Goal: Information Seeking & Learning: Learn about a topic

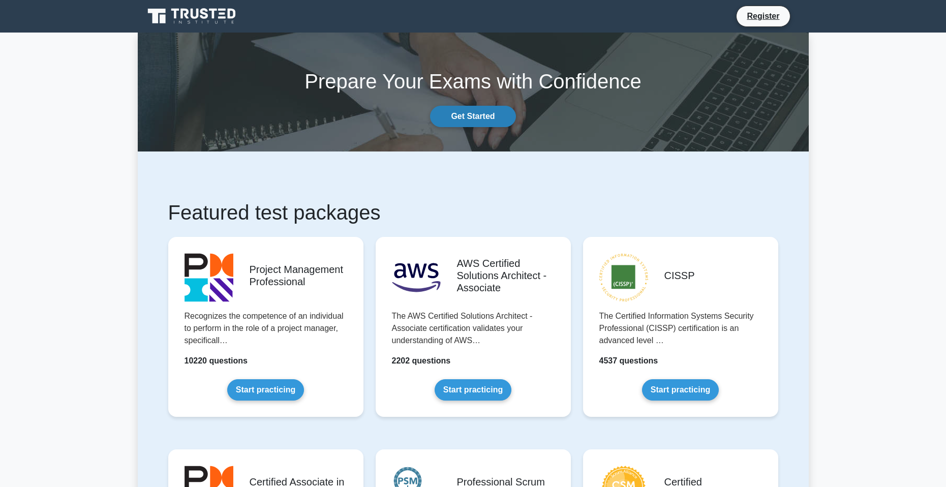
click at [495, 119] on link "Get Started" at bounding box center [472, 116] width 85 height 21
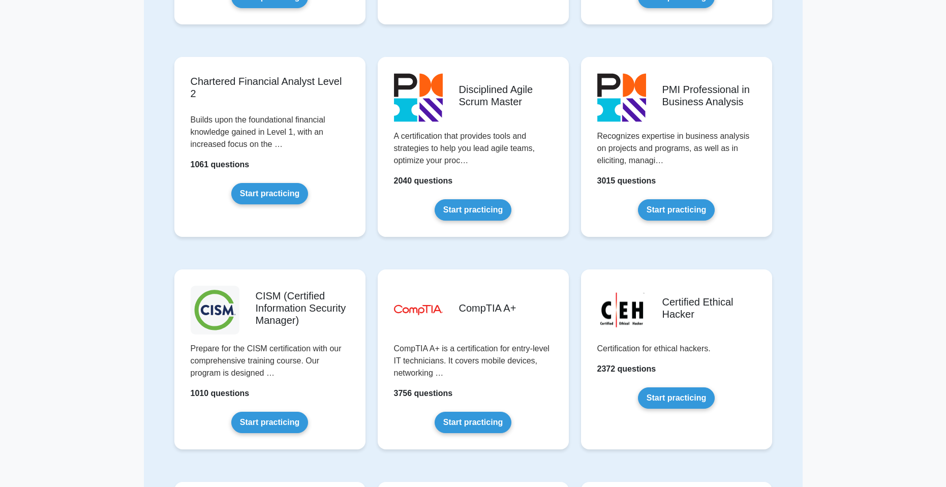
scroll to position [1270, 0]
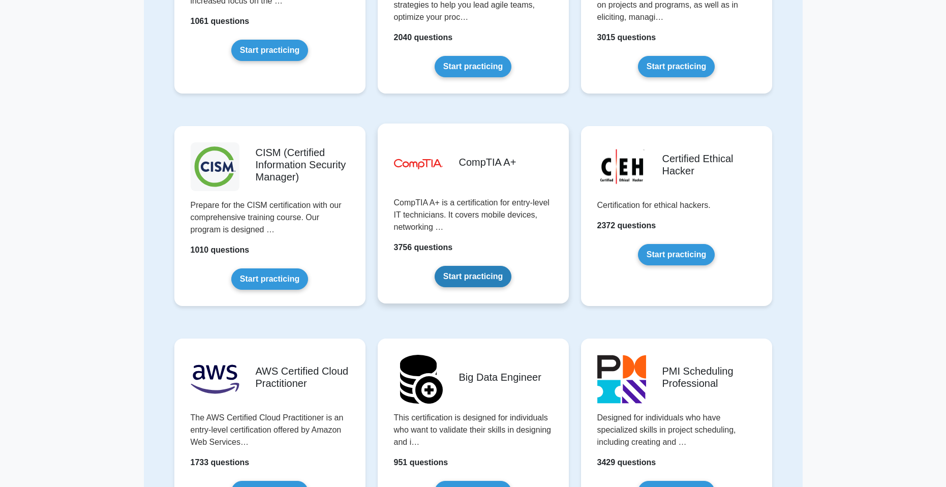
click at [487, 278] on link "Start practicing" at bounding box center [472, 276] width 77 height 21
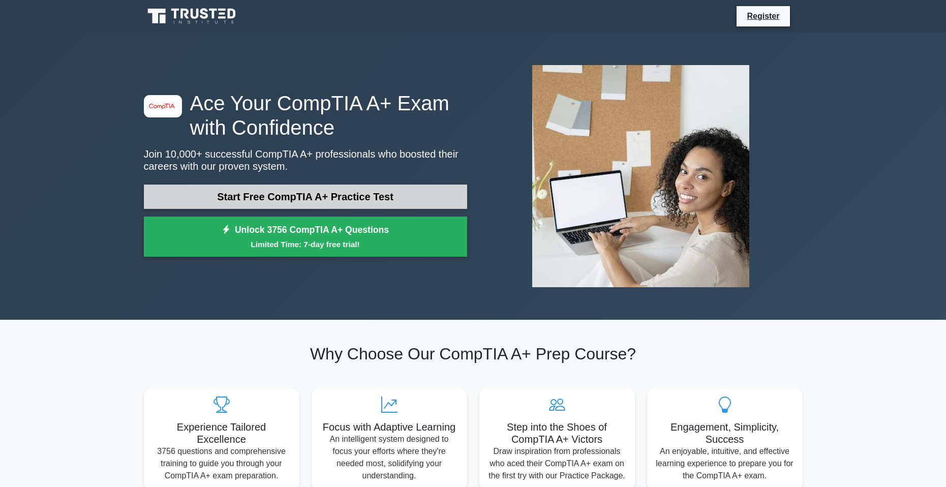
click at [402, 201] on link "Start Free CompTIA A+ Practice Test" at bounding box center [305, 196] width 323 height 24
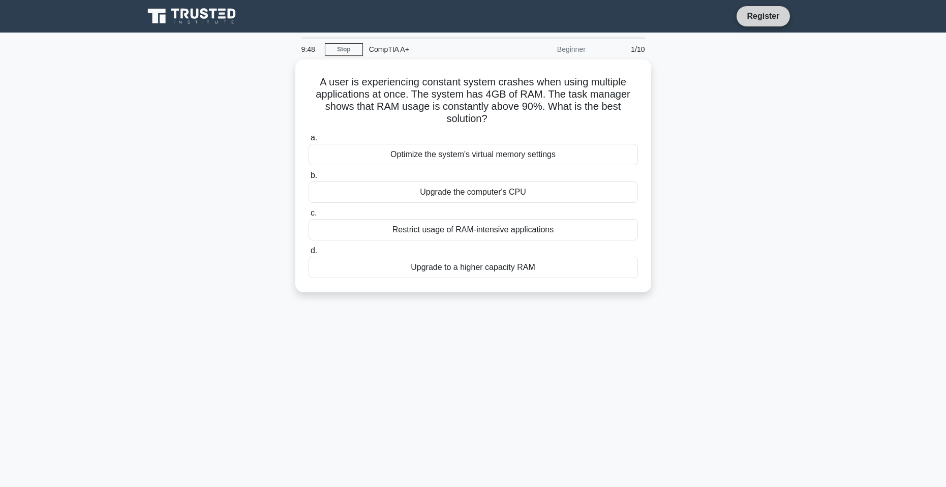
click at [763, 15] on link "Register" at bounding box center [762, 16] width 45 height 13
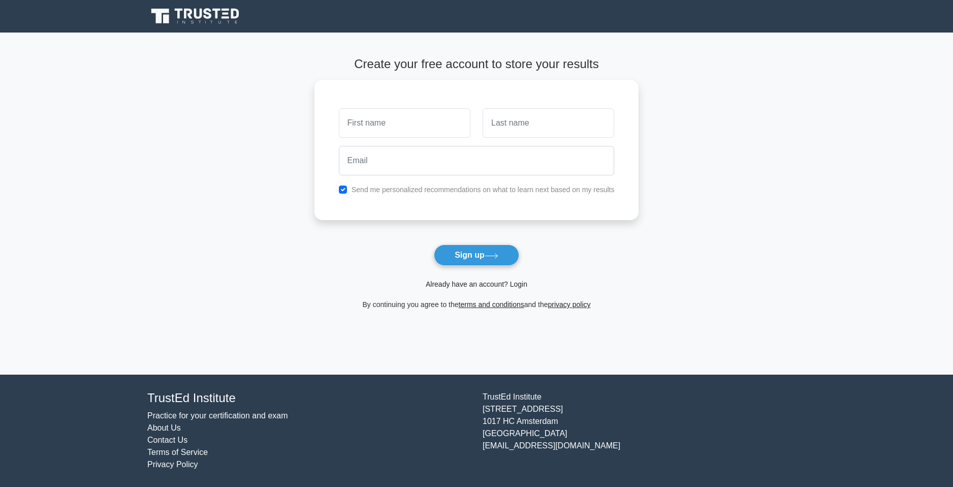
click at [494, 285] on link "Already have an account? Login" at bounding box center [477, 284] width 102 height 8
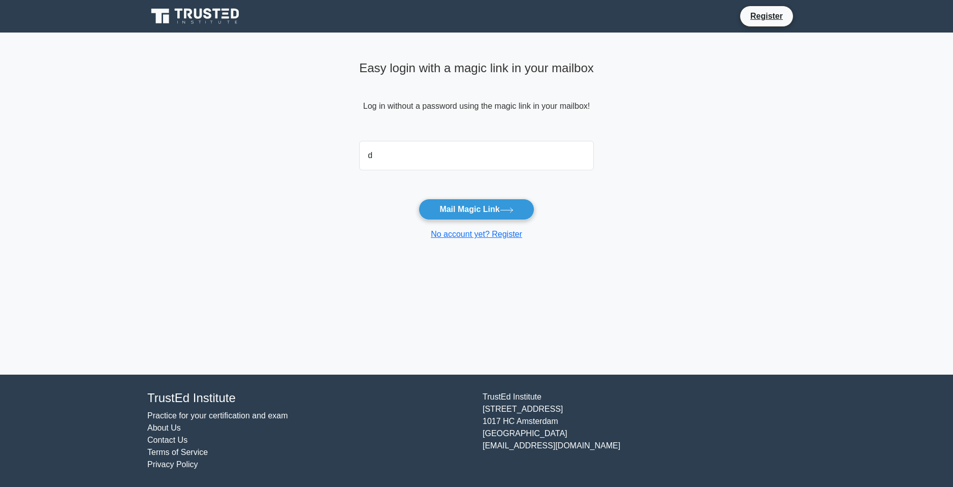
type input "drianwessels@gmail.com"
click at [478, 212] on button "Mail Magic Link" at bounding box center [476, 209] width 115 height 21
click at [510, 209] on icon at bounding box center [507, 210] width 14 height 6
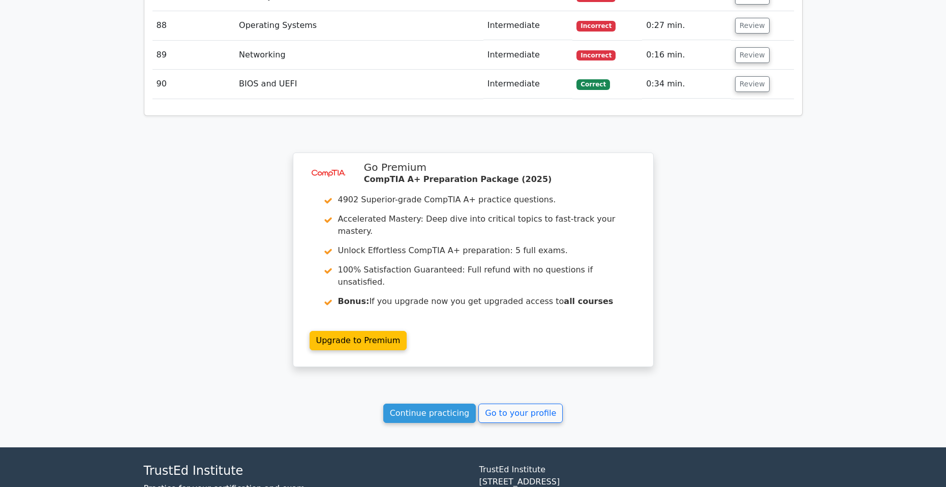
scroll to position [4286, 0]
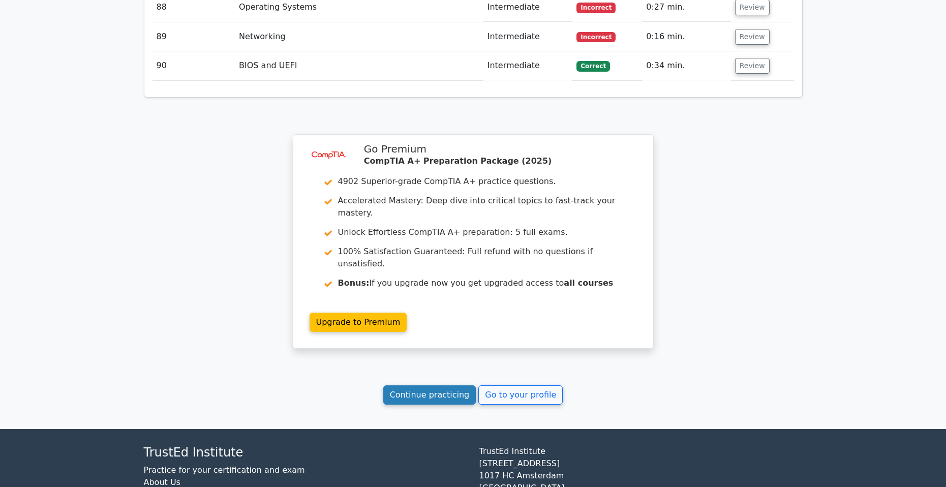
click at [433, 385] on link "Continue practicing" at bounding box center [429, 394] width 93 height 19
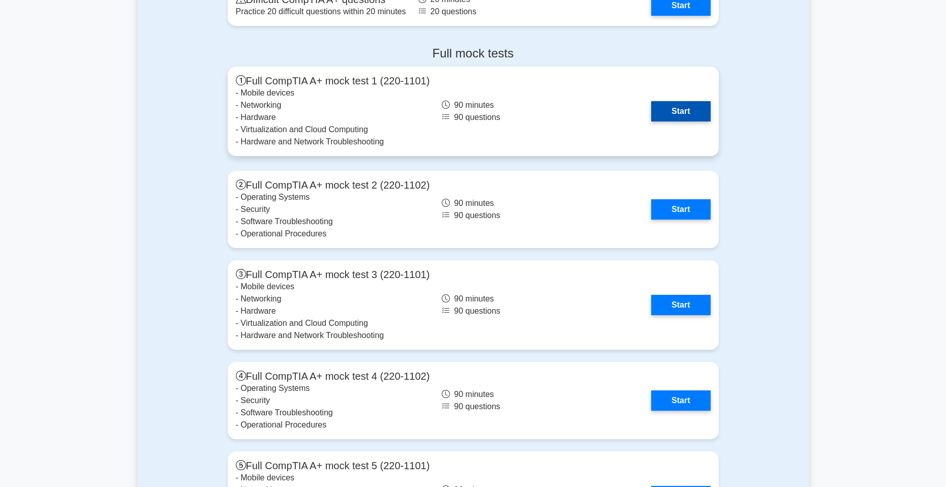
scroll to position [2693, 0]
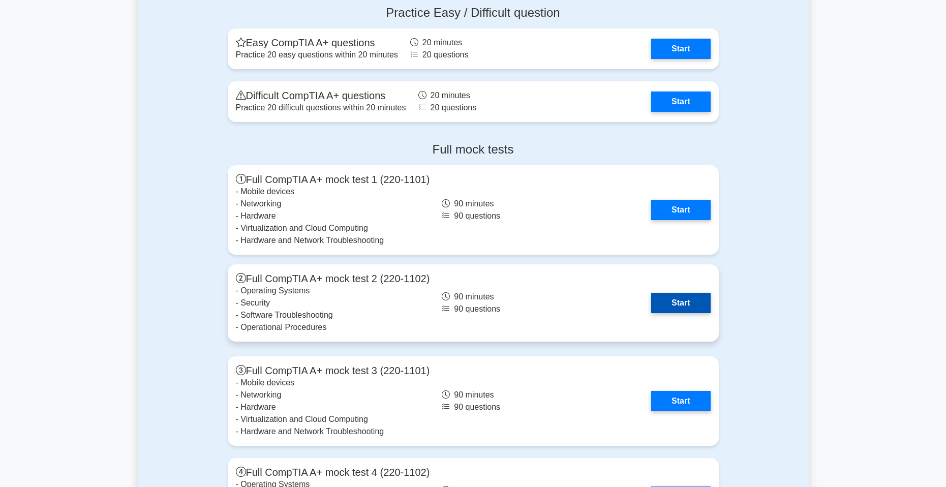
click at [682, 297] on link "Start" at bounding box center [680, 303] width 59 height 20
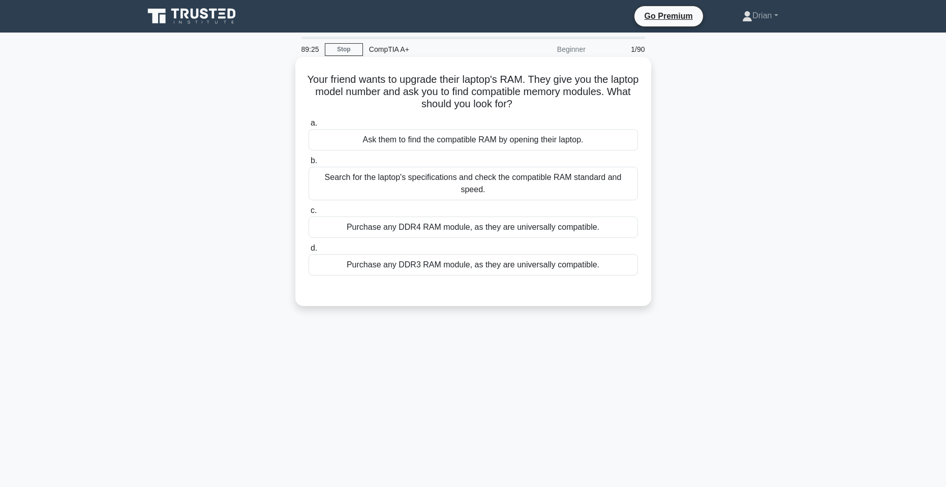
click at [574, 177] on div "Search for the laptop's specifications and check the compatible RAM standard an…" at bounding box center [472, 184] width 329 height 34
click at [308, 164] on input "b. Search for the laptop's specifications and check the compatible RAM standard…" at bounding box center [308, 161] width 0 height 7
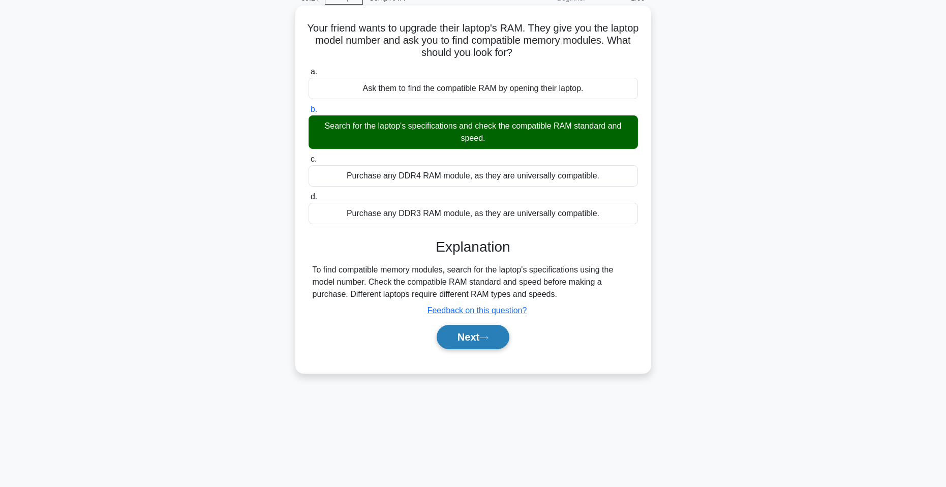
scroll to position [62, 0]
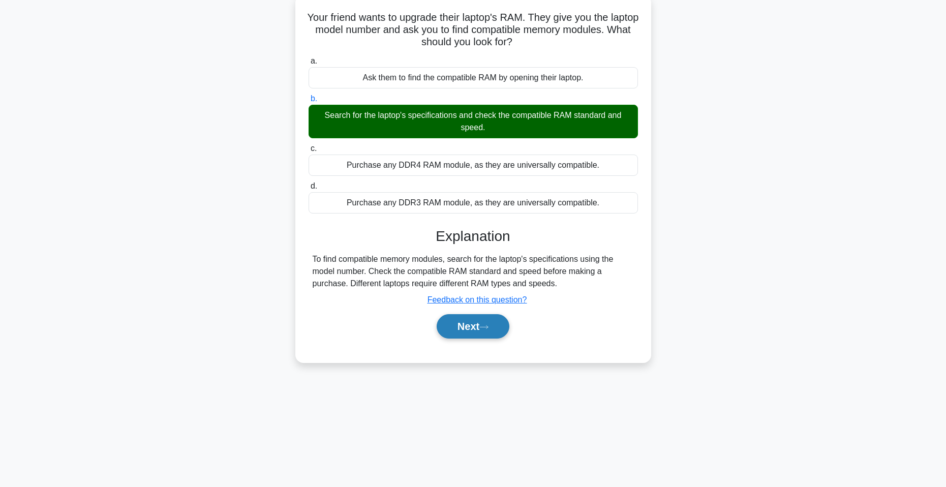
click at [492, 324] on button "Next" at bounding box center [472, 326] width 73 height 24
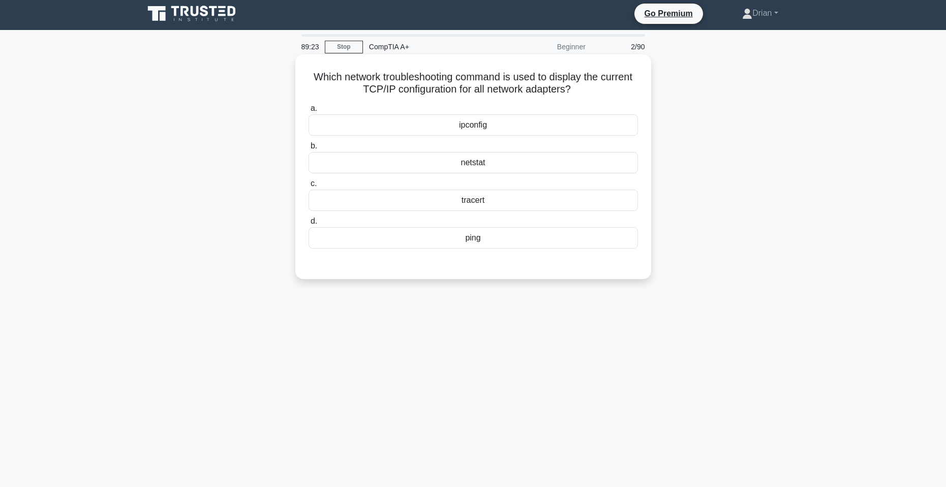
scroll to position [0, 0]
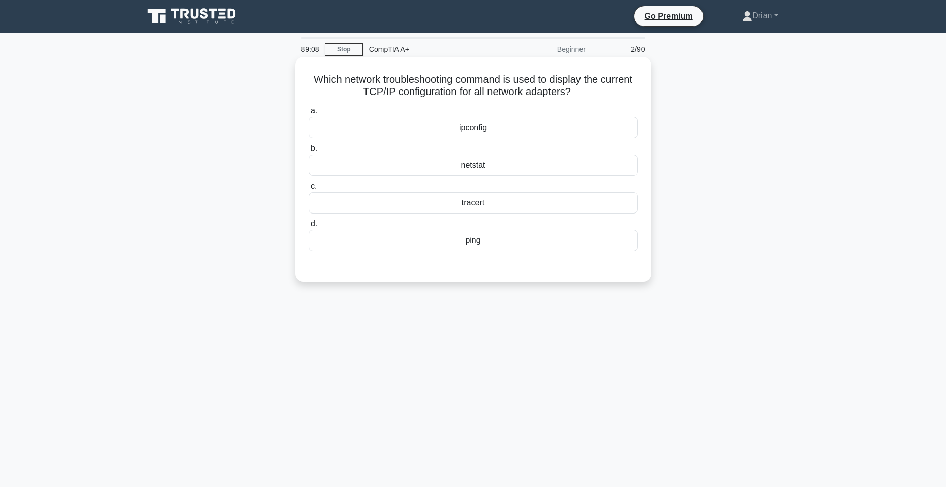
click at [499, 135] on div "ipconfig" at bounding box center [472, 127] width 329 height 21
click at [308, 114] on input "a. ipconfig" at bounding box center [308, 111] width 0 height 7
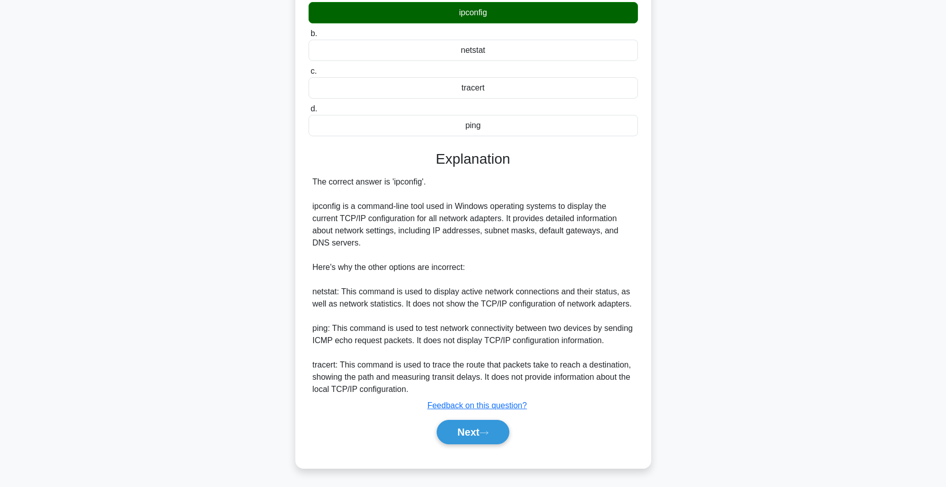
scroll to position [116, 0]
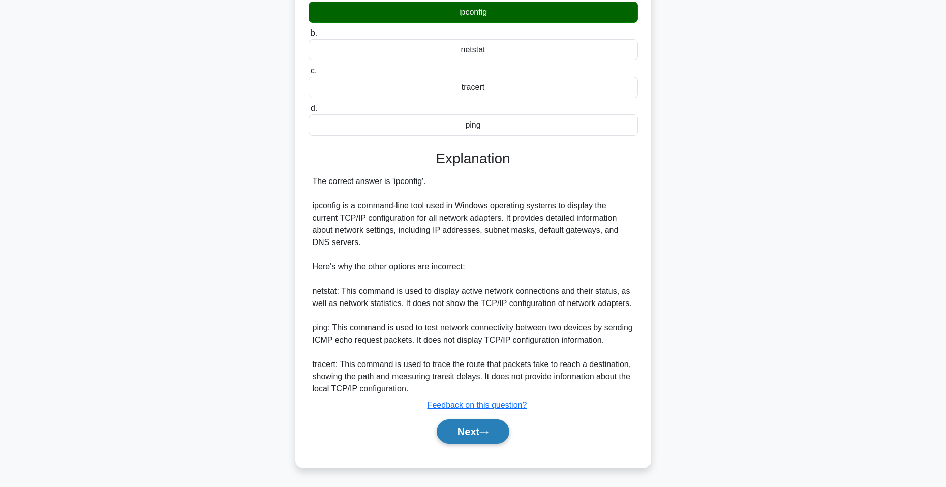
click at [472, 428] on button "Next" at bounding box center [472, 431] width 73 height 24
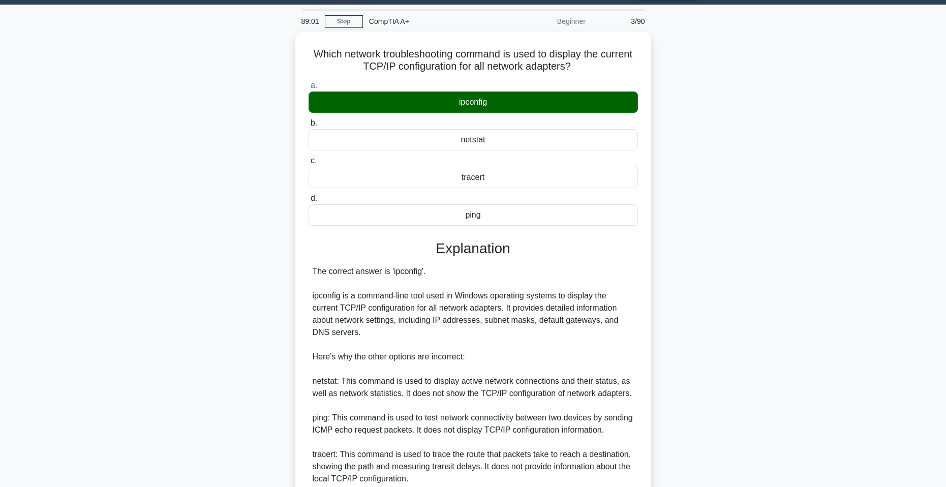
scroll to position [0, 0]
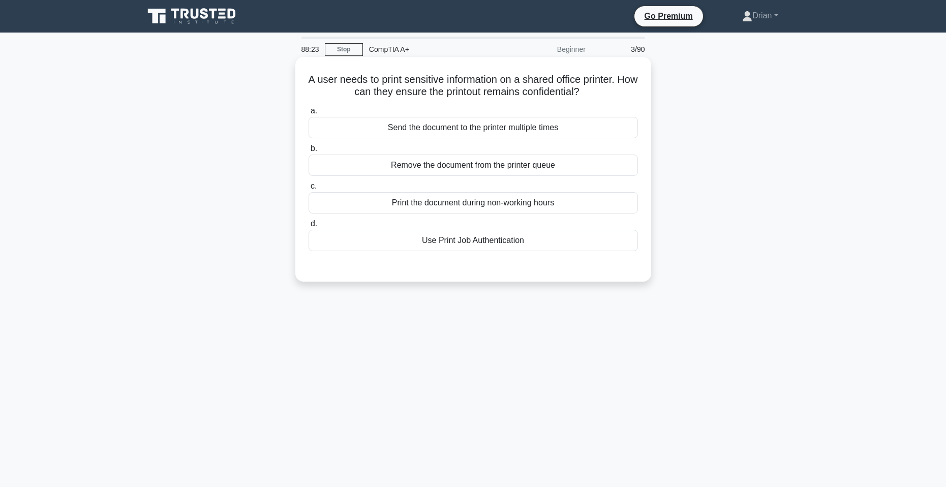
click at [491, 246] on div "Use Print Job Authentication" at bounding box center [472, 240] width 329 height 21
click at [308, 227] on input "d. Use Print Job Authentication" at bounding box center [308, 224] width 0 height 7
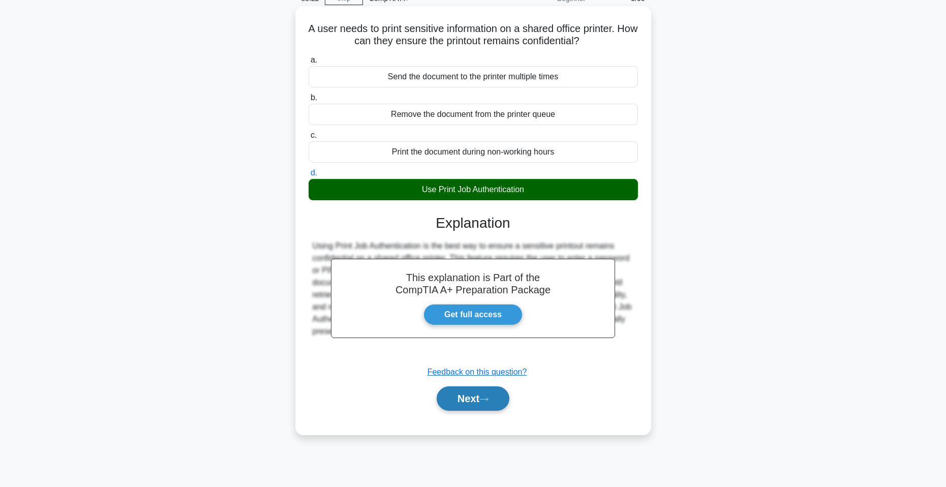
click at [482, 392] on button "Next" at bounding box center [472, 398] width 73 height 24
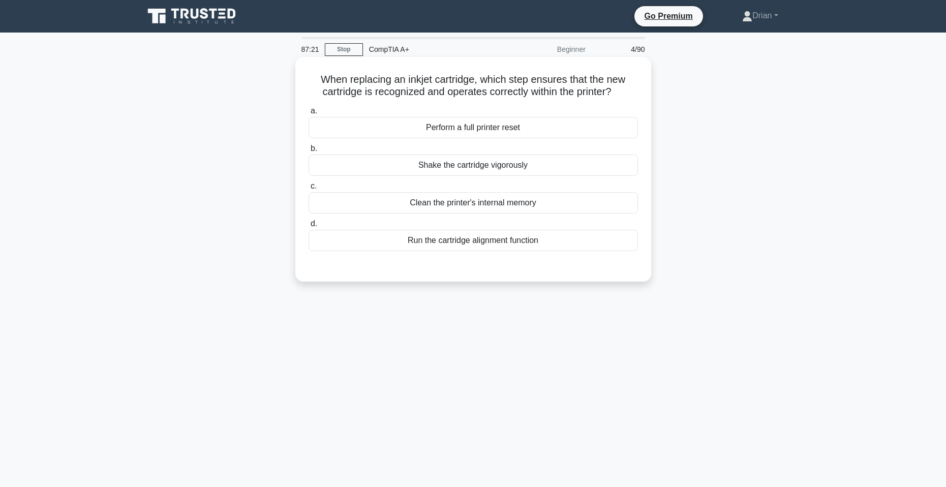
click at [584, 241] on div "Run the cartridge alignment function" at bounding box center [472, 240] width 329 height 21
click at [308, 227] on input "d. Run the cartridge alignment function" at bounding box center [308, 224] width 0 height 7
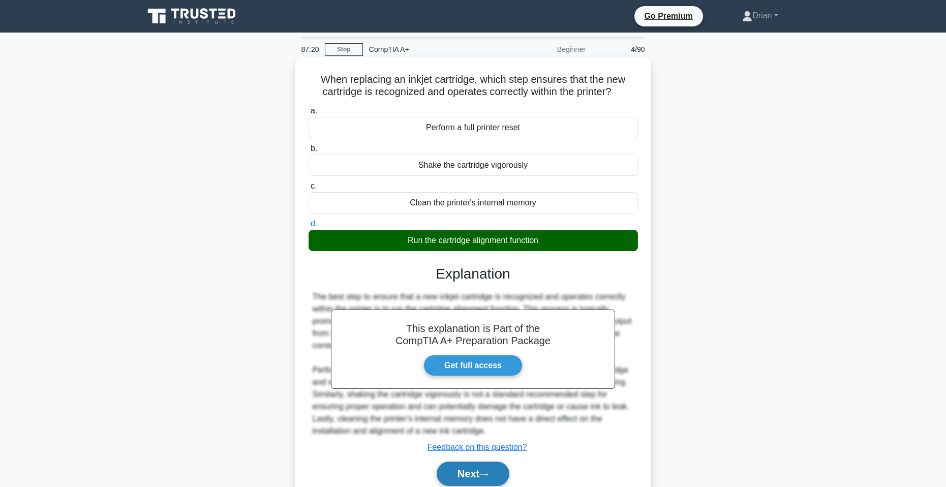
click at [462, 471] on button "Next" at bounding box center [472, 473] width 73 height 24
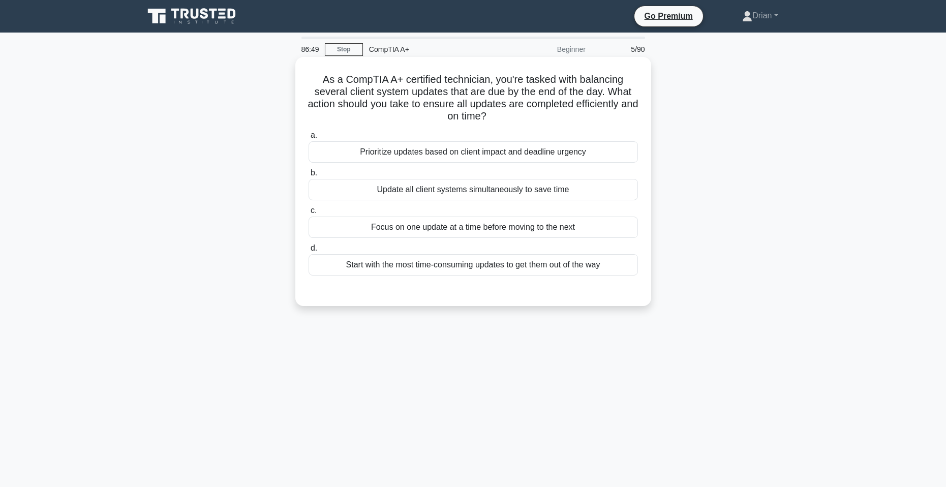
click at [522, 154] on div "Prioritize updates based on client impact and deadline urgency" at bounding box center [472, 151] width 329 height 21
click at [308, 139] on input "a. Prioritize updates based on client impact and deadline urgency" at bounding box center [308, 135] width 0 height 7
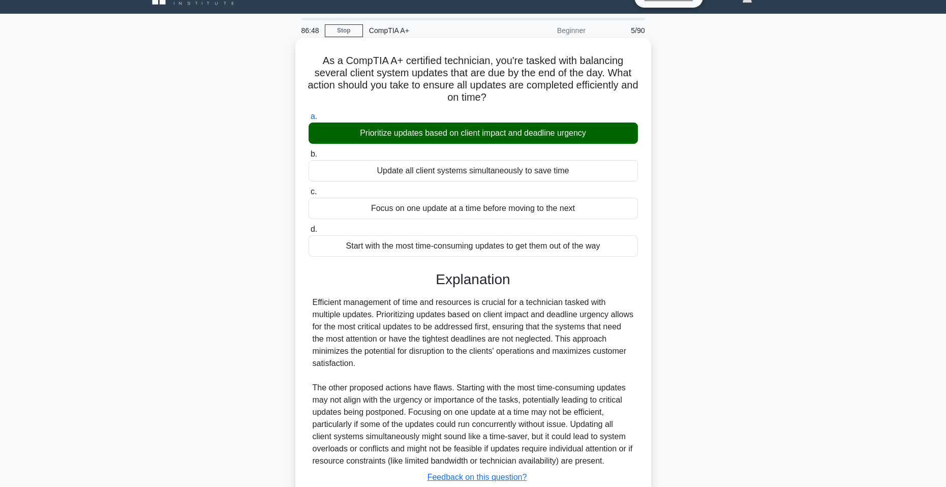
scroll to position [91, 0]
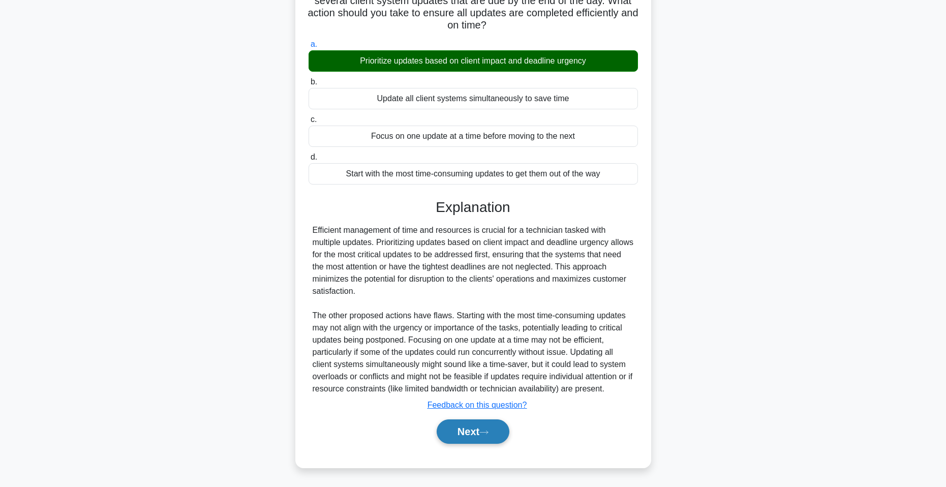
click at [500, 428] on button "Next" at bounding box center [472, 431] width 73 height 24
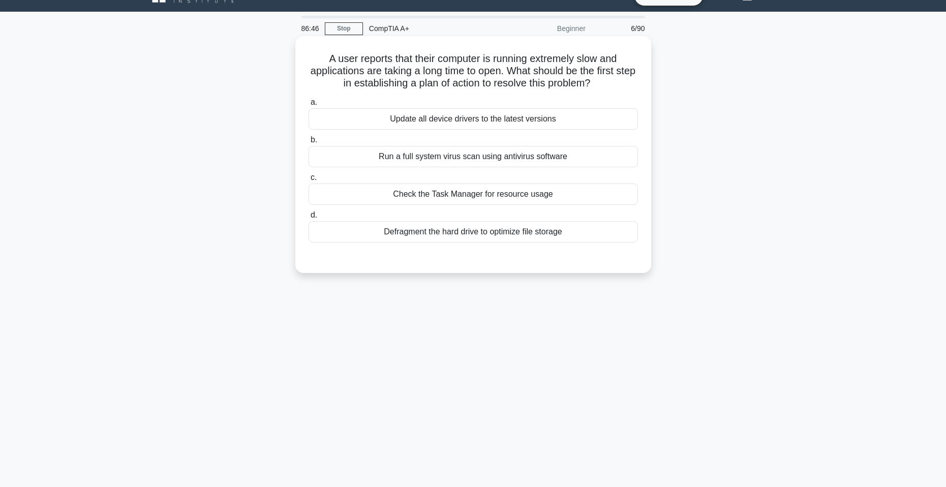
scroll to position [0, 0]
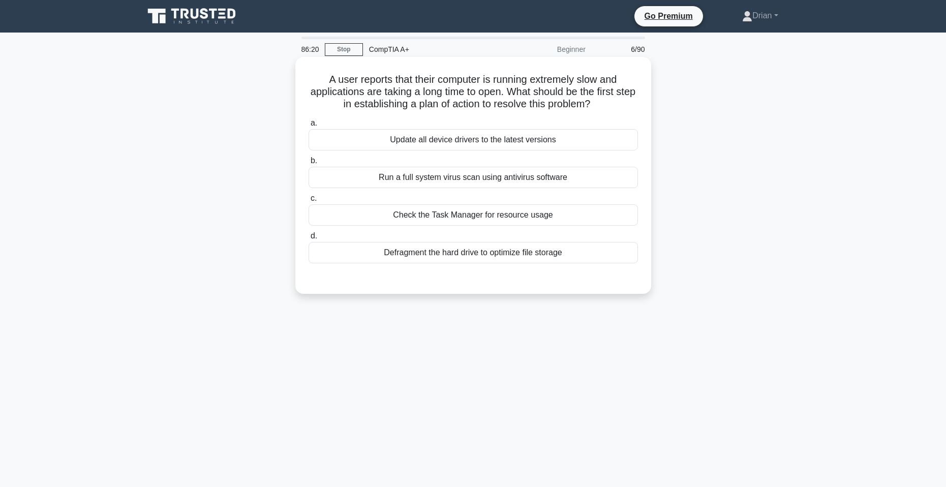
click at [499, 222] on div "Check the Task Manager for resource usage" at bounding box center [472, 214] width 329 height 21
click at [308, 202] on input "c. Check the Task Manager for resource usage" at bounding box center [308, 198] width 0 height 7
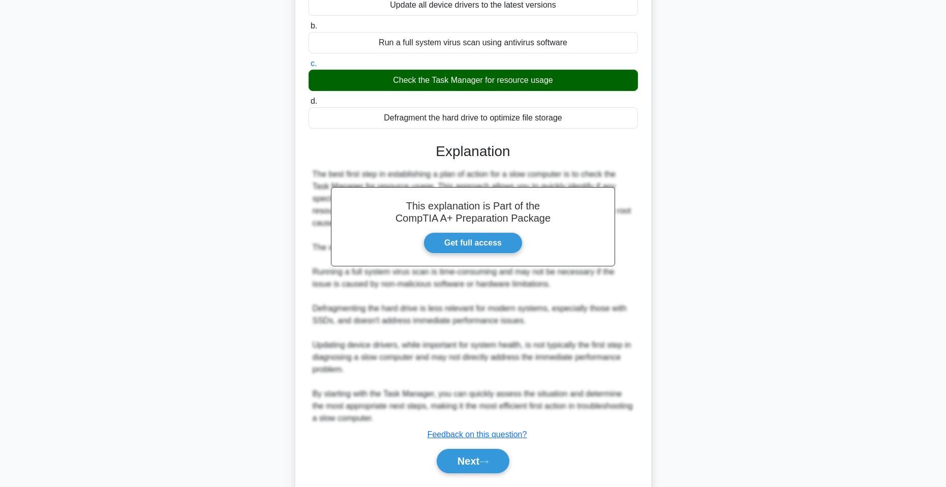
scroll to position [165, 0]
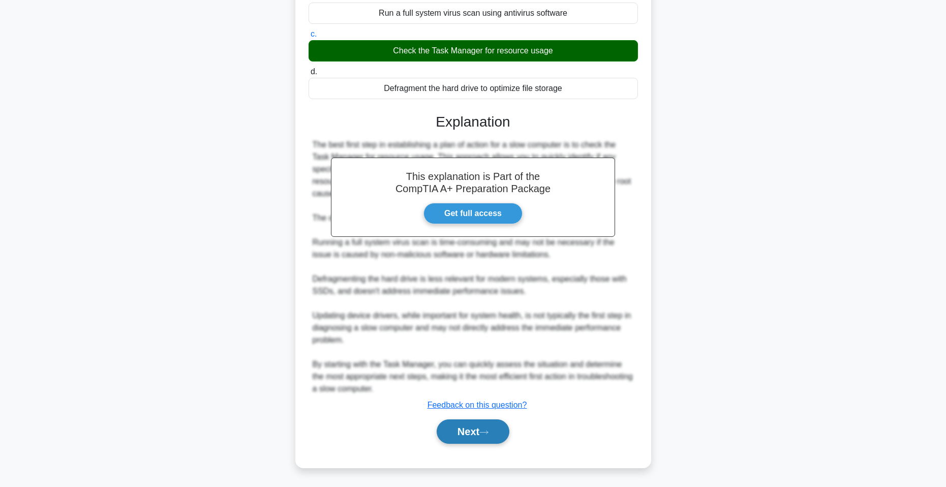
click at [490, 441] on button "Next" at bounding box center [472, 431] width 73 height 24
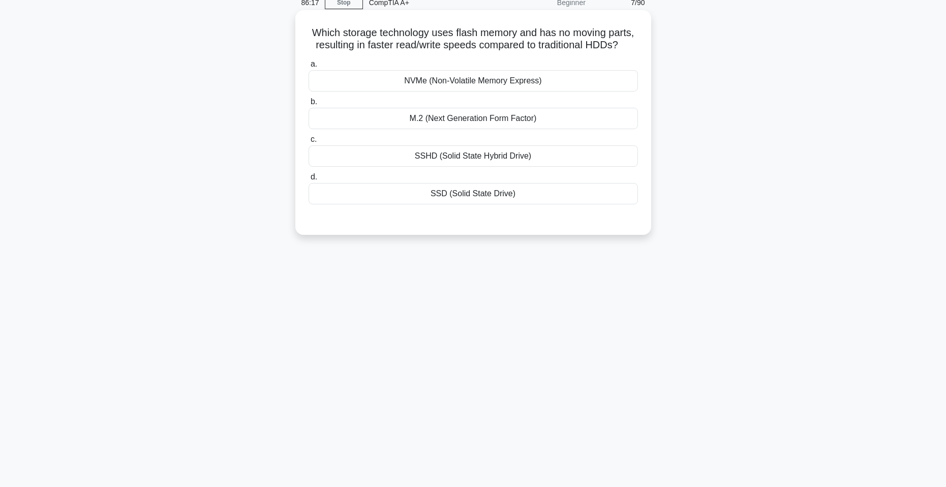
scroll to position [0, 0]
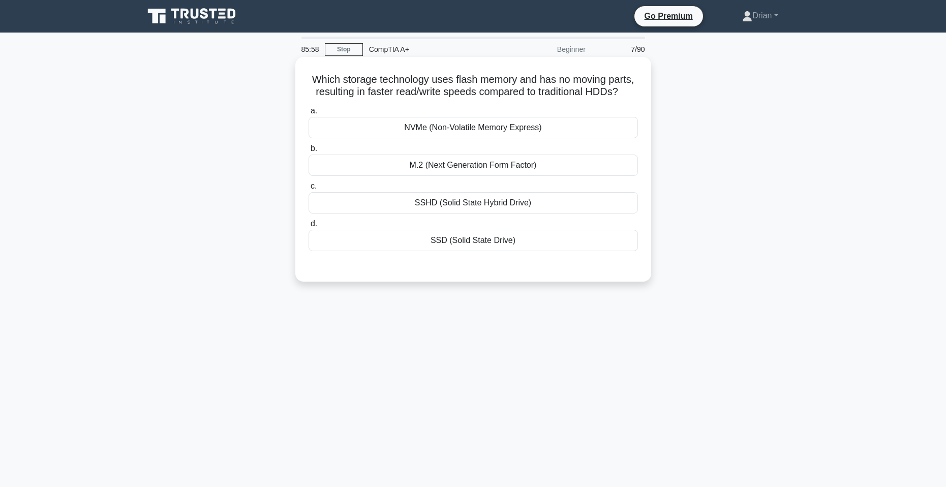
click at [518, 129] on div "NVMe (Non-Volatile Memory Express)" at bounding box center [472, 127] width 329 height 21
click at [308, 114] on input "a. NVMe (Non-Volatile Memory Express)" at bounding box center [308, 111] width 0 height 7
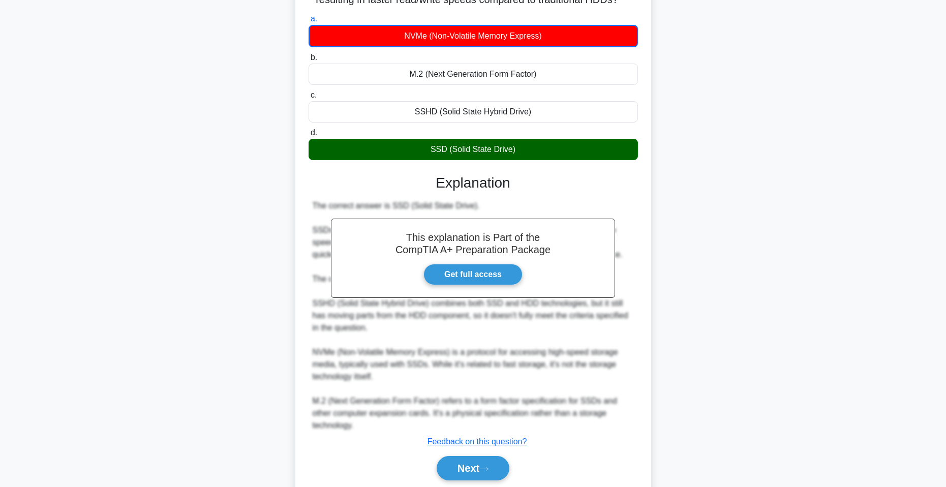
scroll to position [129, 0]
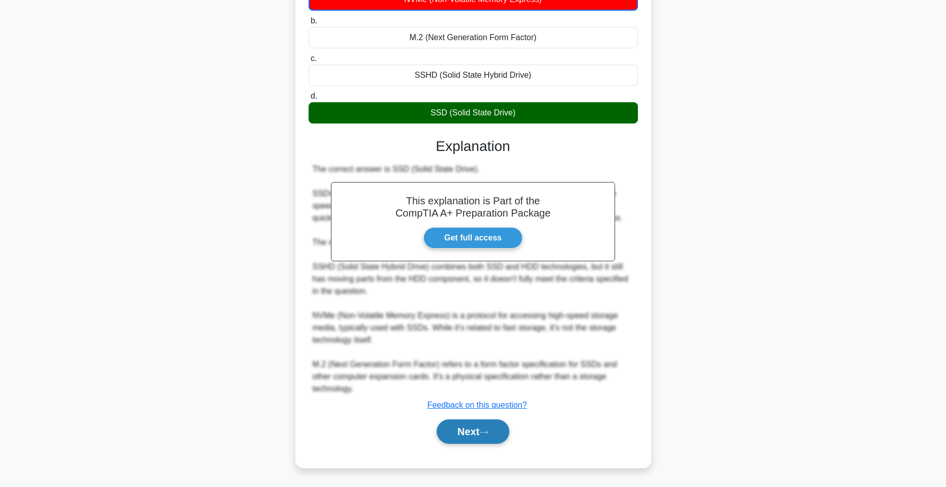
click at [477, 433] on button "Next" at bounding box center [472, 431] width 73 height 24
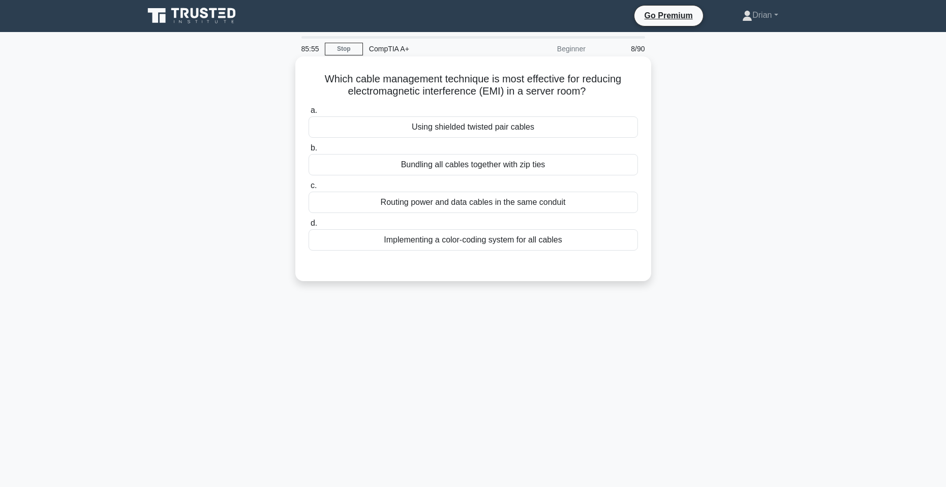
scroll to position [0, 0]
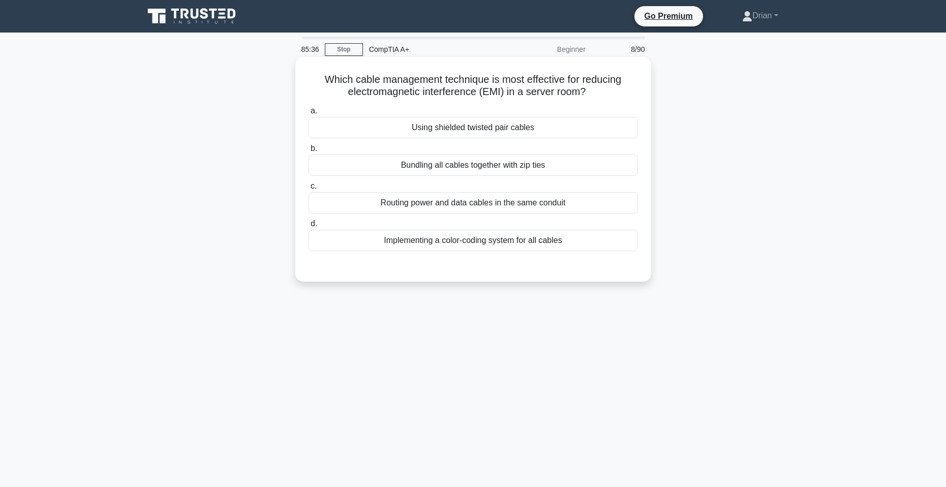
click at [509, 133] on div "Using shielded twisted pair cables" at bounding box center [472, 127] width 329 height 21
click at [308, 114] on input "a. Using shielded twisted pair cables" at bounding box center [308, 111] width 0 height 7
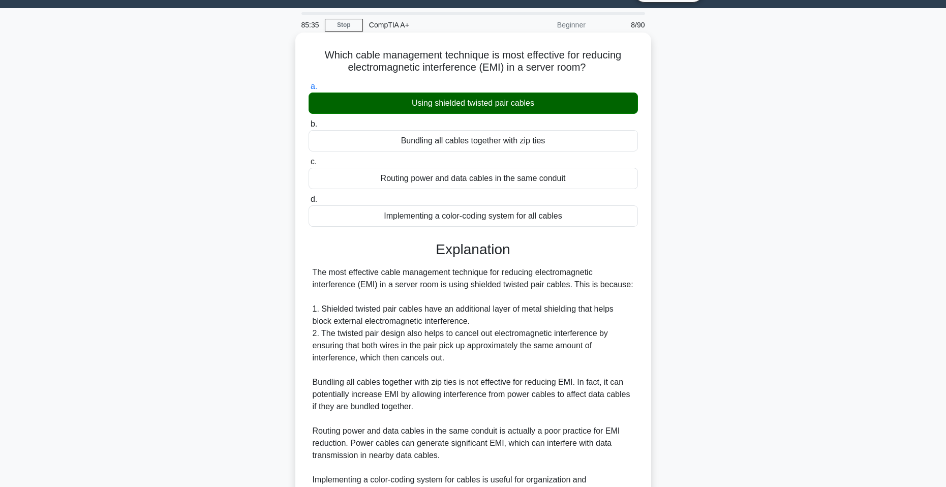
scroll to position [177, 0]
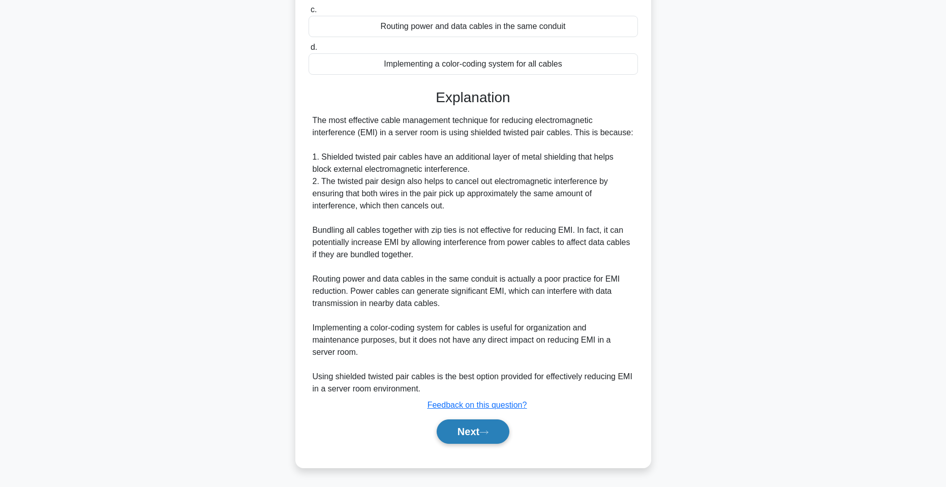
click at [480, 429] on button "Next" at bounding box center [472, 431] width 73 height 24
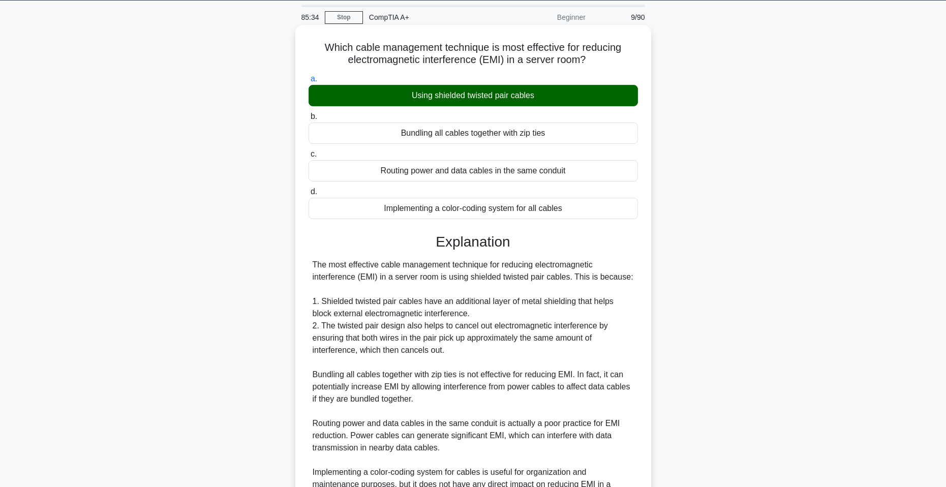
scroll to position [24, 0]
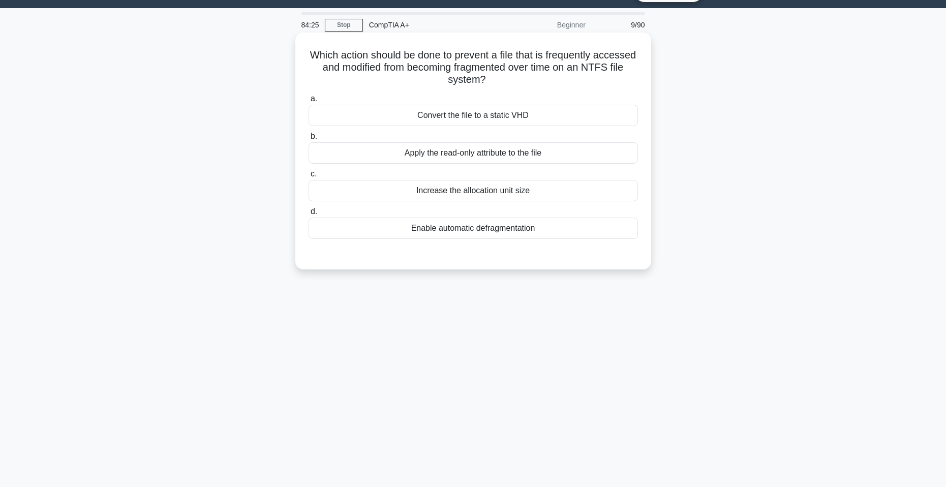
click at [485, 111] on div "Convert the file to a static VHD" at bounding box center [472, 115] width 329 height 21
click at [308, 102] on input "a. Convert the file to a static VHD" at bounding box center [308, 99] width 0 height 7
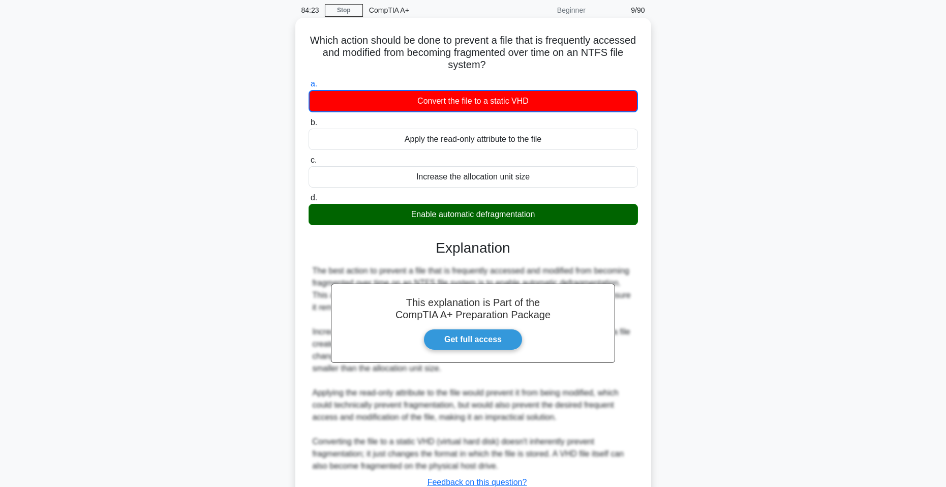
scroll to position [117, 0]
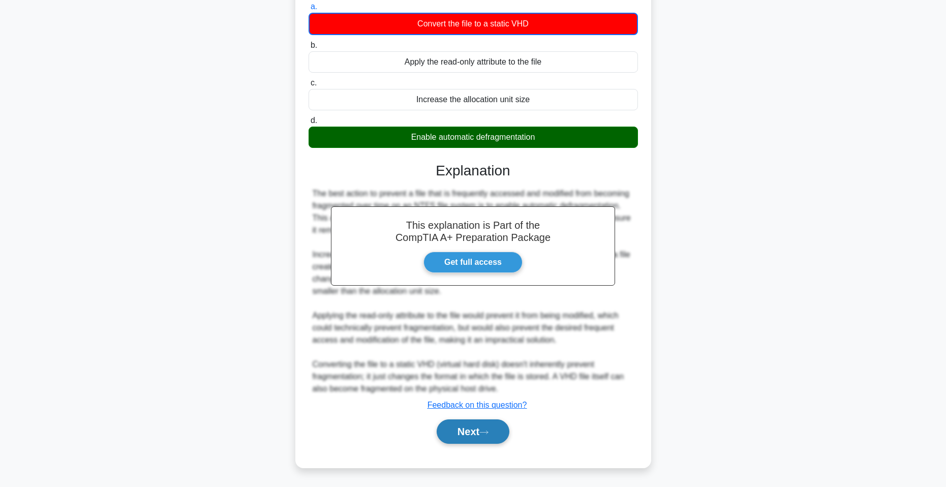
click at [494, 427] on button "Next" at bounding box center [472, 431] width 73 height 24
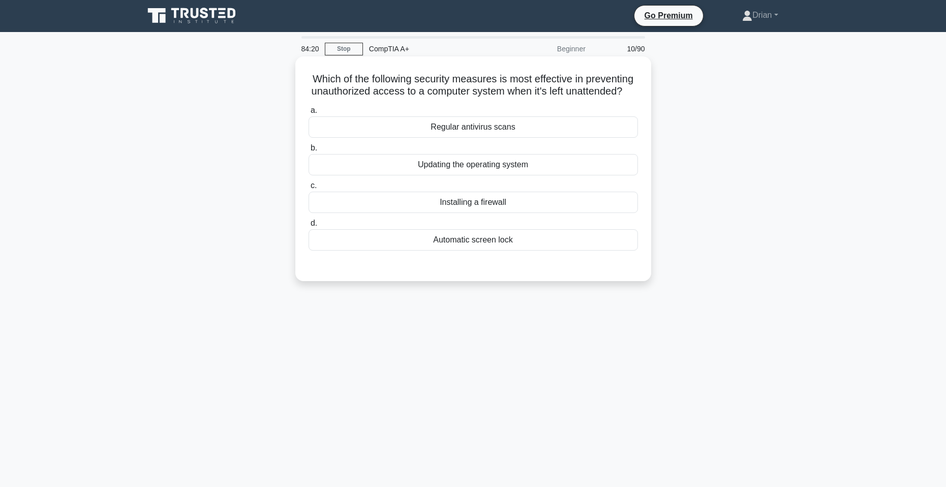
scroll to position [0, 0]
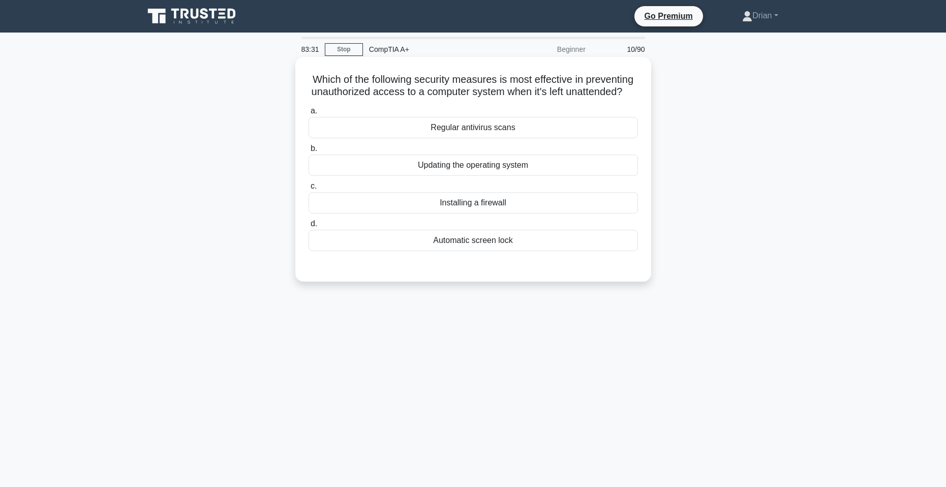
click at [528, 248] on div "Automatic screen lock" at bounding box center [472, 240] width 329 height 21
click at [308, 227] on input "d. Automatic screen lock" at bounding box center [308, 224] width 0 height 7
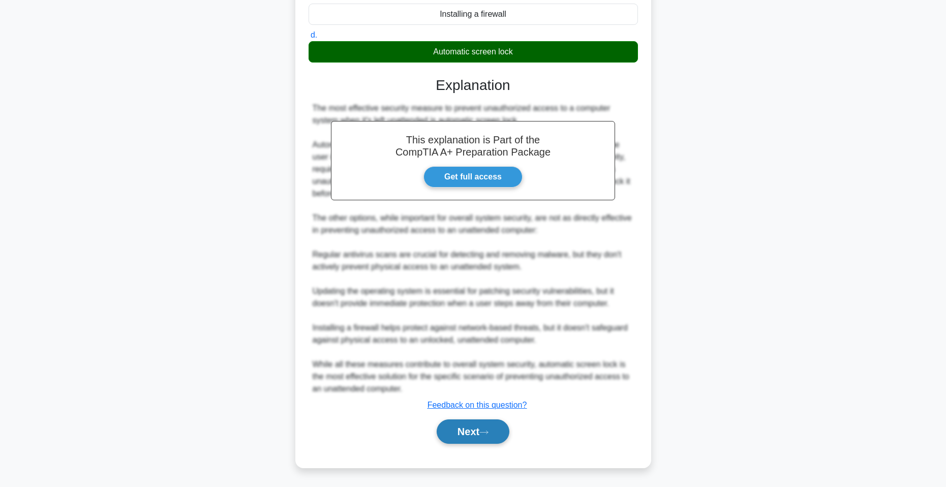
click at [462, 426] on button "Next" at bounding box center [472, 431] width 73 height 24
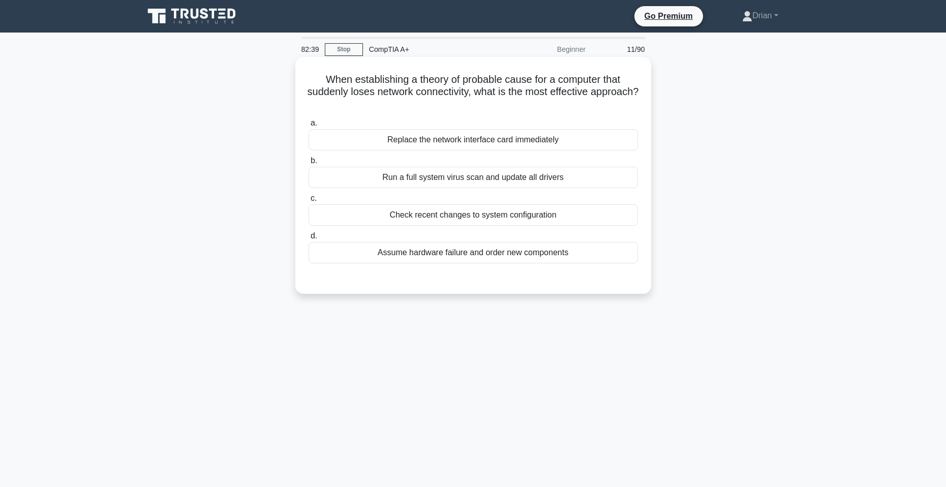
click at [578, 221] on div "Check recent changes to system configuration" at bounding box center [472, 214] width 329 height 21
click at [308, 202] on input "c. Check recent changes to system configuration" at bounding box center [308, 198] width 0 height 7
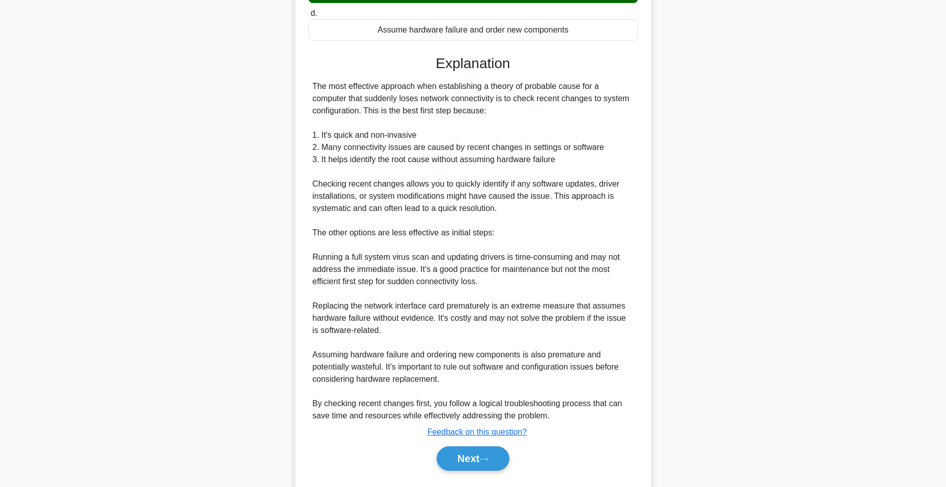
scroll to position [250, 0]
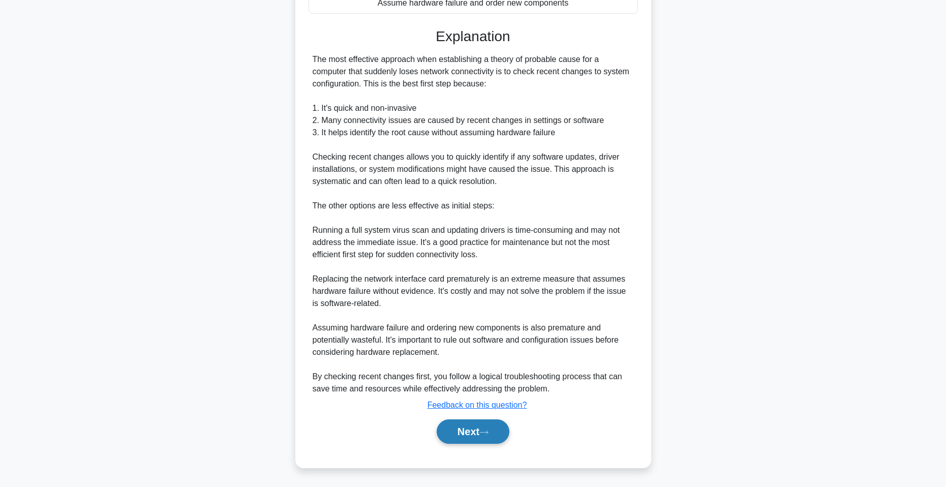
click at [478, 437] on button "Next" at bounding box center [472, 431] width 73 height 24
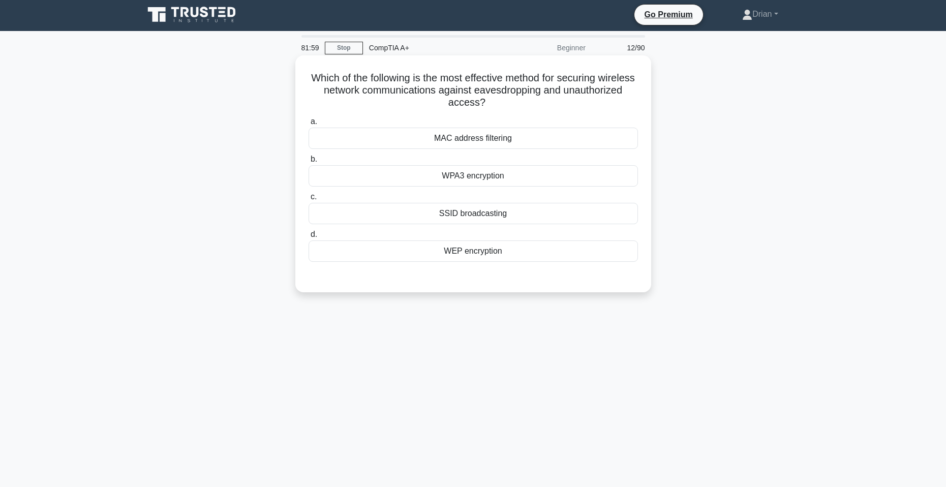
click at [494, 244] on div "WEP encryption" at bounding box center [472, 250] width 329 height 21
click at [308, 238] on input "d. WEP encryption" at bounding box center [308, 234] width 0 height 7
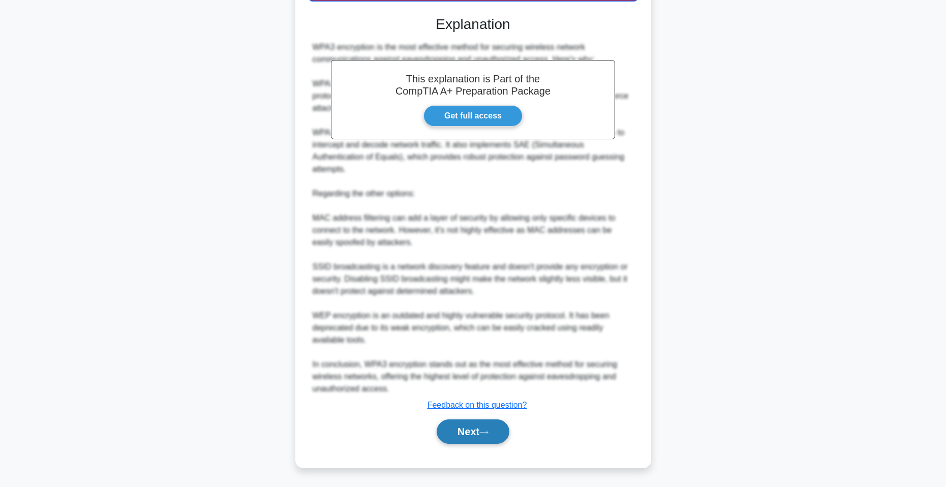
click at [483, 432] on icon at bounding box center [483, 432] width 9 height 6
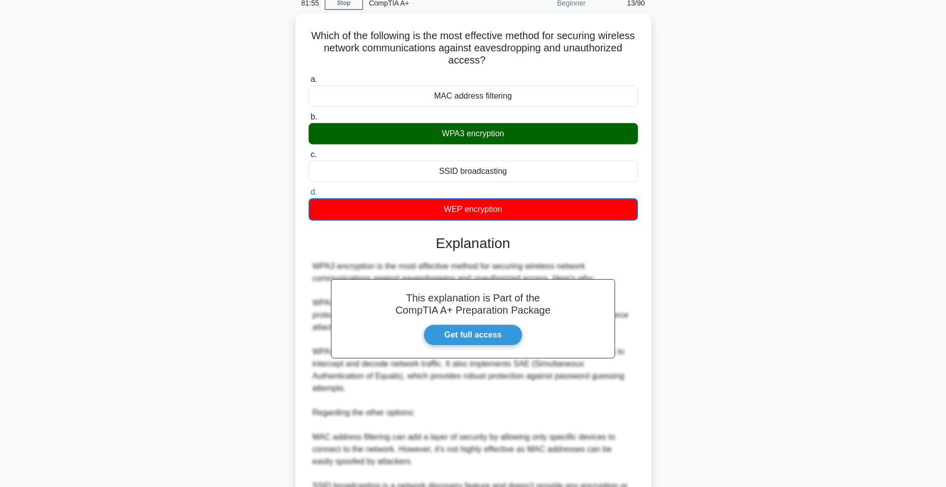
scroll to position [9, 0]
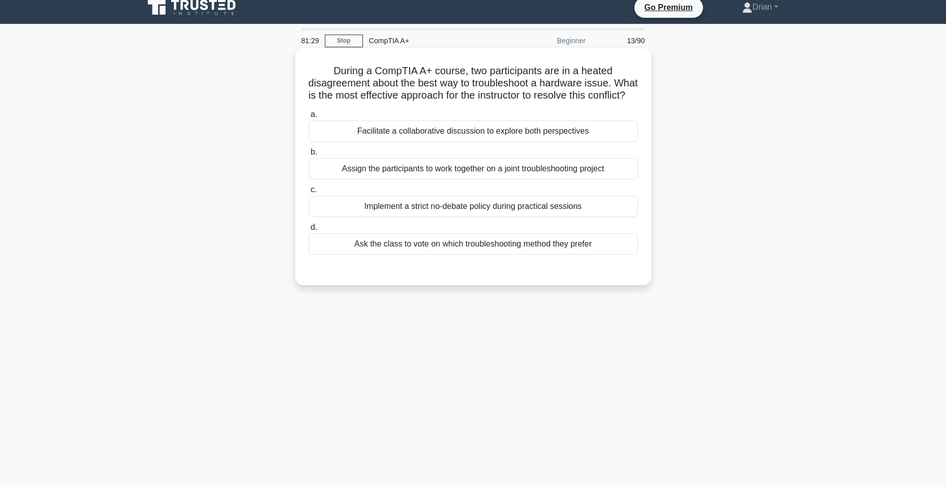
click at [532, 142] on div "Facilitate a collaborative discussion to explore both perspectives" at bounding box center [472, 130] width 329 height 21
click at [308, 118] on input "a. Facilitate a collaborative discussion to explore both perspectives" at bounding box center [308, 114] width 0 height 7
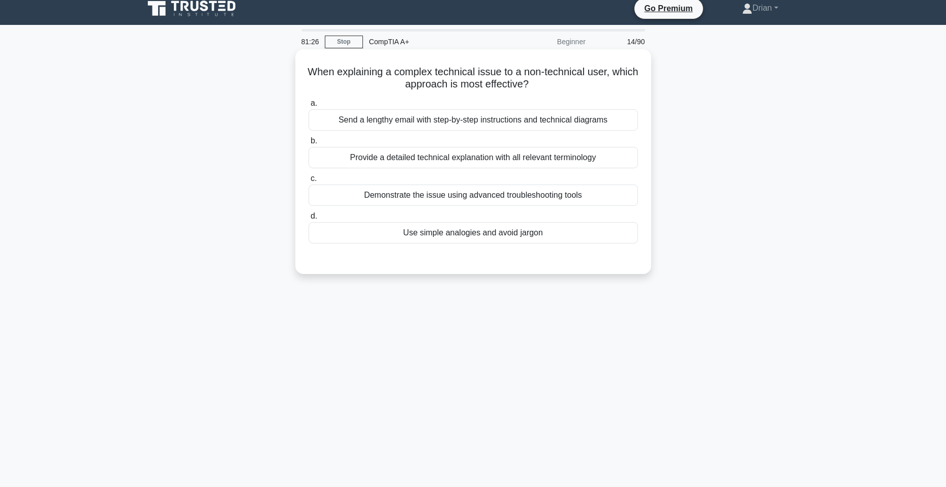
scroll to position [0, 0]
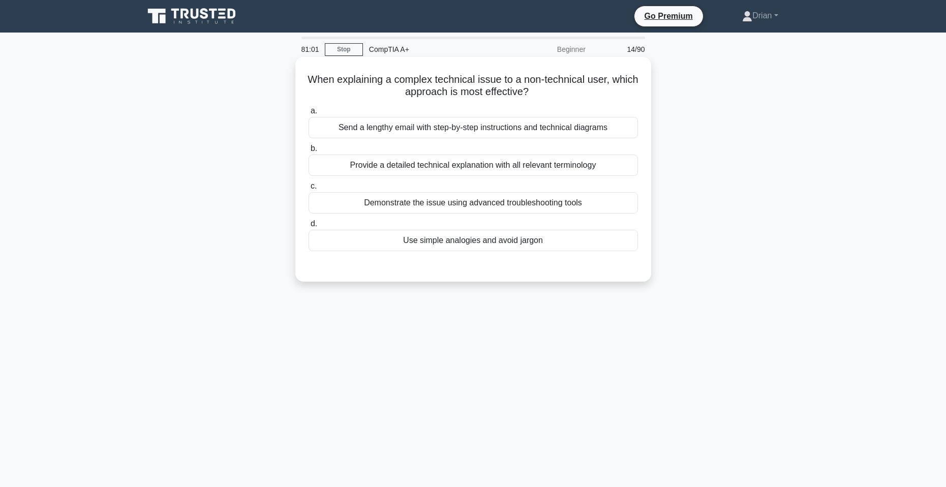
click at [485, 244] on div "Use simple analogies and avoid jargon" at bounding box center [472, 240] width 329 height 21
click at [308, 227] on input "d. Use simple analogies and avoid jargon" at bounding box center [308, 224] width 0 height 7
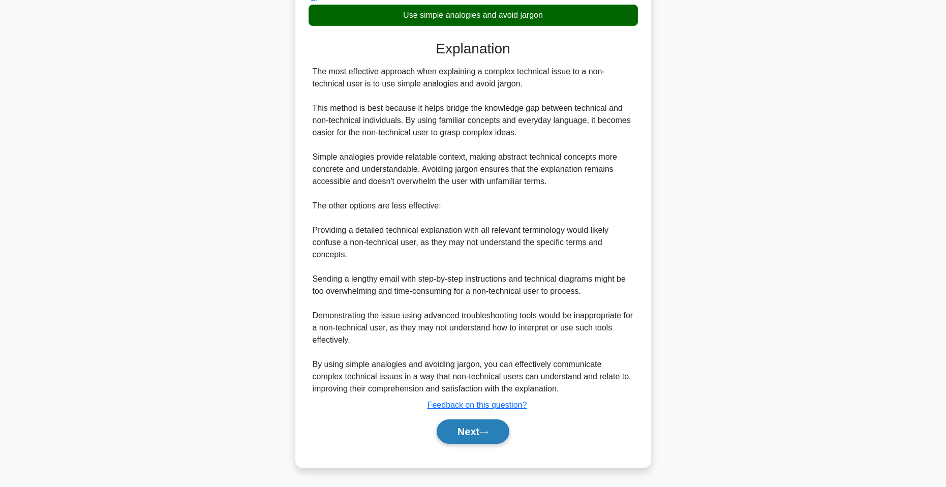
drag, startPoint x: 487, startPoint y: 433, endPoint x: 489, endPoint y: 427, distance: 6.8
click at [488, 433] on icon at bounding box center [483, 432] width 9 height 6
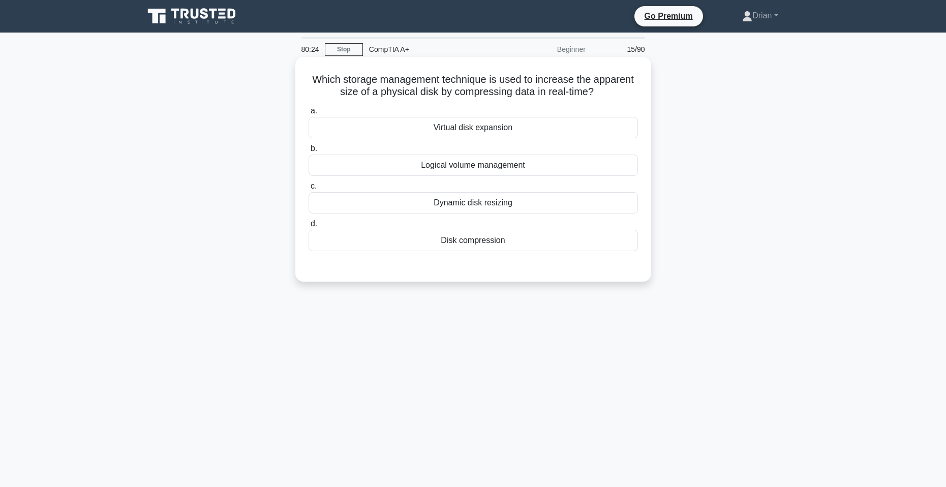
click at [498, 240] on div "Disk compression" at bounding box center [472, 240] width 329 height 21
click at [308, 227] on input "d. Disk compression" at bounding box center [308, 224] width 0 height 7
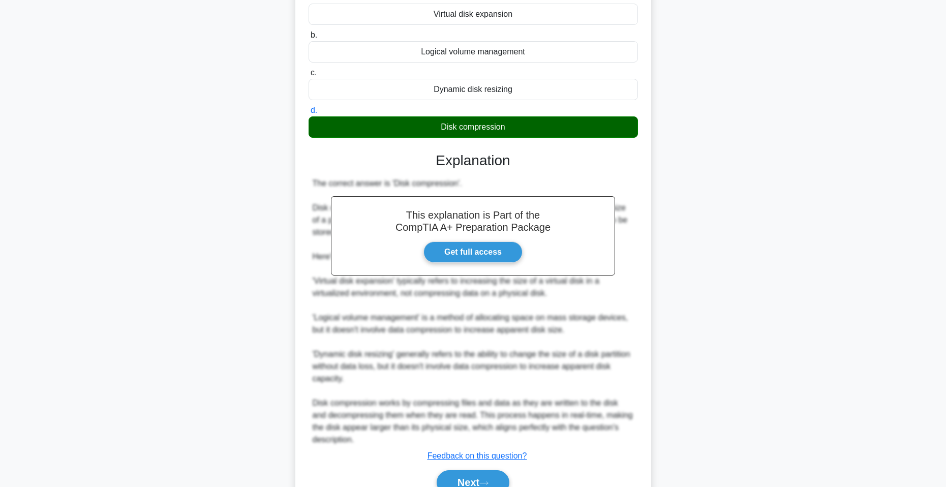
scroll to position [165, 0]
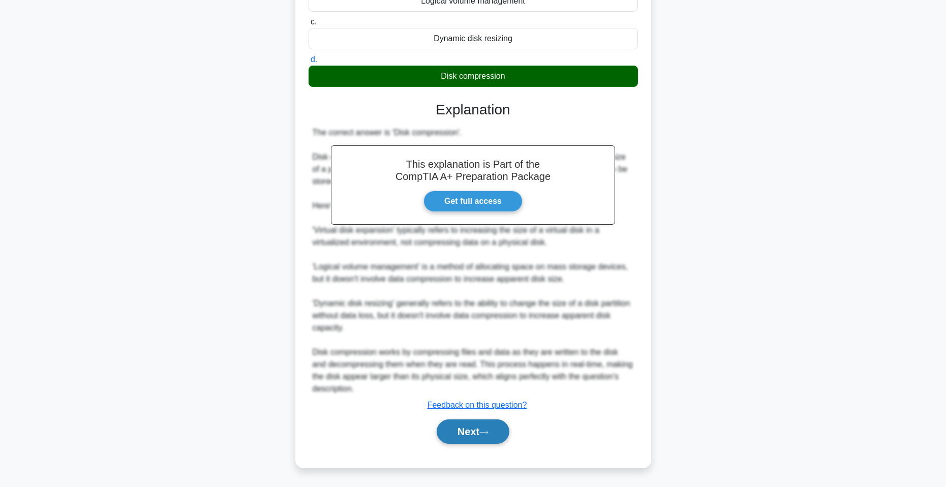
click at [474, 430] on button "Next" at bounding box center [472, 431] width 73 height 24
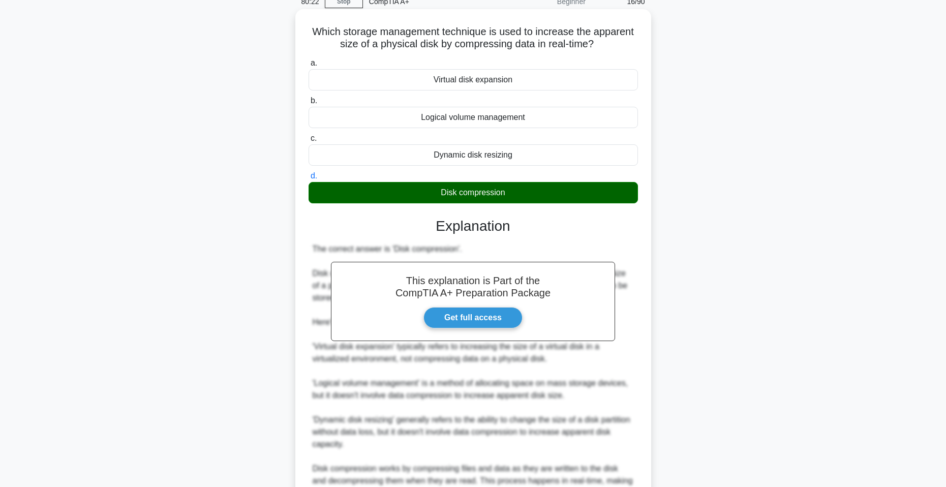
scroll to position [0, 0]
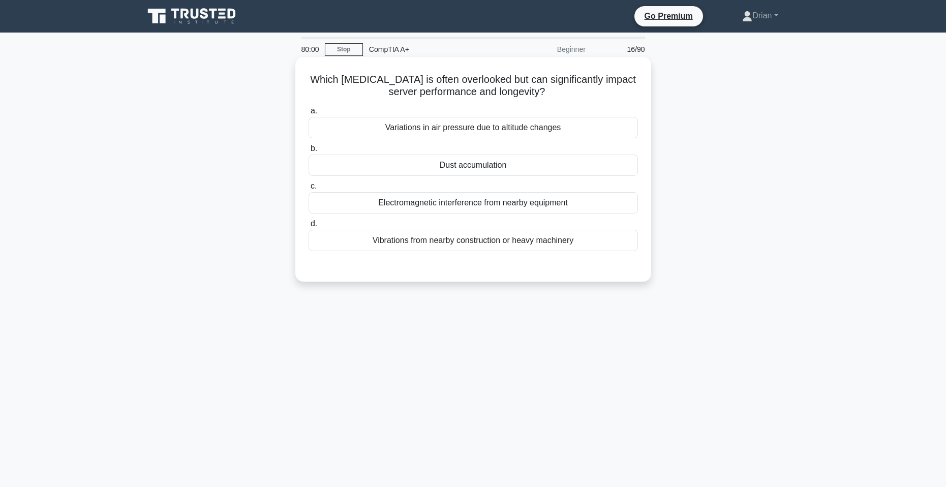
click at [482, 169] on div "Dust accumulation" at bounding box center [472, 164] width 329 height 21
click at [308, 152] on input "b. Dust accumulation" at bounding box center [308, 148] width 0 height 7
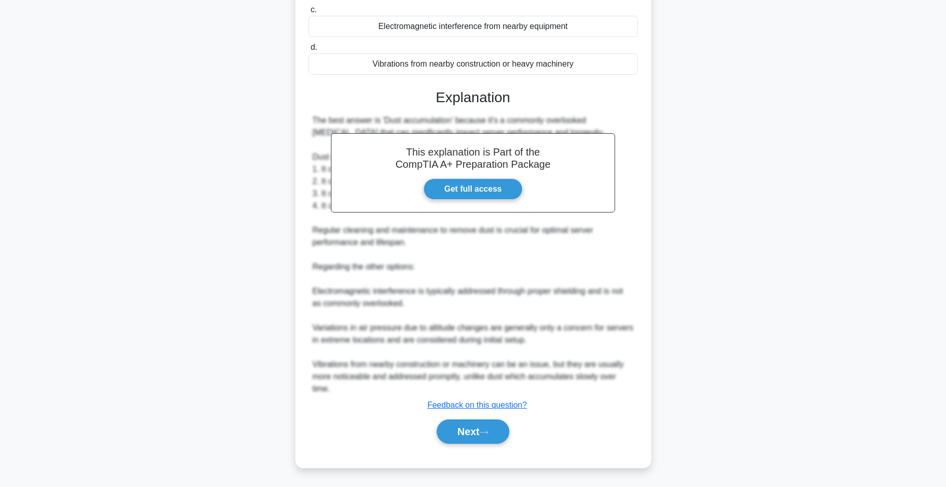
drag, startPoint x: 467, startPoint y: 433, endPoint x: 480, endPoint y: 353, distance: 81.2
click at [468, 433] on button "Next" at bounding box center [472, 431] width 73 height 24
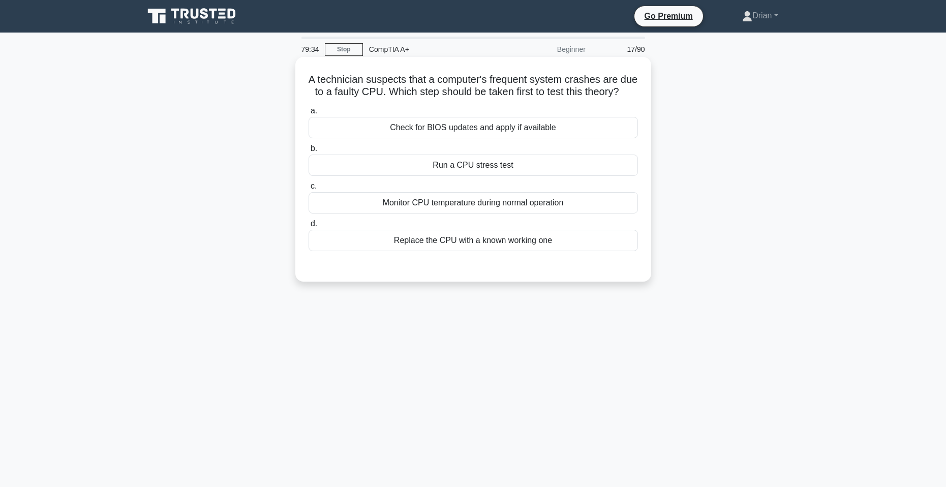
click at [492, 176] on div "Run a CPU stress test" at bounding box center [472, 164] width 329 height 21
click at [308, 152] on input "b. Run a CPU stress test" at bounding box center [308, 148] width 0 height 7
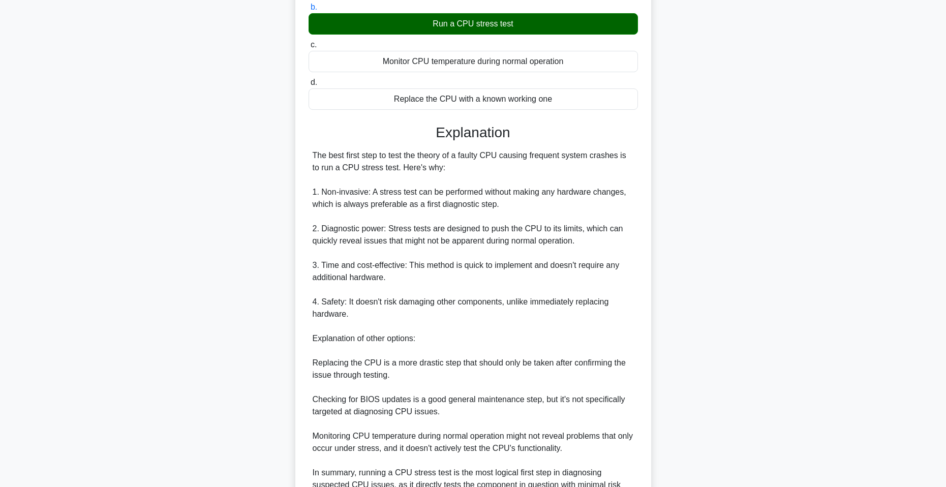
scroll to position [254, 0]
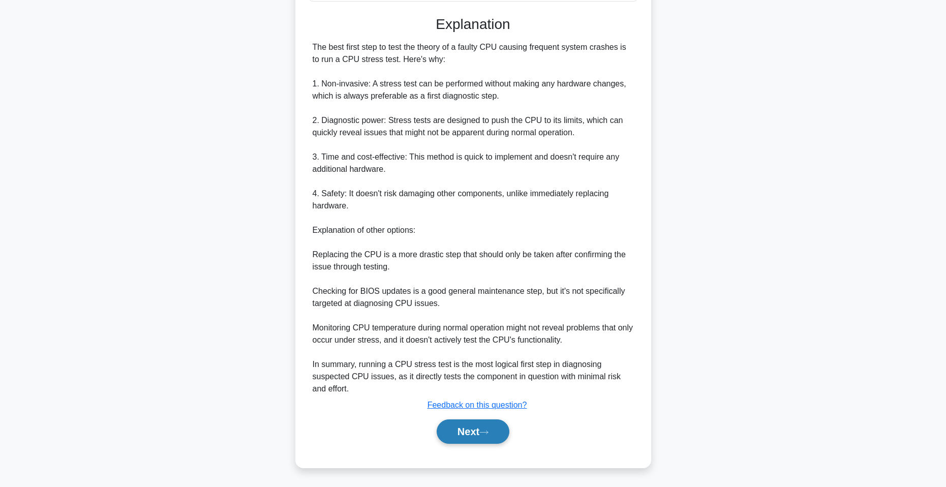
click at [471, 440] on button "Next" at bounding box center [472, 431] width 73 height 24
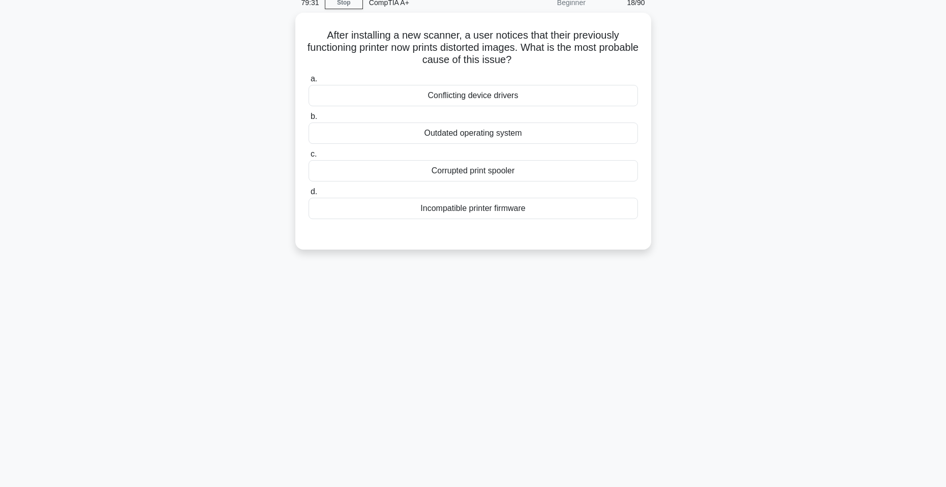
scroll to position [0, 0]
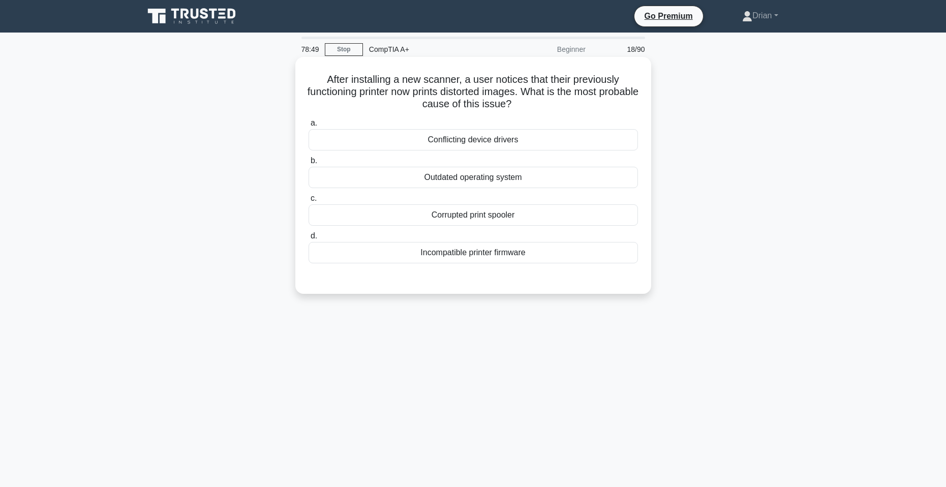
click at [520, 185] on div "Outdated operating system" at bounding box center [472, 177] width 329 height 21
click at [308, 164] on input "b. Outdated operating system" at bounding box center [308, 161] width 0 height 7
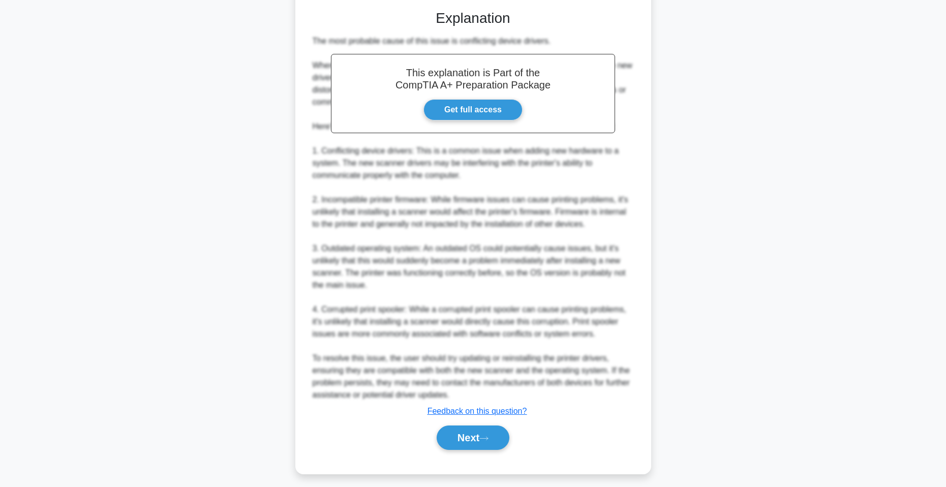
scroll to position [275, 0]
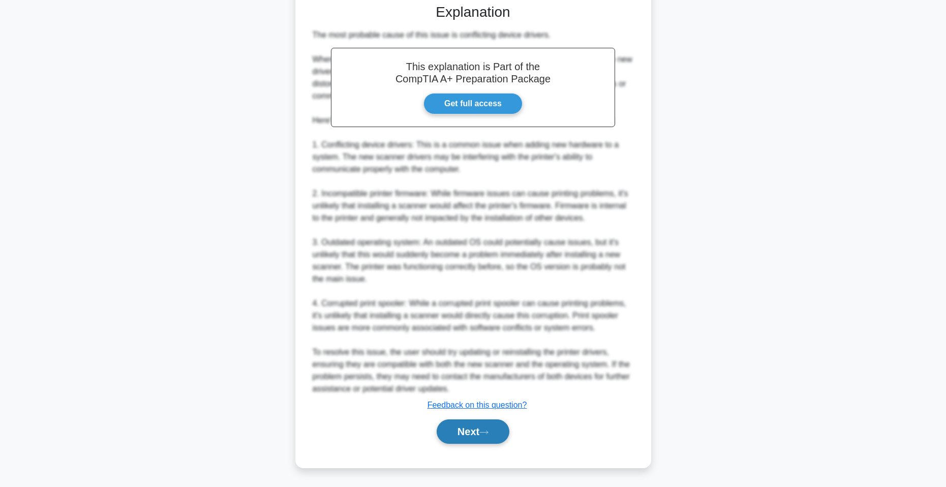
click at [486, 433] on icon at bounding box center [483, 432] width 9 height 6
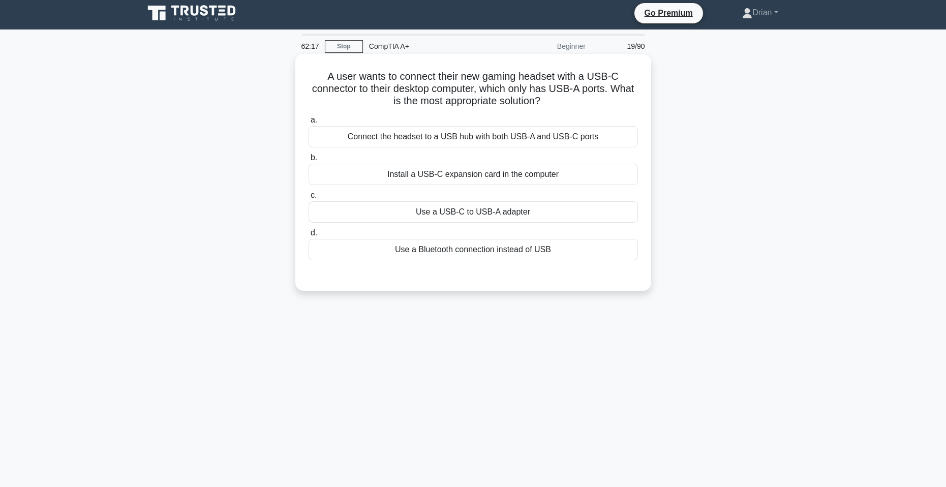
scroll to position [0, 0]
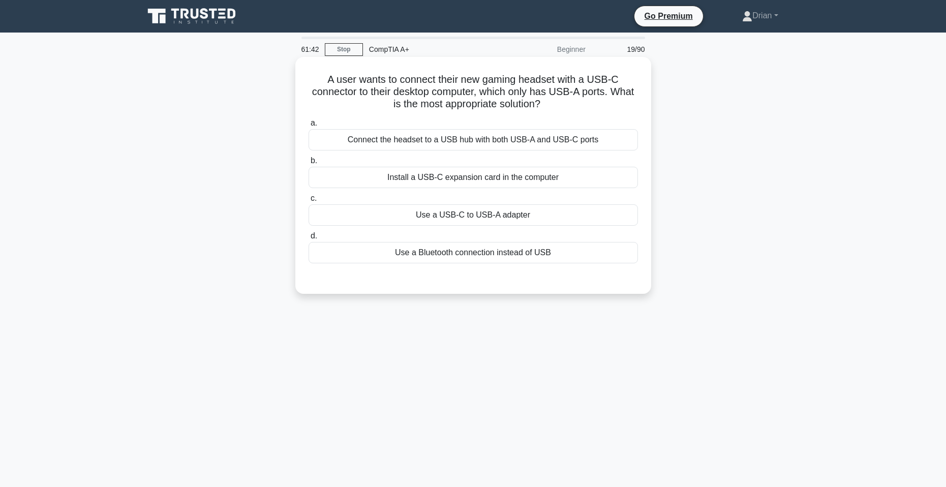
click at [567, 214] on div "Use a USB-C to USB-A adapter" at bounding box center [472, 214] width 329 height 21
click at [308, 202] on input "c. Use a USB-C to USB-A adapter" at bounding box center [308, 198] width 0 height 7
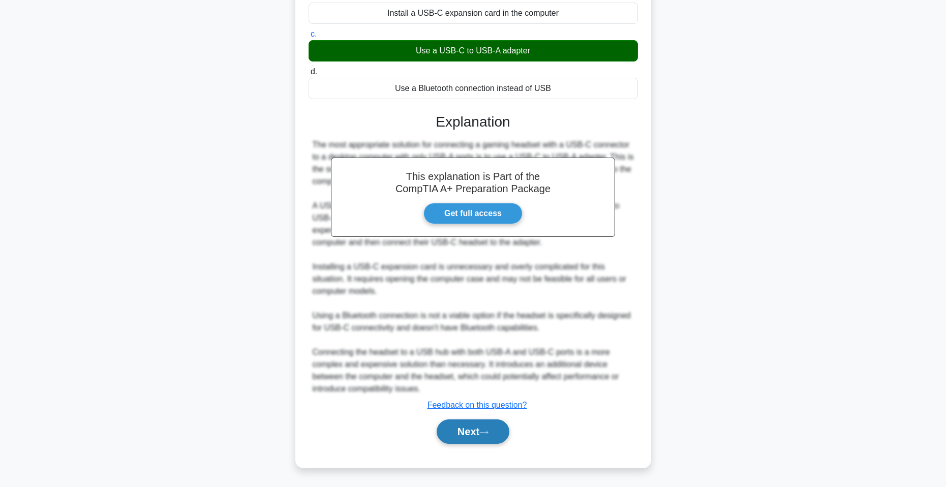
click at [484, 436] on button "Next" at bounding box center [472, 431] width 73 height 24
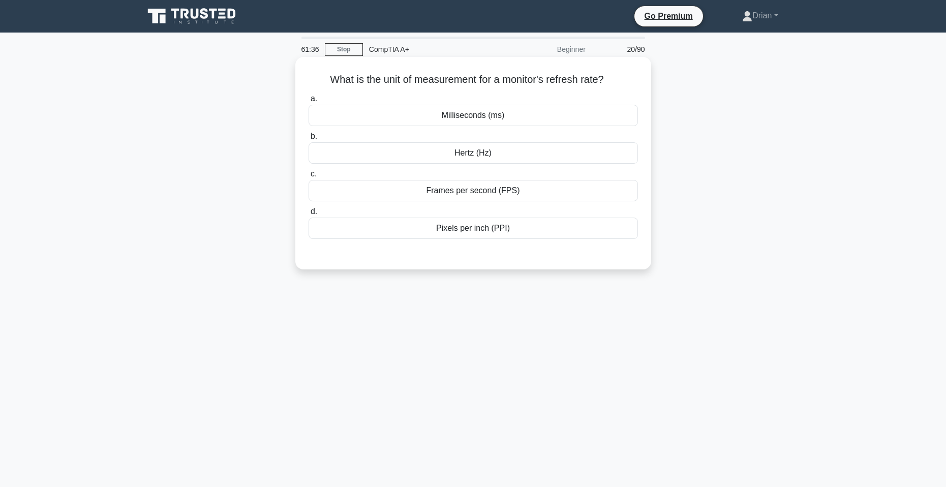
click at [477, 190] on div "Frames per second (FPS)" at bounding box center [472, 190] width 329 height 21
click at [308, 177] on input "c. Frames per second (FPS)" at bounding box center [308, 174] width 0 height 7
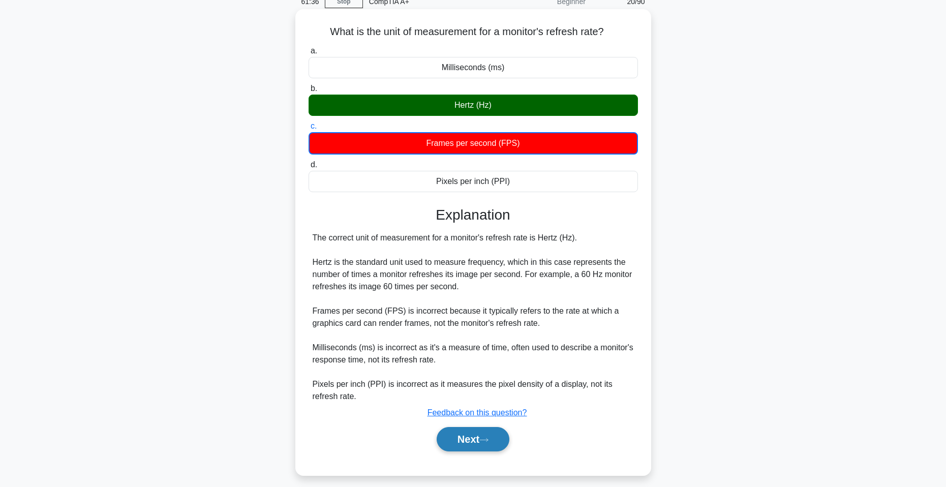
scroll to position [62, 0]
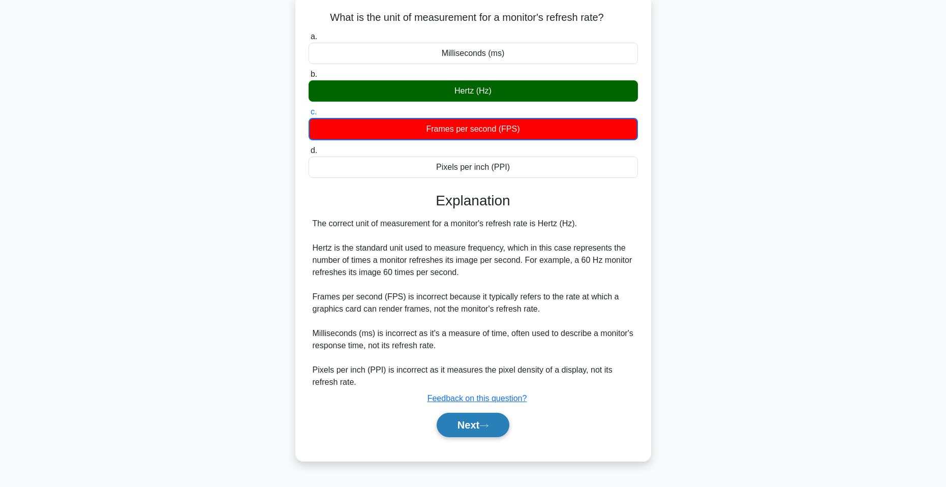
click at [470, 430] on button "Next" at bounding box center [472, 425] width 73 height 24
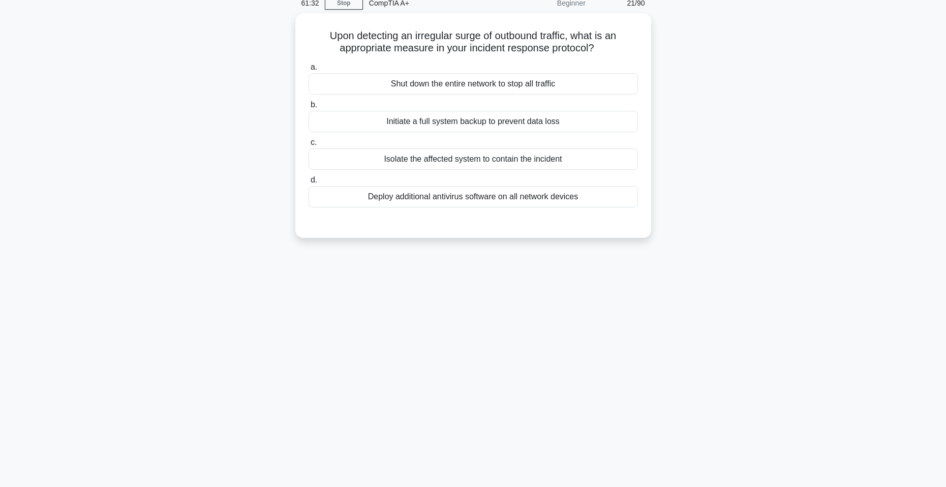
scroll to position [0, 0]
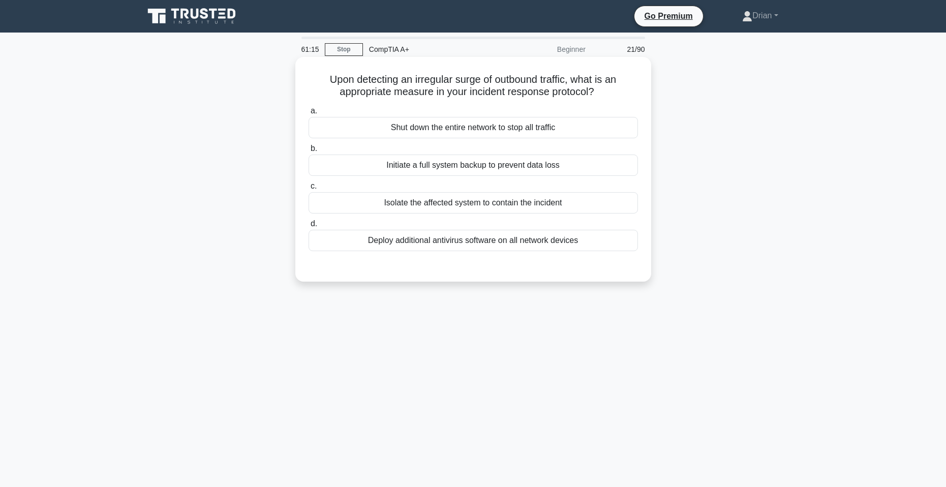
click at [493, 204] on div "Isolate the affected system to contain the incident" at bounding box center [472, 202] width 329 height 21
click at [598, 202] on div "Isolate the affected system to contain the incident" at bounding box center [472, 202] width 329 height 21
click at [308, 190] on input "c. Isolate the affected system to contain the incident" at bounding box center [308, 186] width 0 height 7
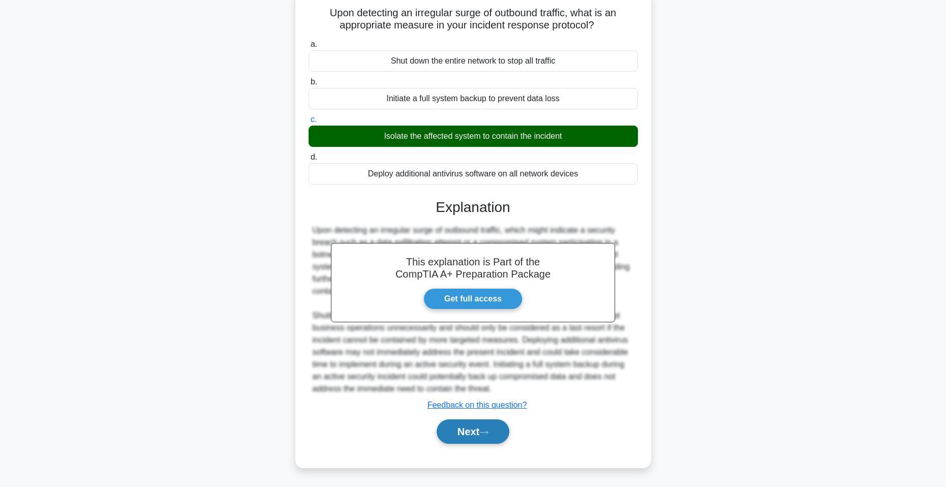
click at [497, 424] on button "Next" at bounding box center [472, 431] width 73 height 24
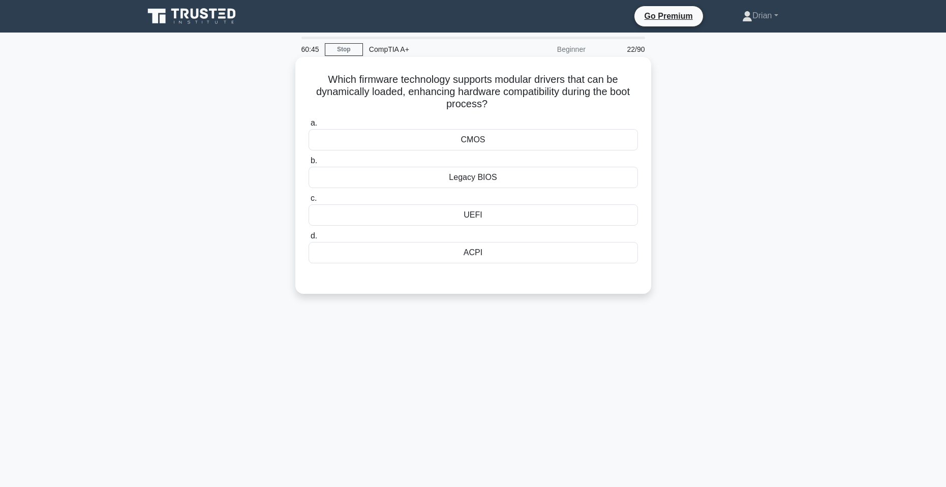
click at [512, 225] on div "UEFI" at bounding box center [472, 214] width 329 height 21
click at [308, 202] on input "c. UEFI" at bounding box center [308, 198] width 0 height 7
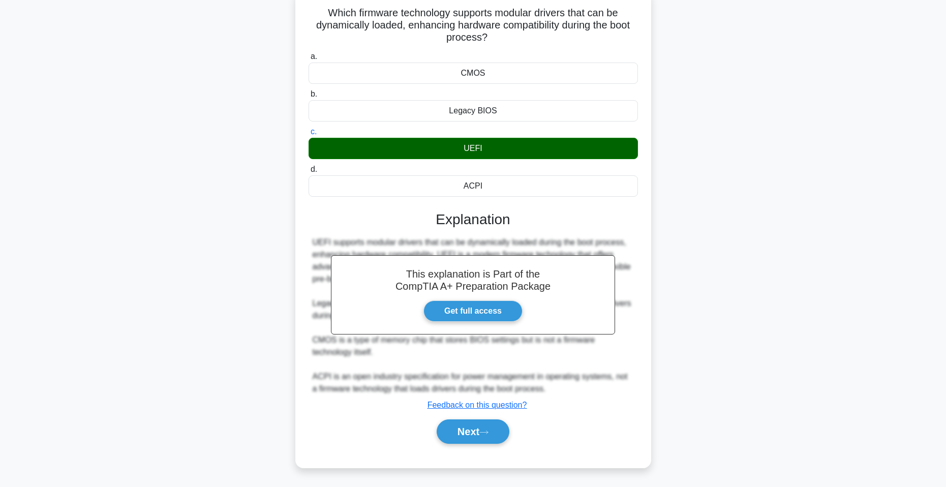
drag, startPoint x: 492, startPoint y: 436, endPoint x: 497, endPoint y: 387, distance: 49.5
click at [491, 436] on button "Next" at bounding box center [472, 431] width 73 height 24
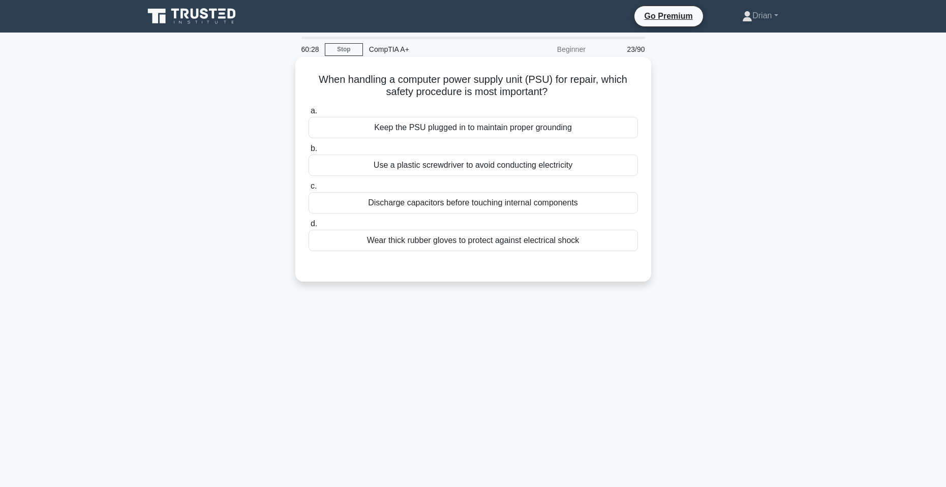
click at [512, 210] on div "Discharge capacitors before touching internal components" at bounding box center [472, 202] width 329 height 21
click at [308, 190] on input "c. Discharge capacitors before touching internal components" at bounding box center [308, 186] width 0 height 7
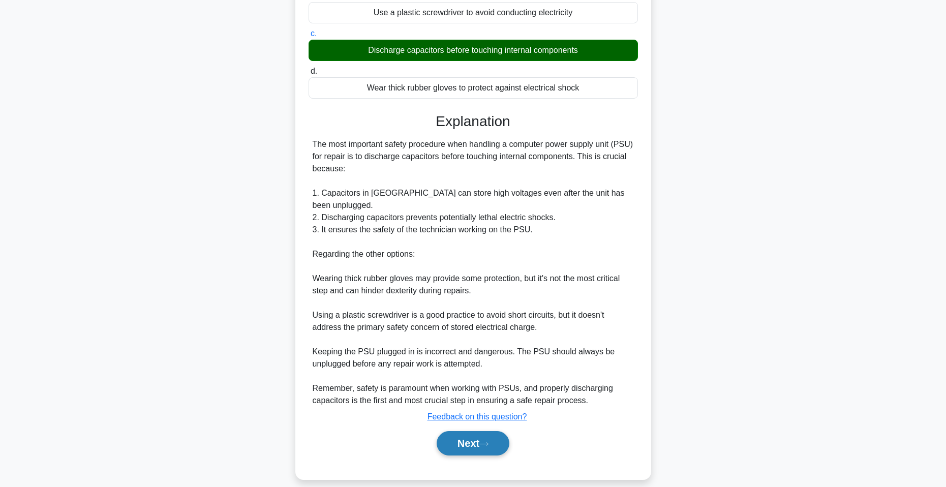
drag, startPoint x: 455, startPoint y: 428, endPoint x: 458, endPoint y: 420, distance: 8.0
click at [456, 431] on button "Next" at bounding box center [472, 443] width 73 height 24
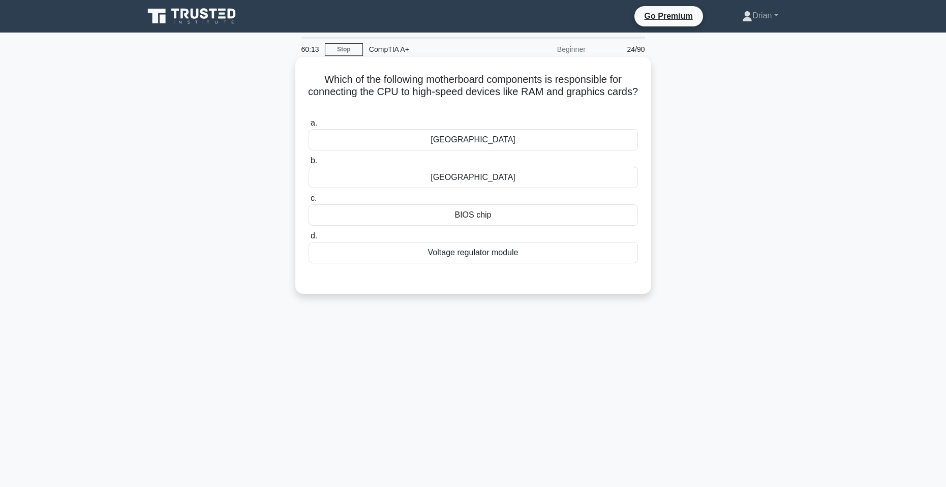
click at [308, 127] on input "a. Northbridge" at bounding box center [308, 123] width 0 height 7
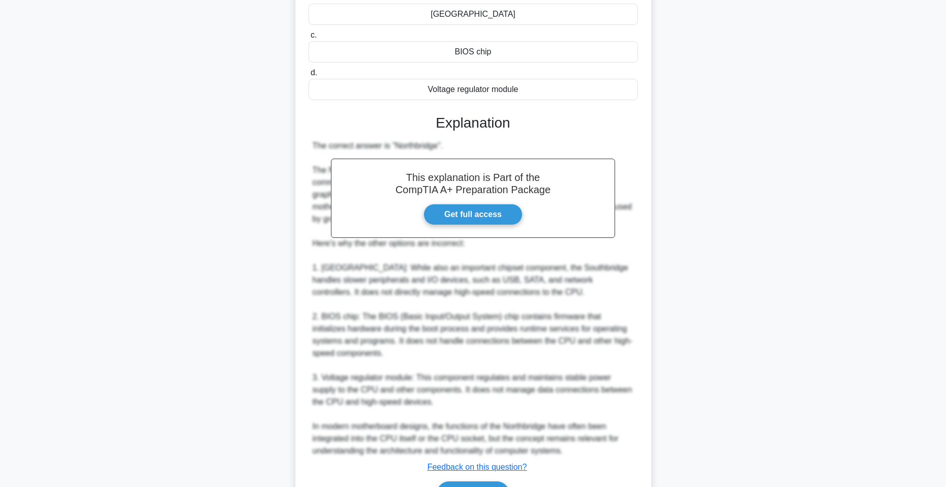
scroll to position [203, 0]
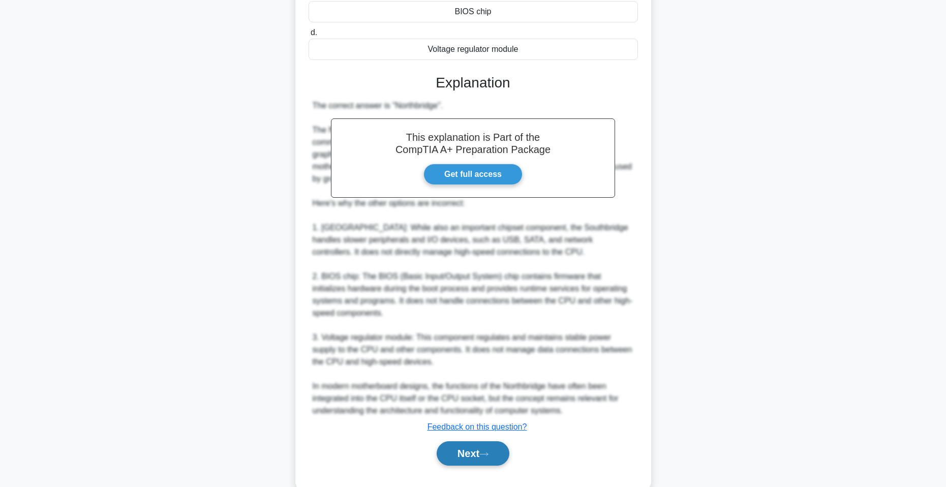
click at [471, 453] on button "Next" at bounding box center [472, 453] width 73 height 24
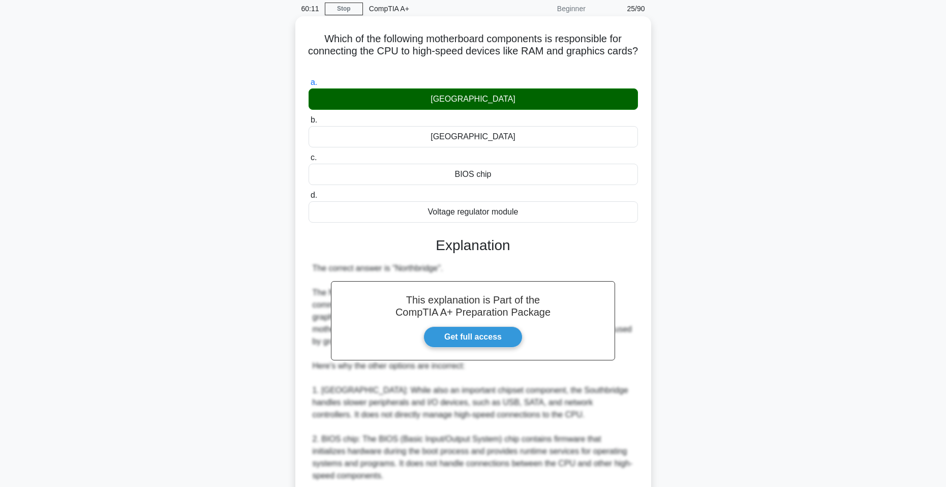
scroll to position [0, 0]
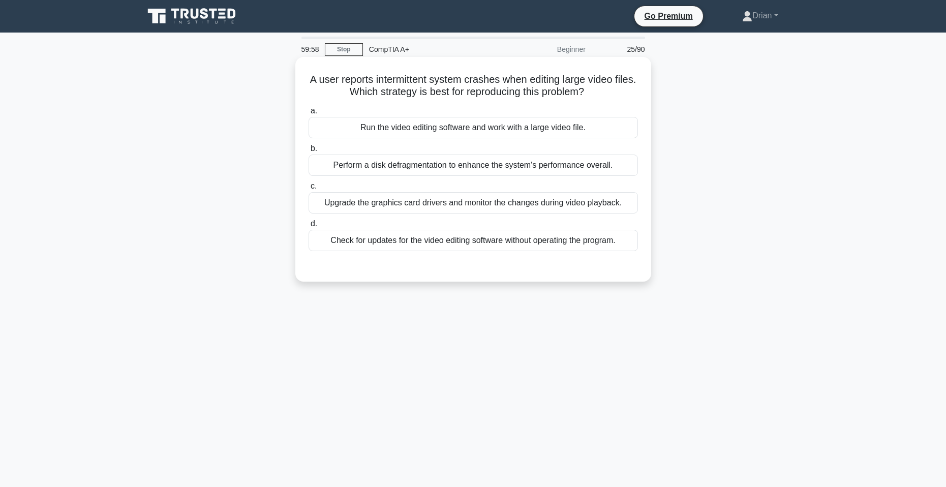
click at [544, 130] on div "Run the video editing software and work with a large video file." at bounding box center [472, 127] width 329 height 21
click at [308, 114] on input "a. Run the video editing software and work with a large video file." at bounding box center [308, 111] width 0 height 7
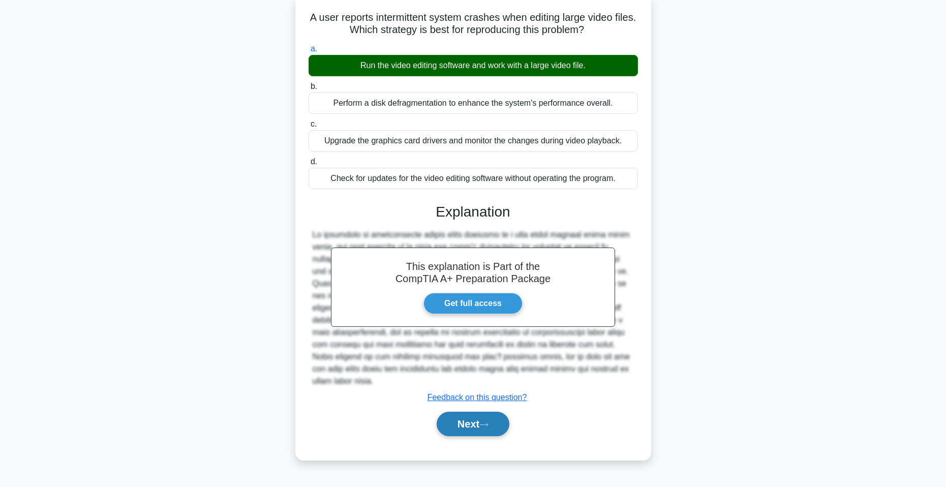
click at [476, 423] on button "Next" at bounding box center [472, 424] width 73 height 24
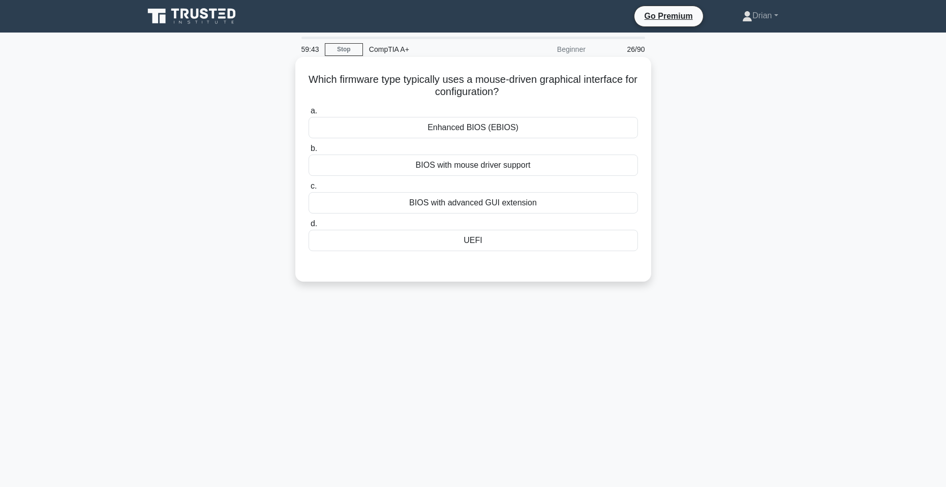
click at [535, 169] on div "BIOS with mouse driver support" at bounding box center [472, 164] width 329 height 21
click at [308, 152] on input "b. BIOS with mouse driver support" at bounding box center [308, 148] width 0 height 7
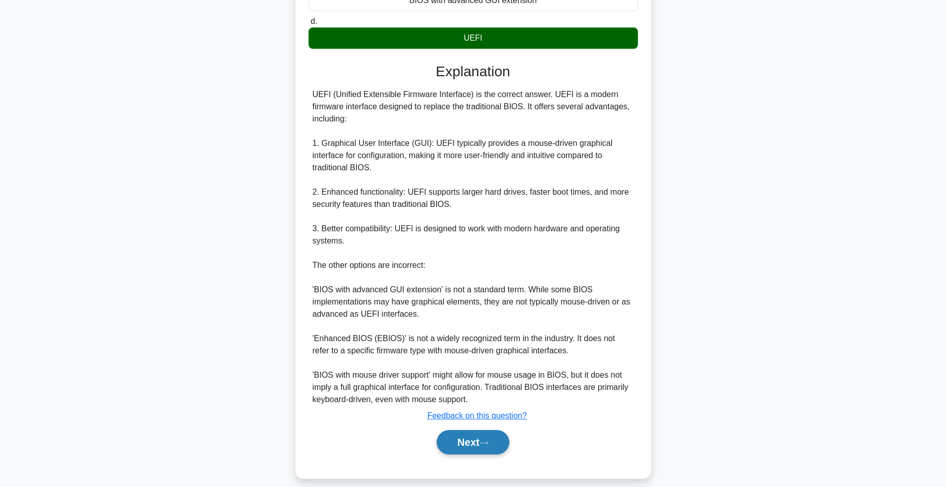
click at [476, 446] on button "Next" at bounding box center [472, 442] width 73 height 24
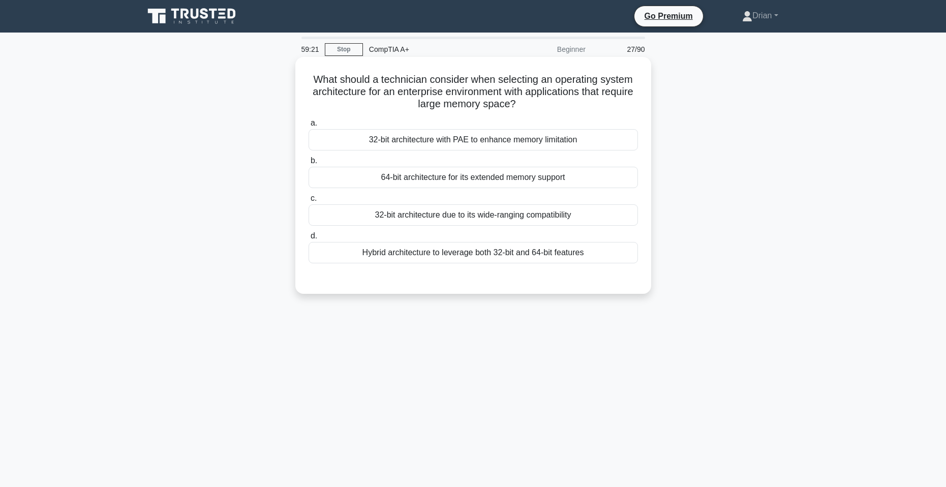
click at [530, 258] on div "Hybrid architecture to leverage both 32-bit and 64-bit features" at bounding box center [472, 252] width 329 height 21
click at [308, 239] on input "d. Hybrid architecture to leverage both 32-bit and 64-bit features" at bounding box center [308, 236] width 0 height 7
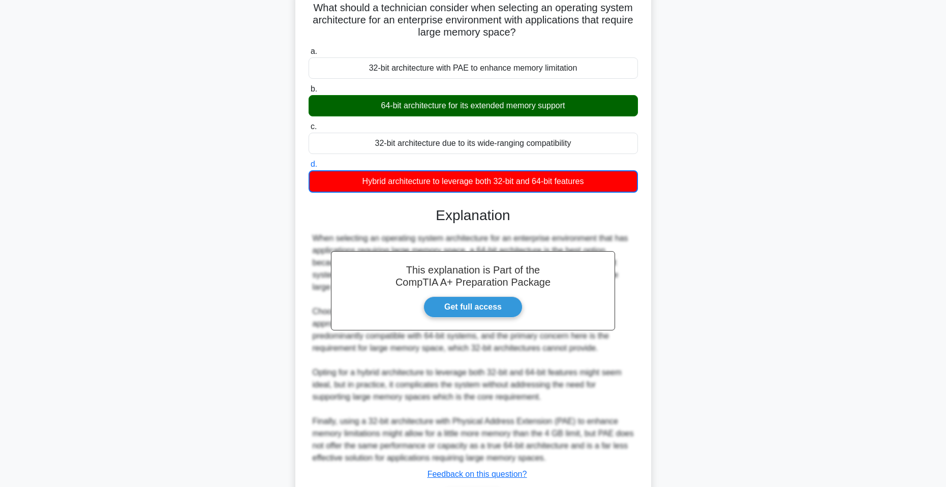
scroll to position [141, 0]
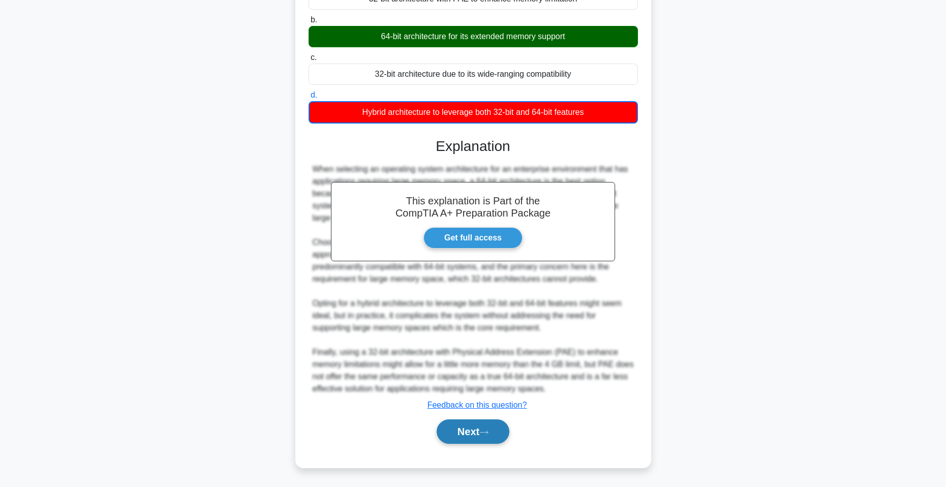
click at [481, 428] on button "Next" at bounding box center [472, 431] width 73 height 24
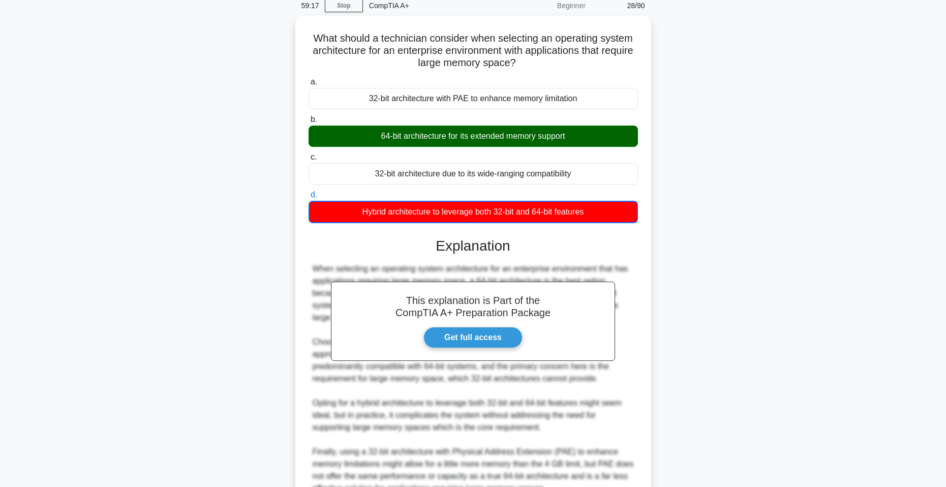
scroll to position [0, 0]
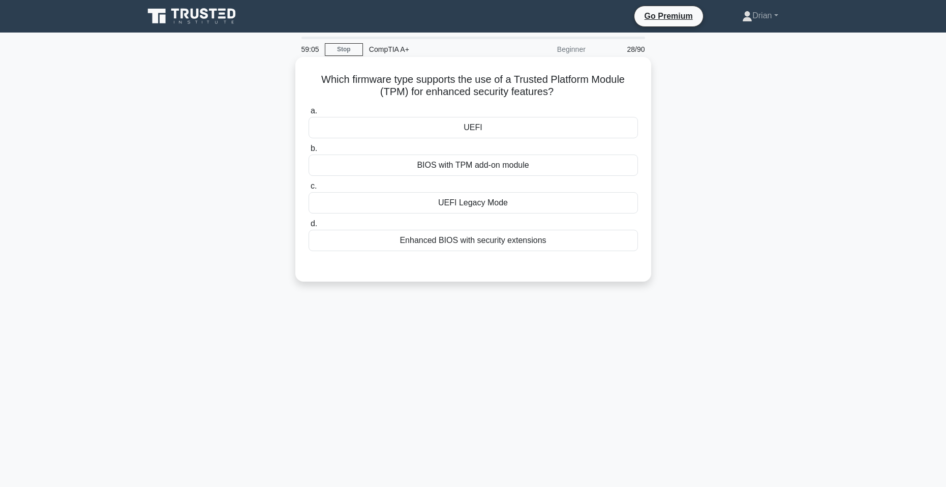
click at [519, 127] on div "UEFI" at bounding box center [472, 127] width 329 height 21
click at [308, 114] on input "a. UEFI" at bounding box center [308, 111] width 0 height 7
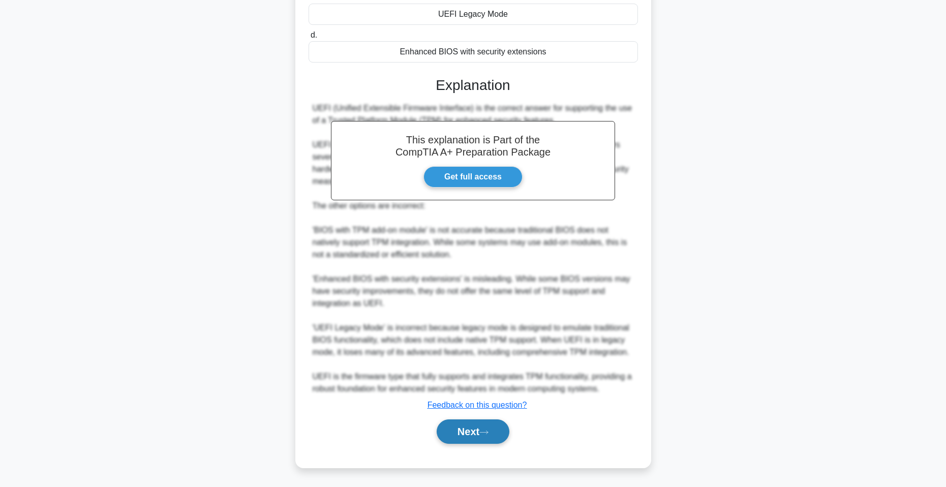
click at [484, 429] on button "Next" at bounding box center [472, 431] width 73 height 24
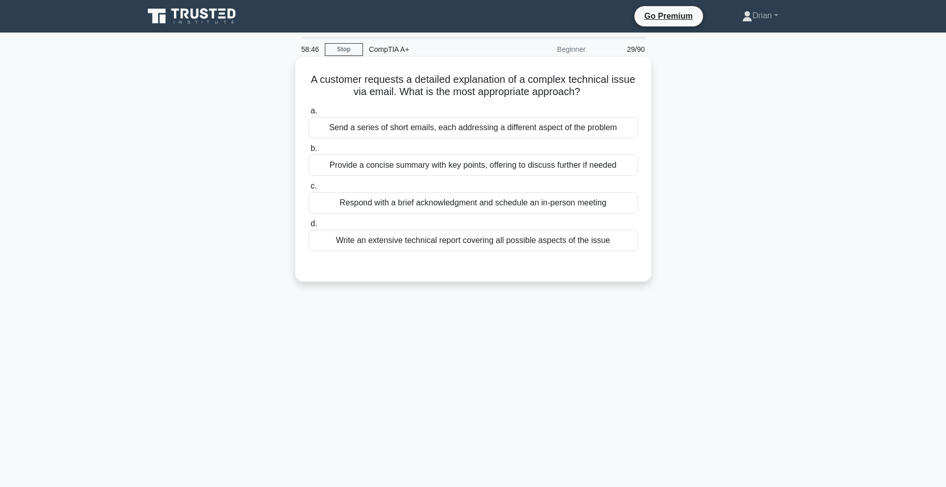
click at [520, 164] on div "Provide a concise summary with key points, offering to discuss further if needed" at bounding box center [472, 164] width 329 height 21
click at [308, 152] on input "b. Provide a concise summary with key points, offering to discuss further if ne…" at bounding box center [308, 148] width 0 height 7
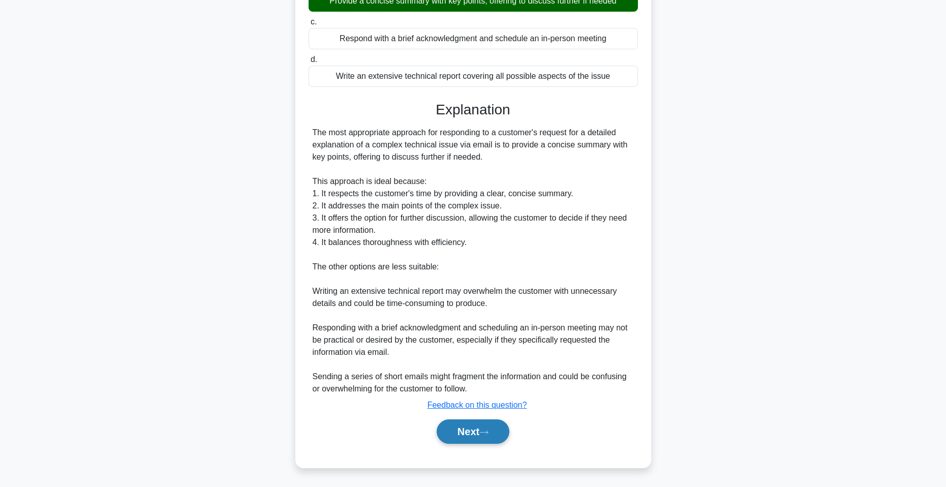
click at [480, 424] on button "Next" at bounding box center [472, 431] width 73 height 24
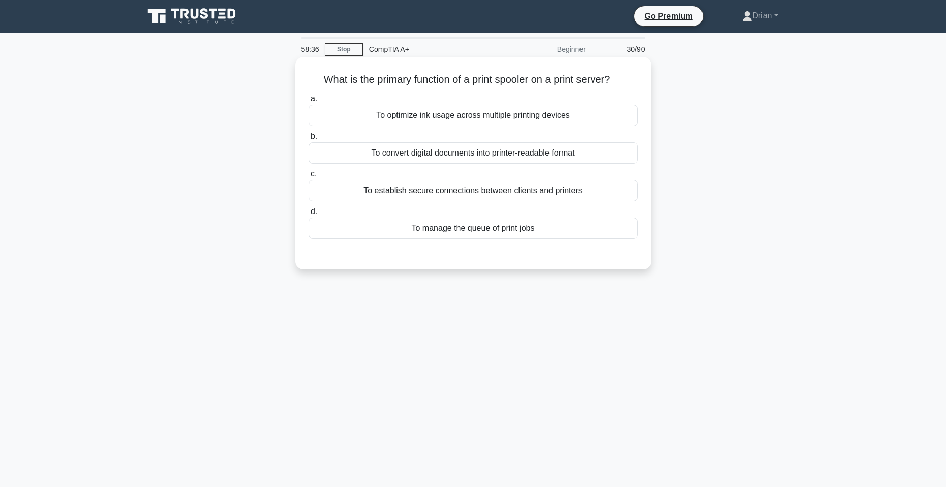
click at [496, 232] on div "To manage the queue of print jobs" at bounding box center [472, 227] width 329 height 21
click at [308, 215] on input "d. To manage the queue of print jobs" at bounding box center [308, 211] width 0 height 7
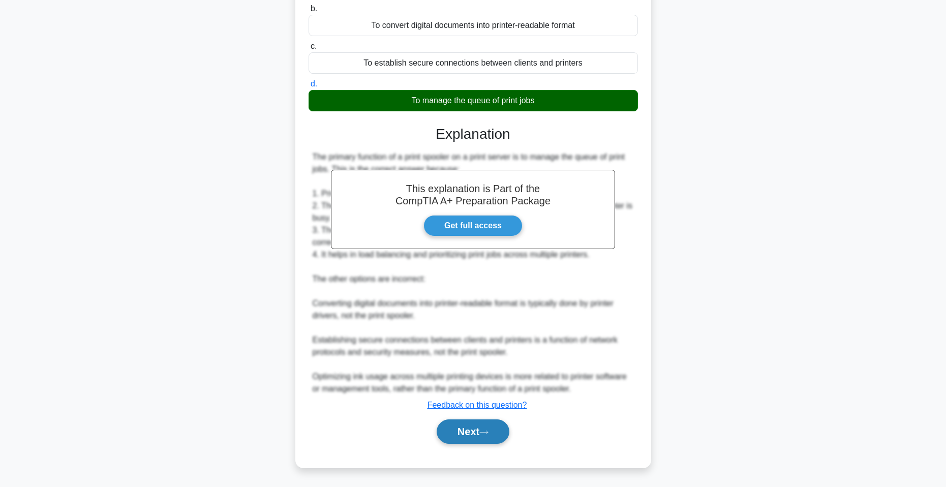
click at [488, 434] on icon at bounding box center [483, 432] width 9 height 6
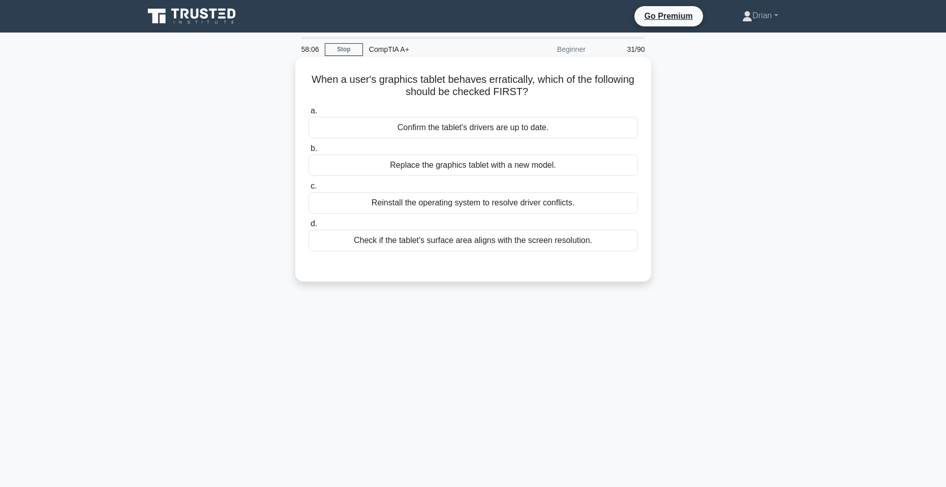
click at [540, 123] on div "Confirm the tablet's drivers are up to date." at bounding box center [472, 127] width 329 height 21
click at [308, 114] on input "a. Confirm the tablet's drivers are up to date." at bounding box center [308, 111] width 0 height 7
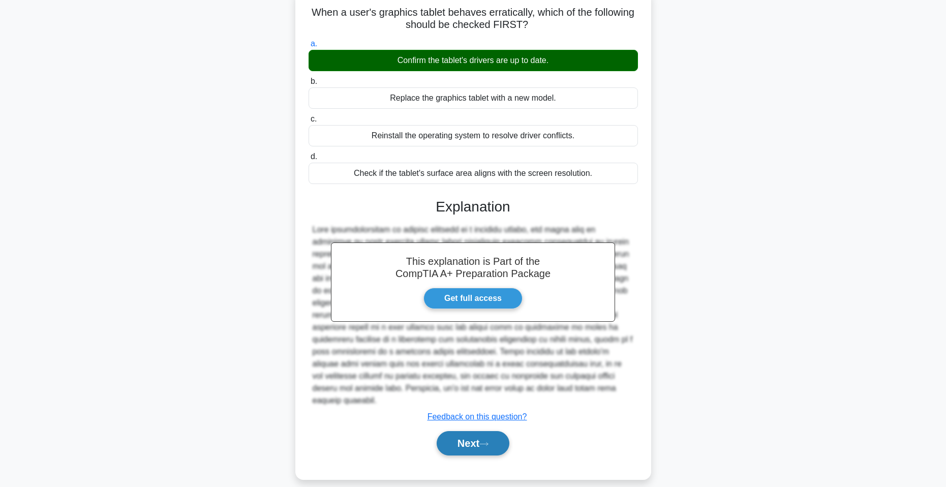
click at [507, 435] on button "Next" at bounding box center [472, 443] width 73 height 24
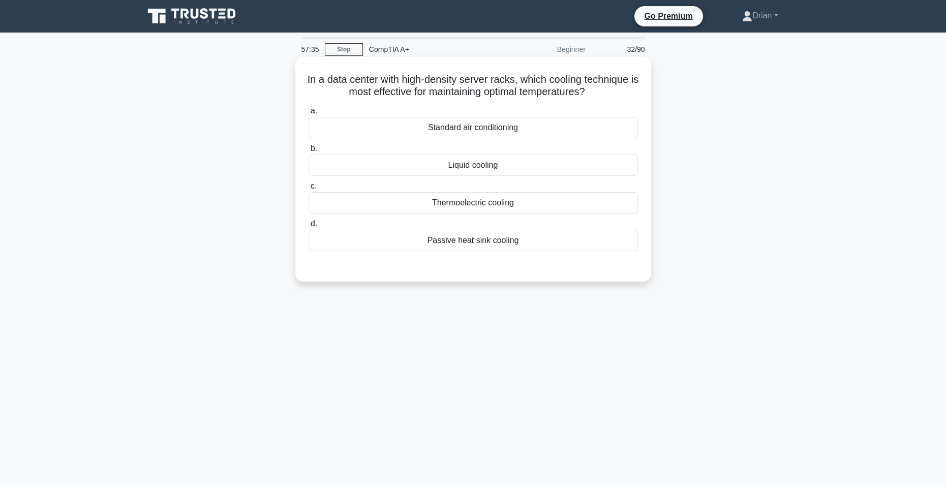
click at [521, 208] on div "Thermoelectric cooling" at bounding box center [472, 202] width 329 height 21
click at [308, 190] on input "c. Thermoelectric cooling" at bounding box center [308, 186] width 0 height 7
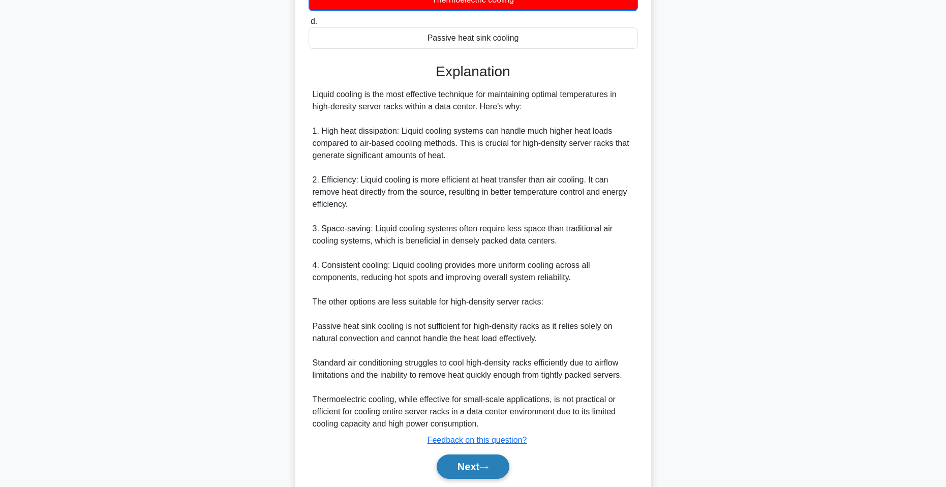
click at [482, 462] on button "Next" at bounding box center [472, 466] width 73 height 24
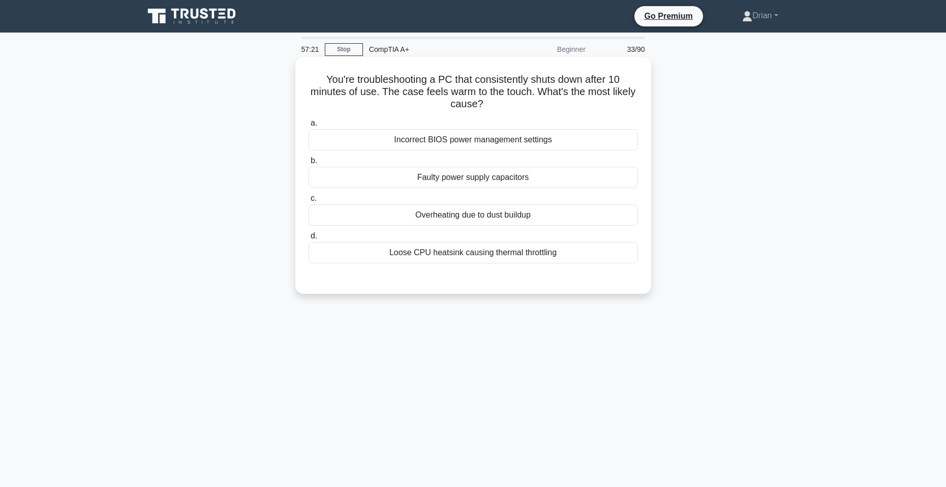
click at [495, 218] on div "Overheating due to dust buildup" at bounding box center [472, 214] width 329 height 21
click at [308, 202] on input "c. Overheating due to dust buildup" at bounding box center [308, 198] width 0 height 7
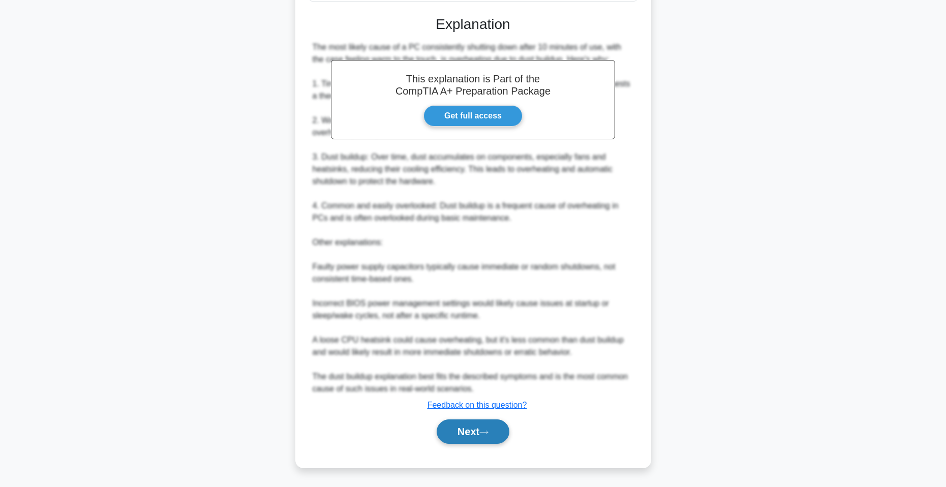
click at [488, 433] on icon at bounding box center [483, 432] width 9 height 6
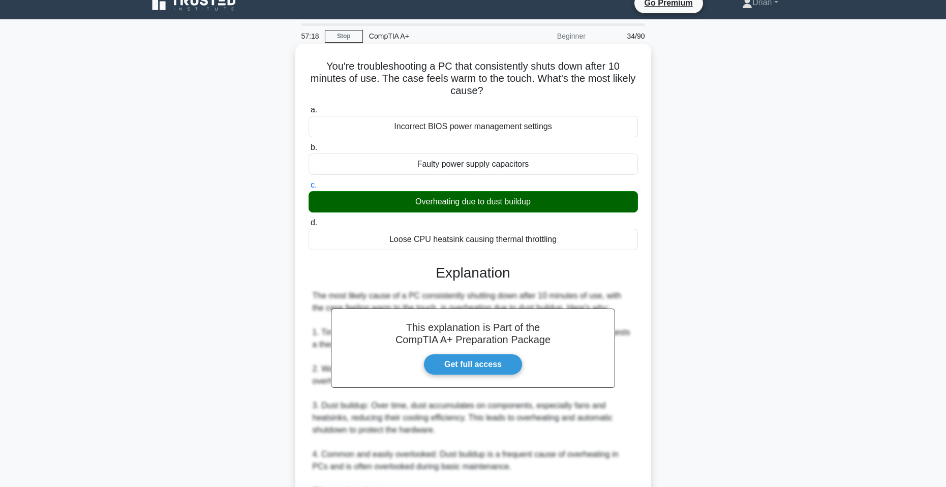
scroll to position [8, 0]
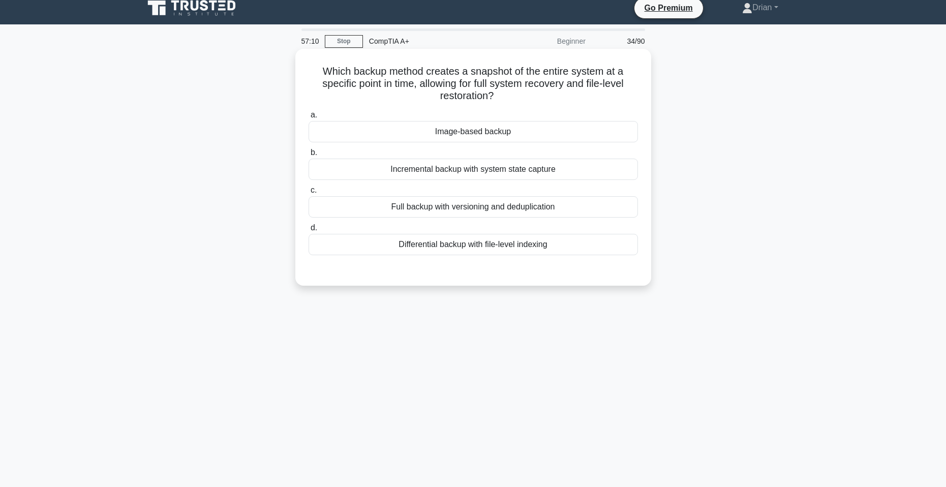
click at [494, 132] on div "Image-based backup" at bounding box center [472, 131] width 329 height 21
click at [308, 118] on input "a. Image-based backup" at bounding box center [308, 115] width 0 height 7
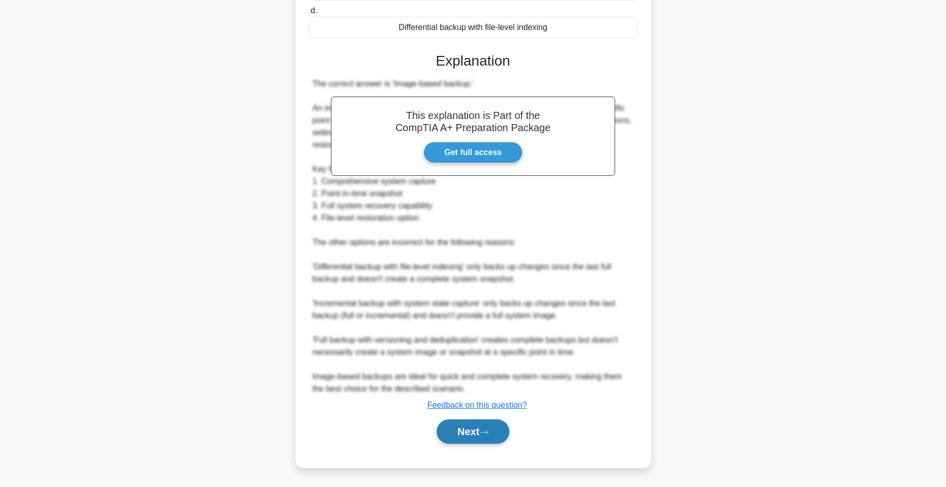
click at [498, 433] on button "Next" at bounding box center [472, 431] width 73 height 24
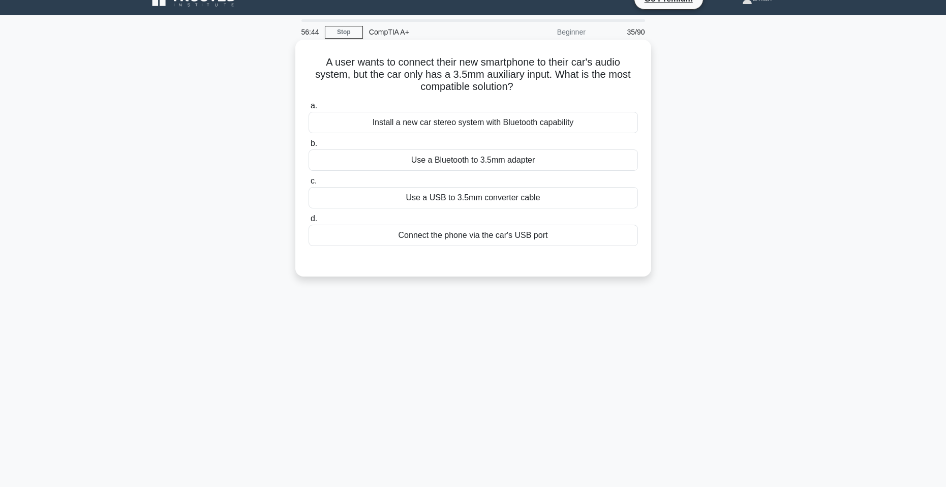
scroll to position [0, 0]
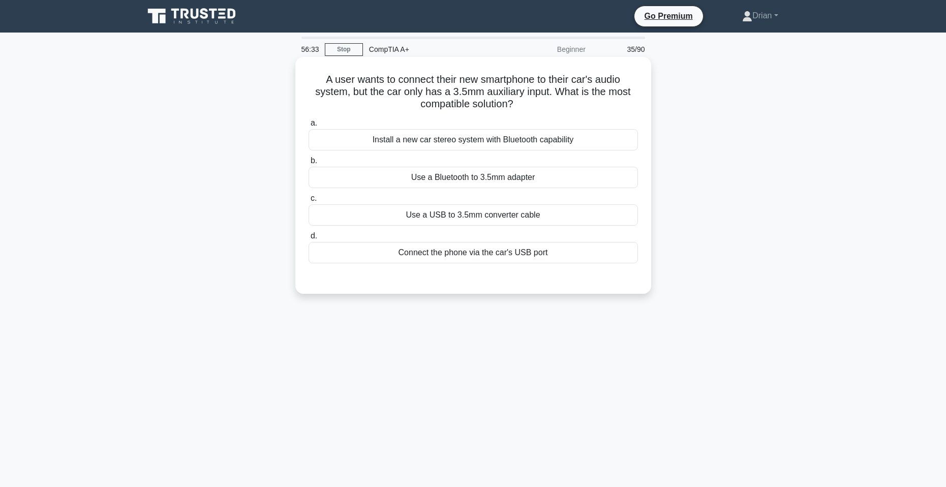
click at [480, 257] on div "Connect the phone via the car's USB port" at bounding box center [472, 252] width 329 height 21
click at [308, 239] on input "d. Connect the phone via the car's USB port" at bounding box center [308, 236] width 0 height 7
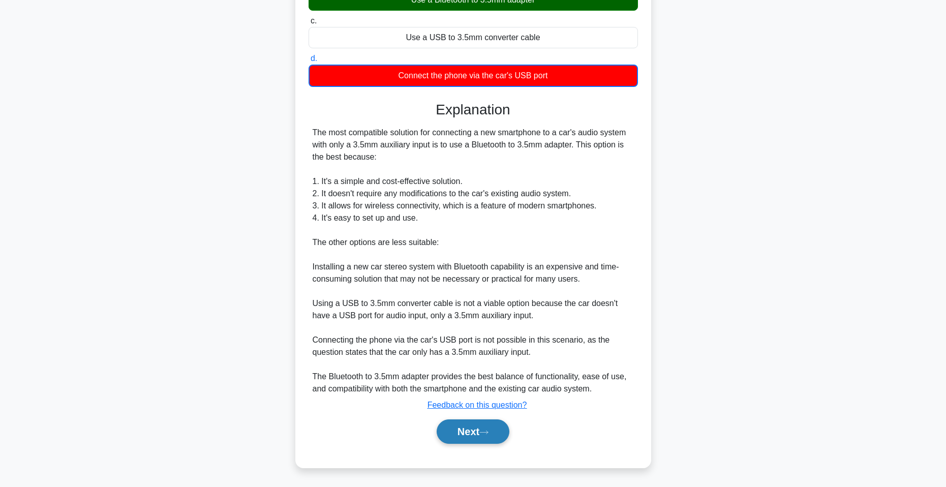
click at [478, 434] on button "Next" at bounding box center [472, 431] width 73 height 24
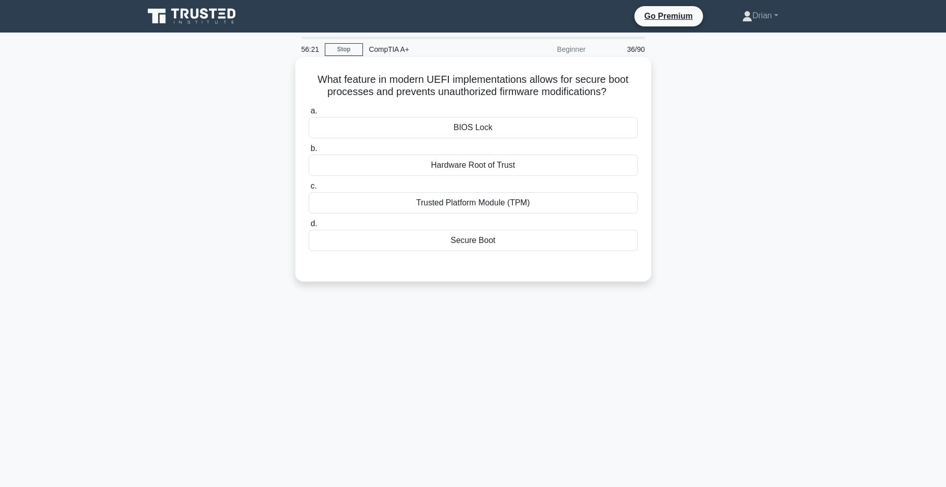
click at [490, 241] on div "Secure Boot" at bounding box center [472, 240] width 329 height 21
click at [308, 227] on input "d. Secure Boot" at bounding box center [308, 224] width 0 height 7
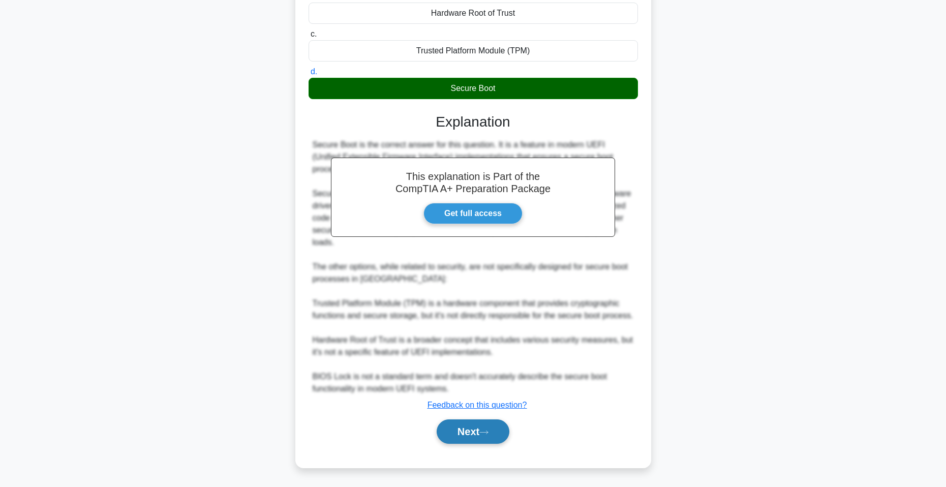
click at [481, 430] on button "Next" at bounding box center [472, 431] width 73 height 24
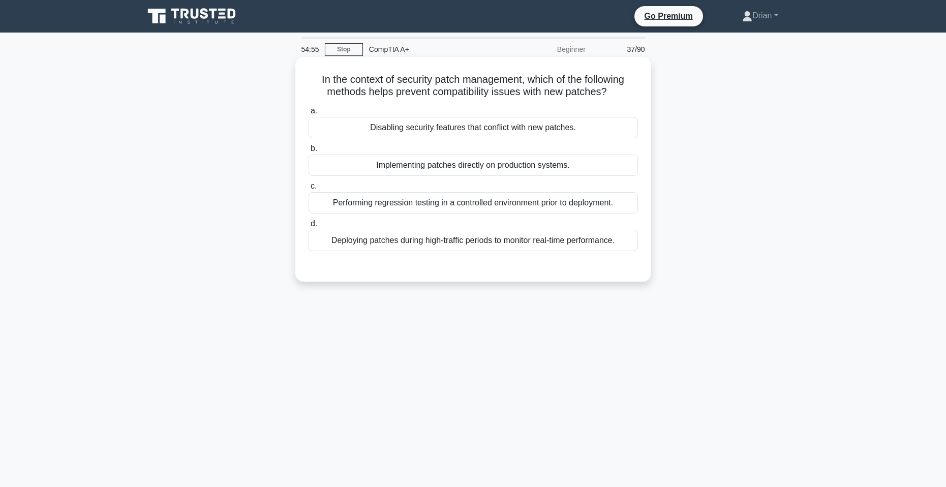
click at [579, 203] on div "Performing regression testing in a controlled environment prior to deployment." at bounding box center [472, 202] width 329 height 21
click at [308, 190] on input "c. Performing regression testing in a controlled environment prior to deploymen…" at bounding box center [308, 186] width 0 height 7
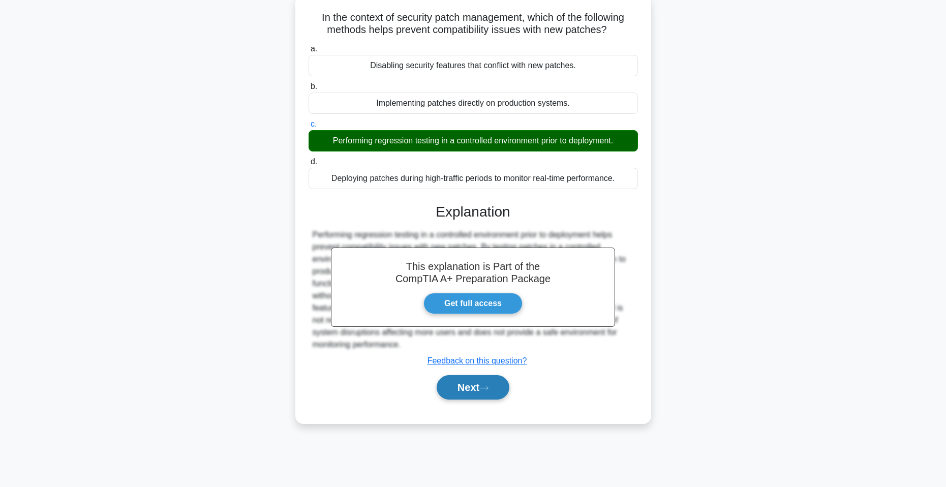
click at [476, 391] on button "Next" at bounding box center [472, 387] width 73 height 24
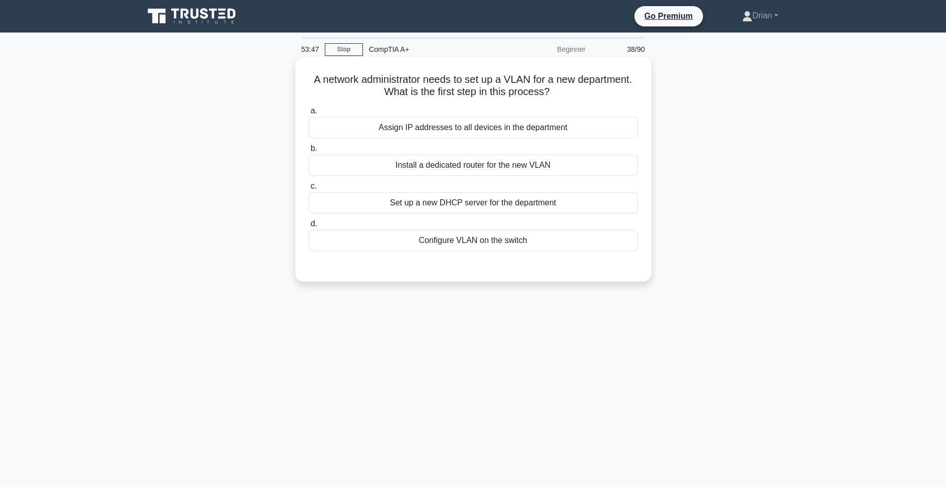
click at [527, 245] on div "Configure VLAN on the switch" at bounding box center [472, 240] width 329 height 21
click at [308, 227] on input "d. Configure VLAN on the switch" at bounding box center [308, 224] width 0 height 7
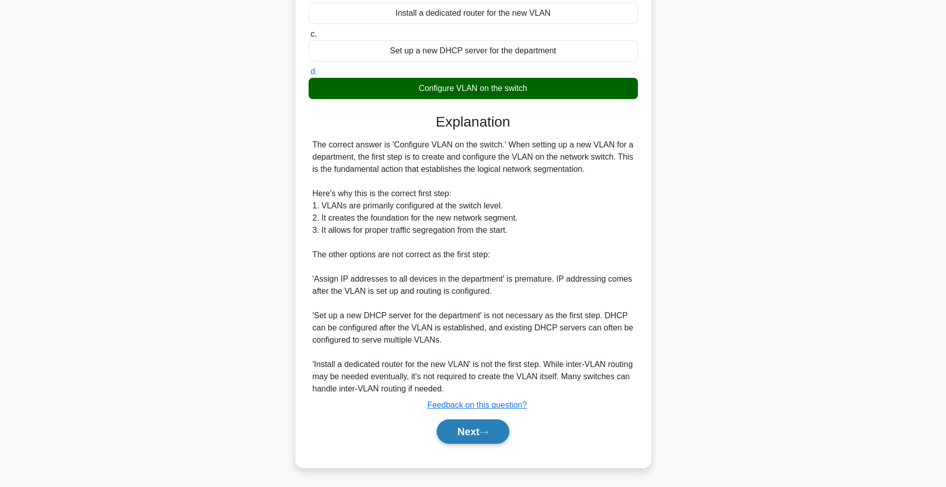
click at [473, 438] on button "Next" at bounding box center [472, 431] width 73 height 24
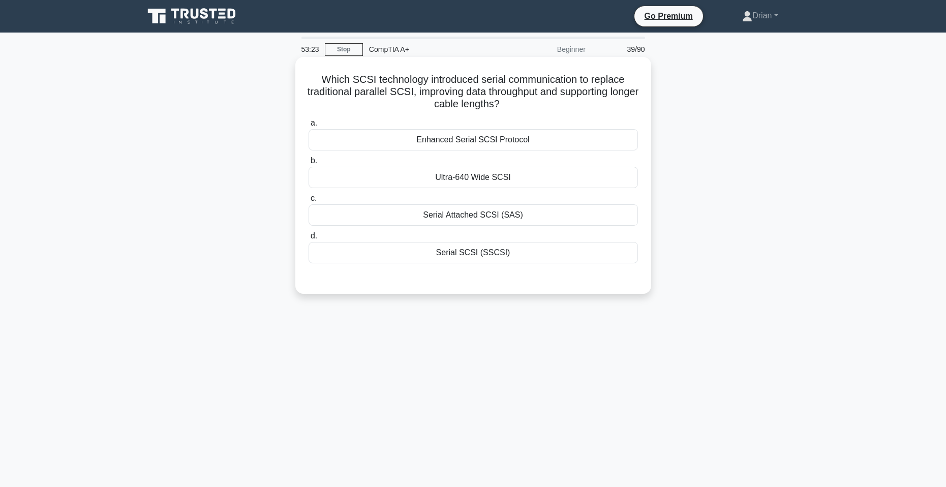
click at [523, 218] on div "Serial Attached SCSI (SAS)" at bounding box center [472, 214] width 329 height 21
click at [308, 202] on input "c. Serial Attached SCSI (SAS)" at bounding box center [308, 198] width 0 height 7
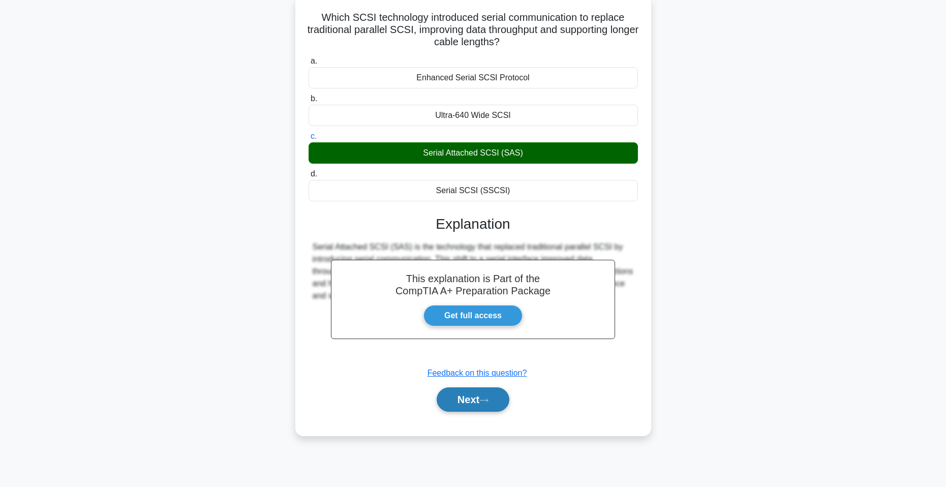
click at [482, 393] on button "Next" at bounding box center [472, 399] width 73 height 24
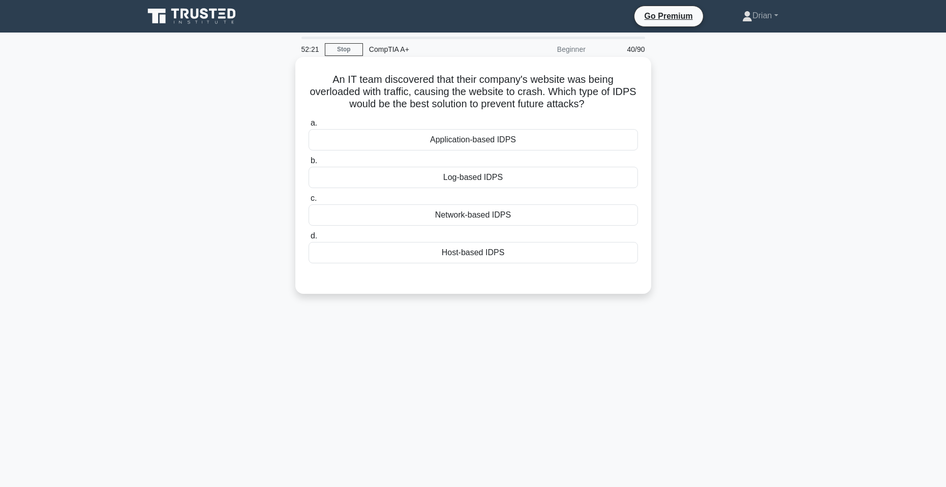
click at [532, 220] on div "Network-based IDPS" at bounding box center [472, 214] width 329 height 21
click at [308, 202] on input "c. Network-based IDPS" at bounding box center [308, 198] width 0 height 7
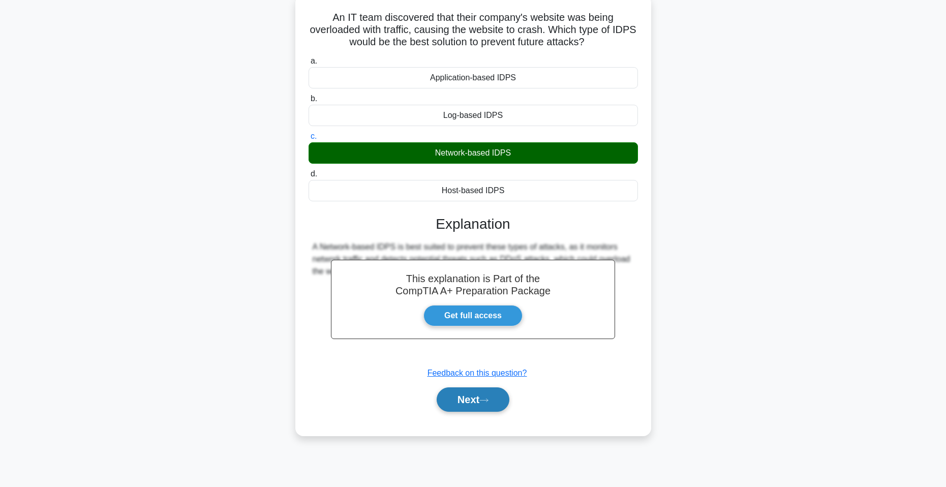
click at [488, 399] on icon at bounding box center [483, 400] width 9 height 6
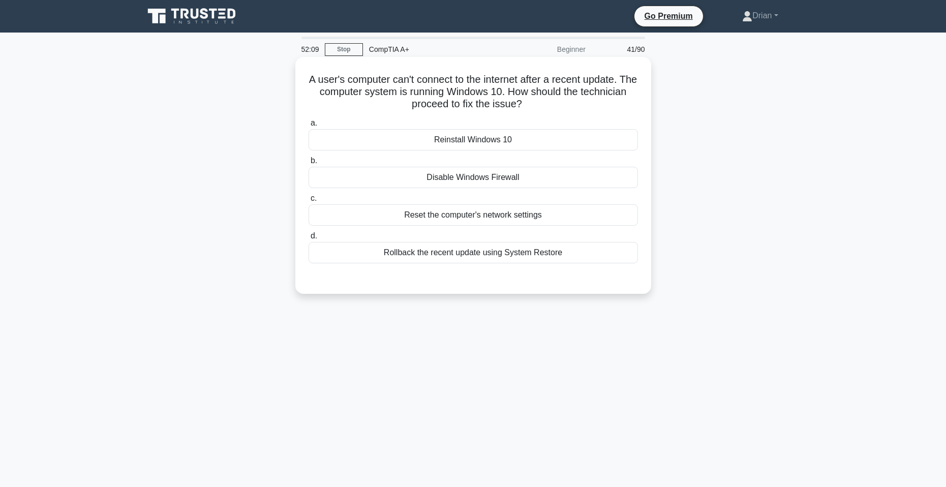
click at [441, 258] on div "Rollback the recent update using System Restore" at bounding box center [472, 252] width 329 height 21
click at [308, 239] on input "d. Rollback the recent update using System Restore" at bounding box center [308, 236] width 0 height 7
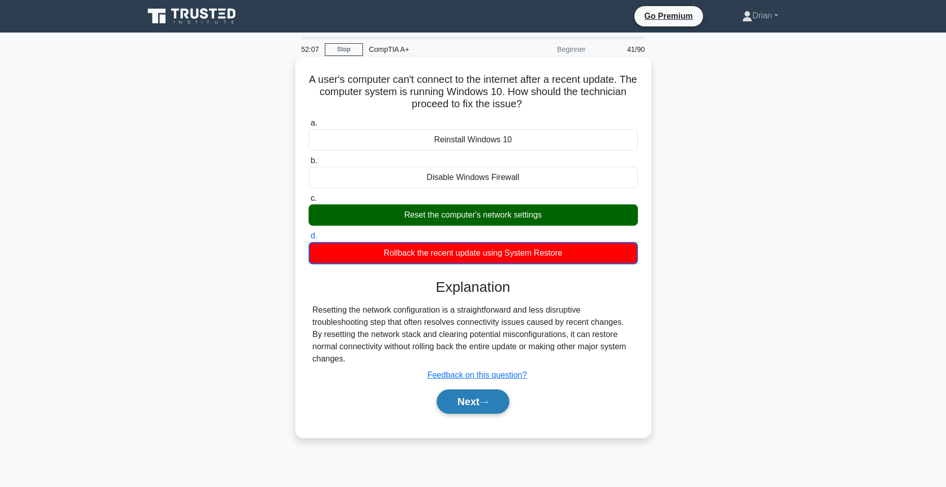
click at [483, 403] on button "Next" at bounding box center [472, 401] width 73 height 24
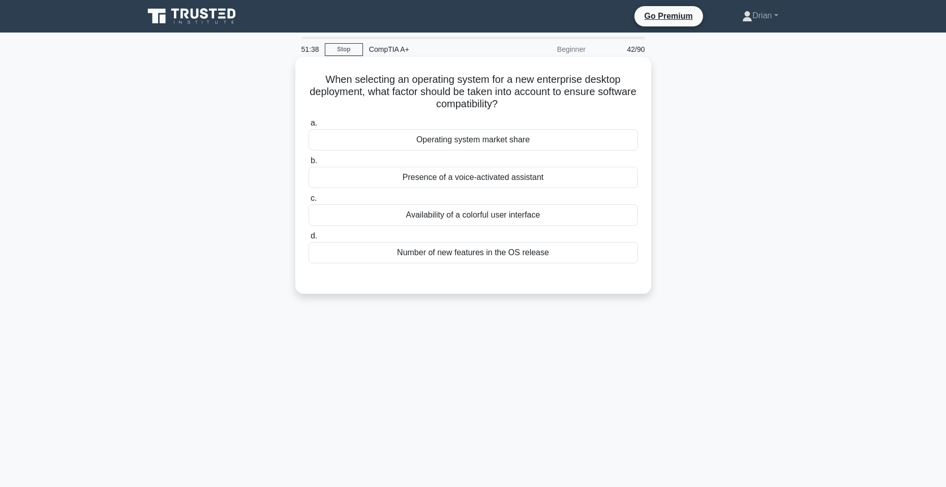
click at [526, 255] on div "Number of new features in the OS release" at bounding box center [472, 252] width 329 height 21
click at [308, 239] on input "d. Number of new features in the OS release" at bounding box center [308, 236] width 0 height 7
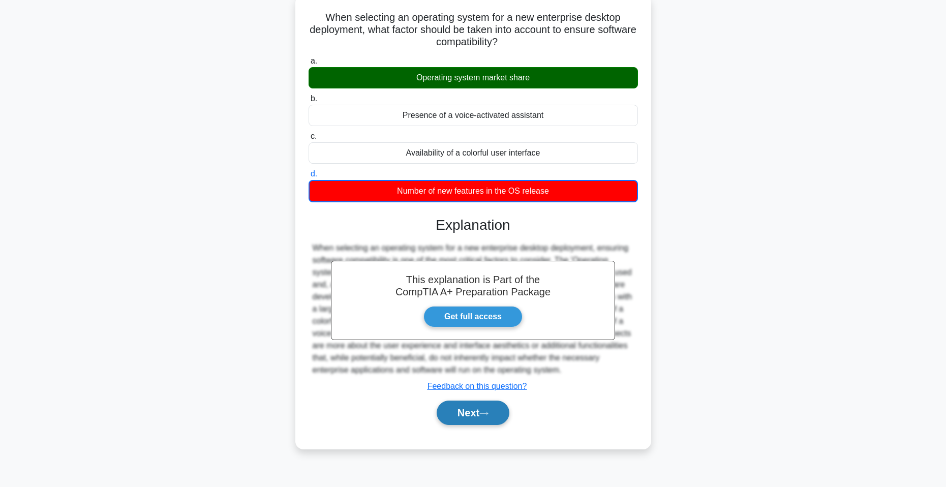
click at [486, 418] on button "Next" at bounding box center [472, 412] width 73 height 24
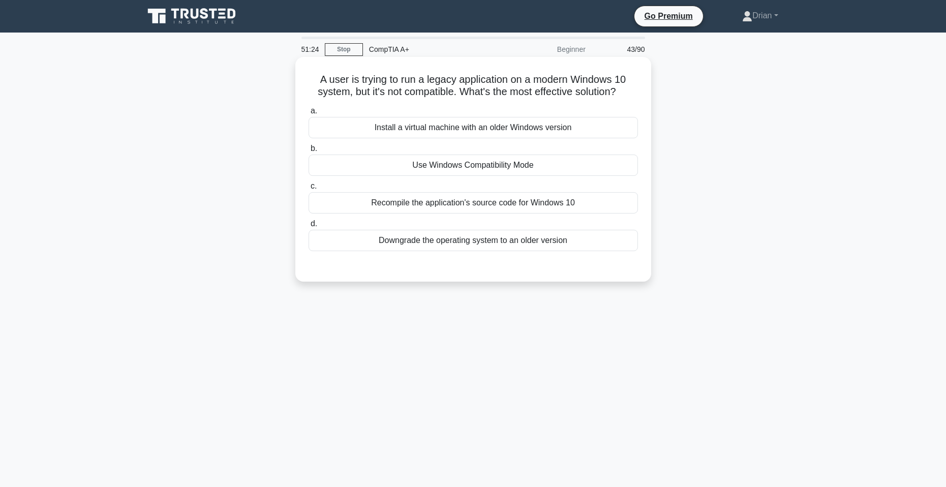
click at [536, 160] on div "Use Windows Compatibility Mode" at bounding box center [472, 164] width 329 height 21
click at [308, 152] on input "b. Use Windows Compatibility Mode" at bounding box center [308, 148] width 0 height 7
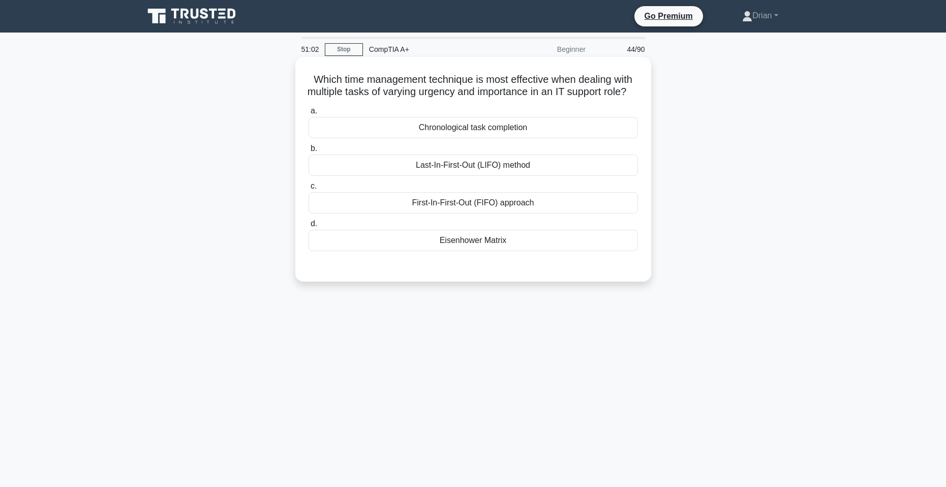
click at [545, 138] on div "Chronological task completion" at bounding box center [472, 127] width 329 height 21
click at [308, 114] on input "a. Chronological task completion" at bounding box center [308, 111] width 0 height 7
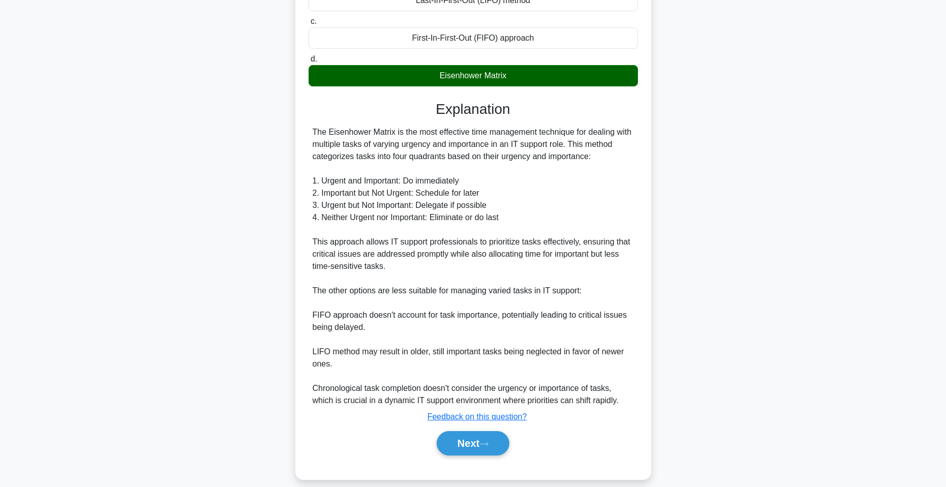
scroll to position [190, 0]
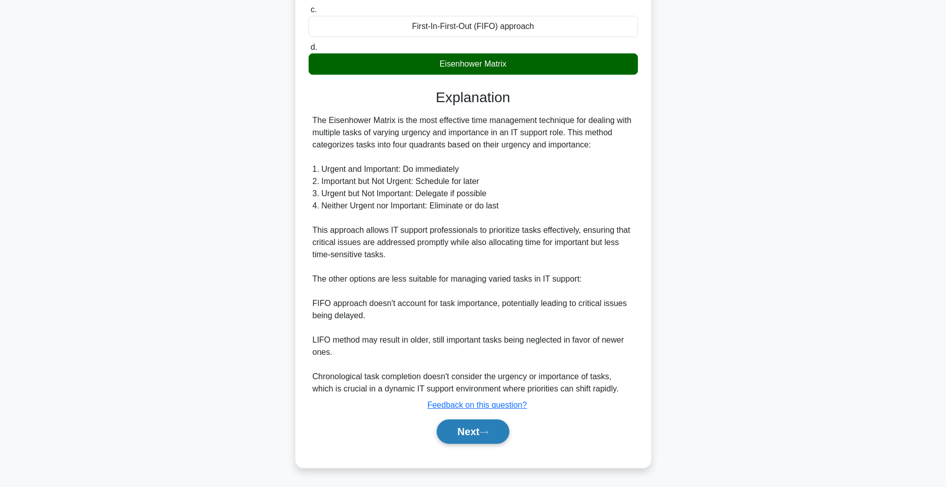
click at [476, 431] on button "Next" at bounding box center [472, 431] width 73 height 24
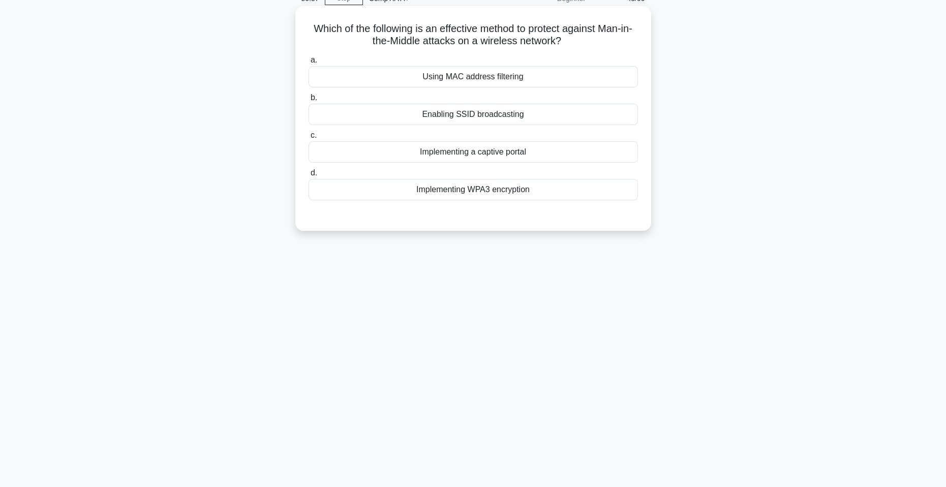
scroll to position [0, 0]
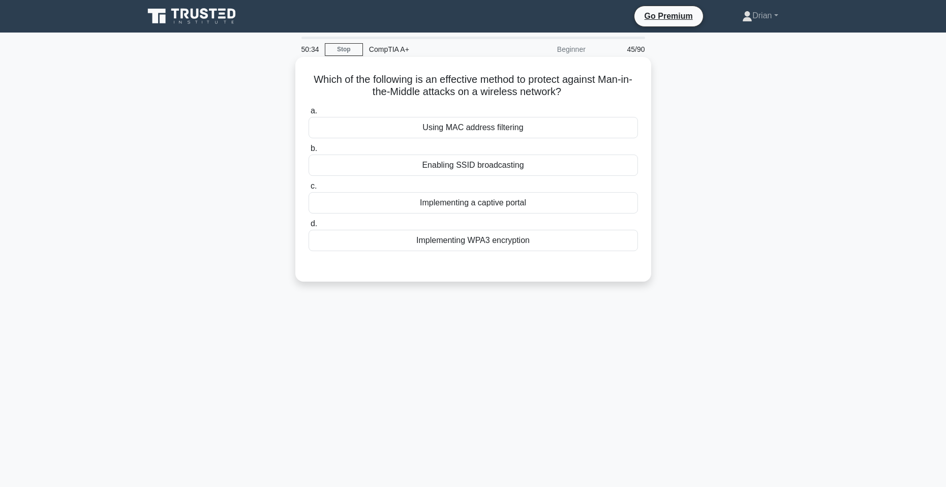
click at [458, 206] on div "Implementing a captive portal" at bounding box center [472, 202] width 329 height 21
click at [308, 190] on input "c. Implementing a captive portal" at bounding box center [308, 186] width 0 height 7
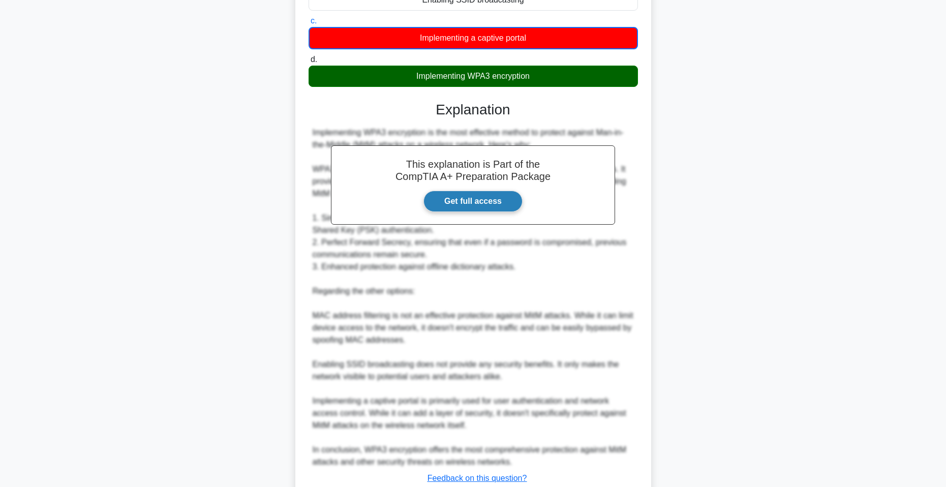
scroll to position [239, 0]
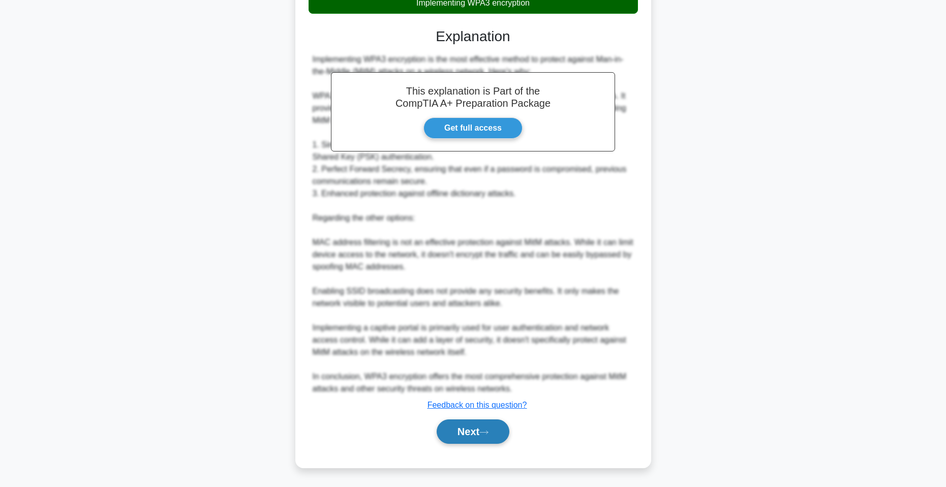
click at [476, 440] on button "Next" at bounding box center [472, 431] width 73 height 24
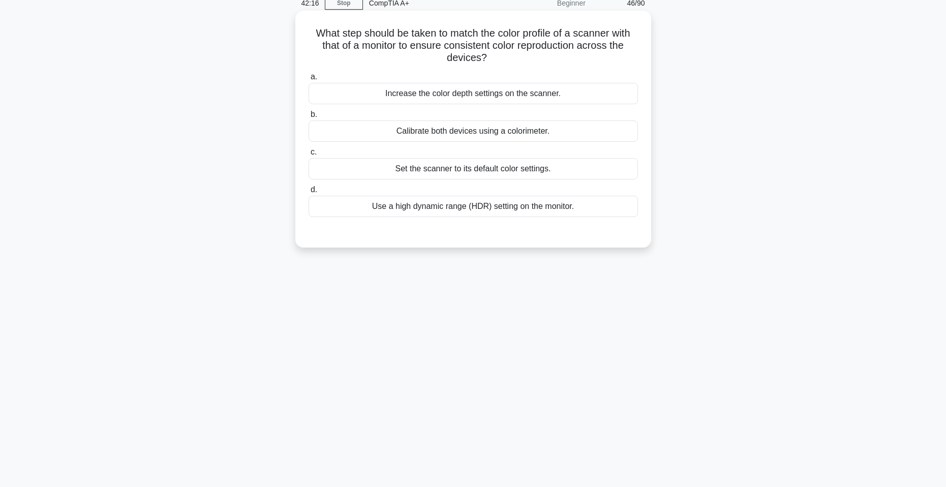
scroll to position [0, 0]
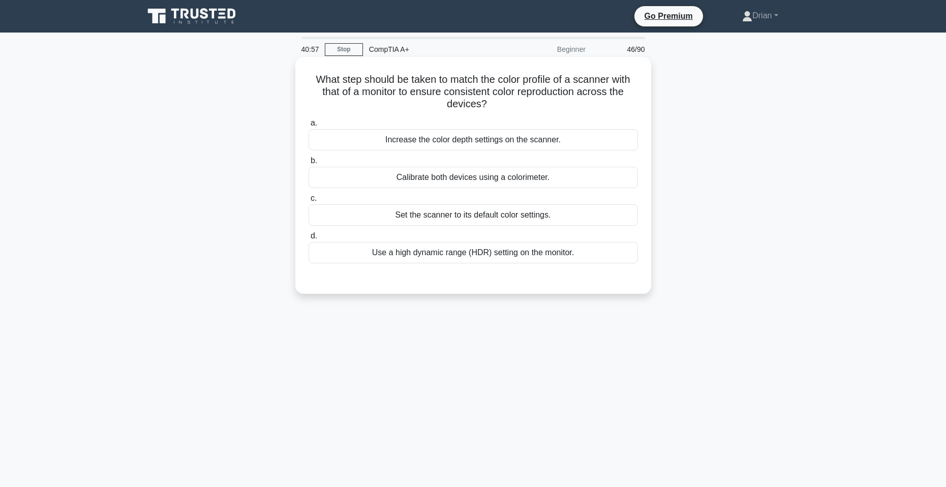
click at [520, 185] on div "Calibrate both devices using a colorimeter." at bounding box center [472, 177] width 329 height 21
click at [308, 164] on input "b. Calibrate both devices using a colorimeter." at bounding box center [308, 161] width 0 height 7
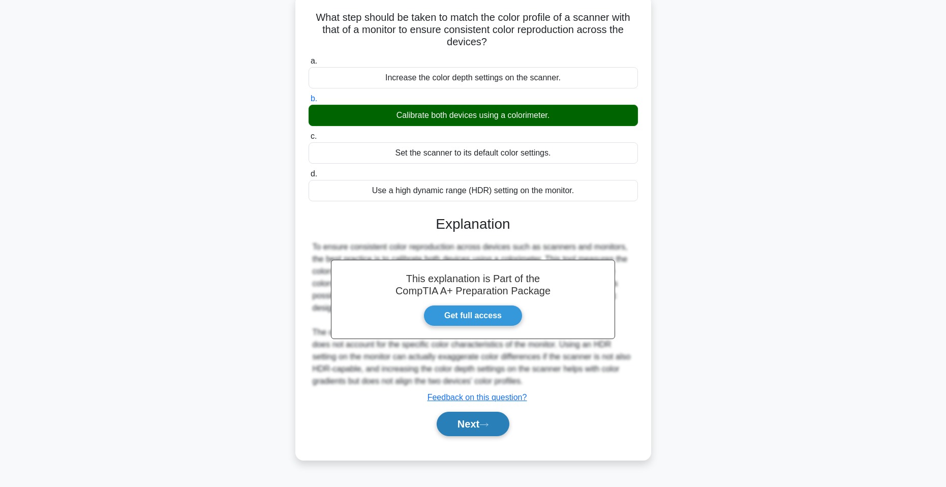
click at [488, 427] on icon at bounding box center [483, 425] width 9 height 6
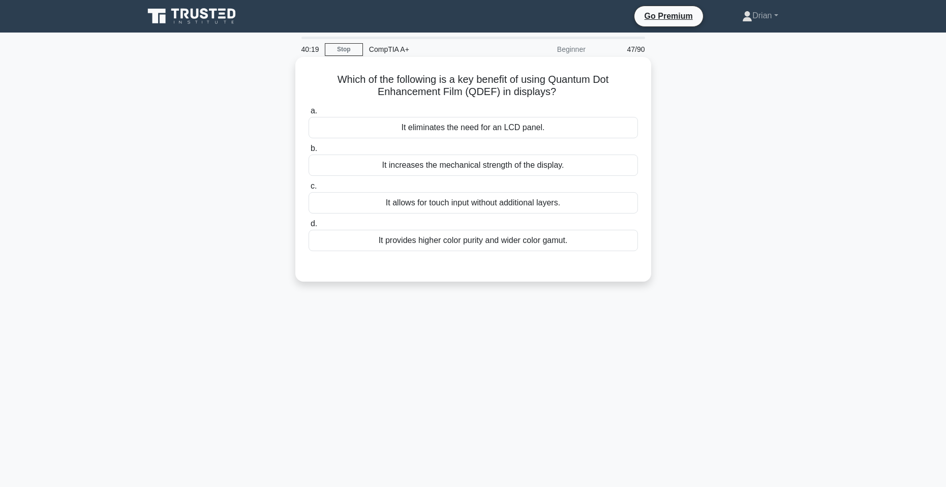
click at [503, 133] on div "It eliminates the need for an LCD panel." at bounding box center [472, 127] width 329 height 21
click at [308, 114] on input "a. It eliminates the need for an LCD panel." at bounding box center [308, 111] width 0 height 7
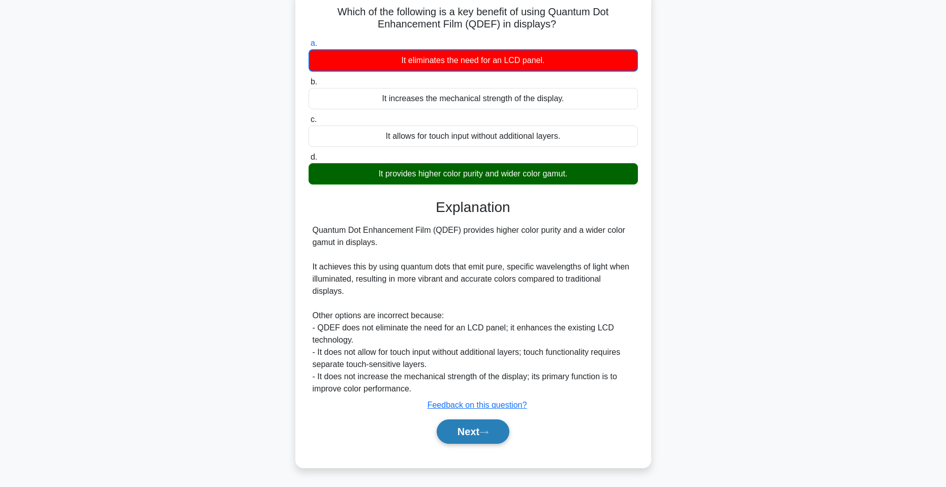
click at [486, 433] on icon at bounding box center [483, 432] width 9 height 6
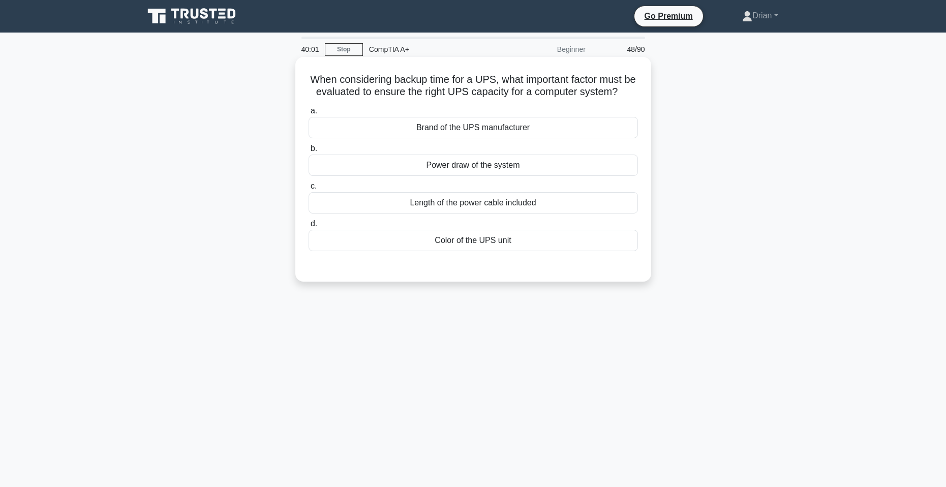
click at [524, 176] on div "Power draw of the system" at bounding box center [472, 164] width 329 height 21
click at [308, 152] on input "b. Power draw of the system" at bounding box center [308, 148] width 0 height 7
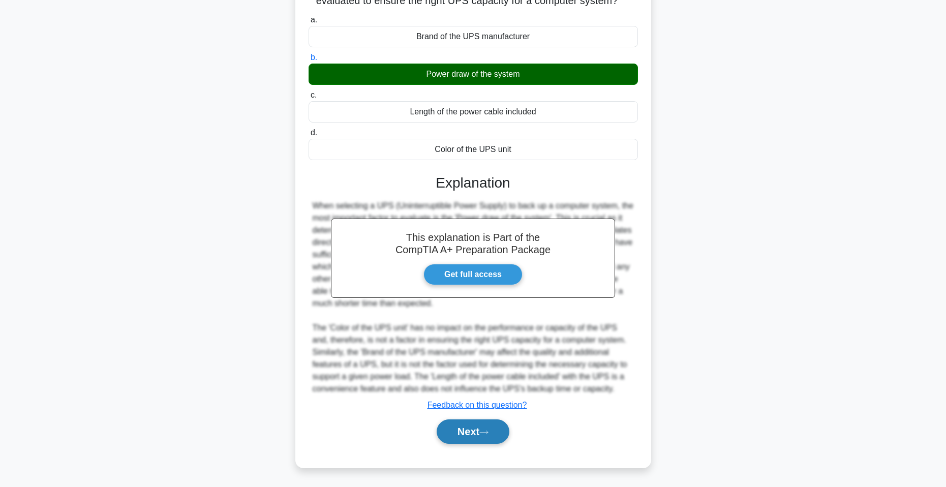
click at [502, 426] on button "Next" at bounding box center [472, 431] width 73 height 24
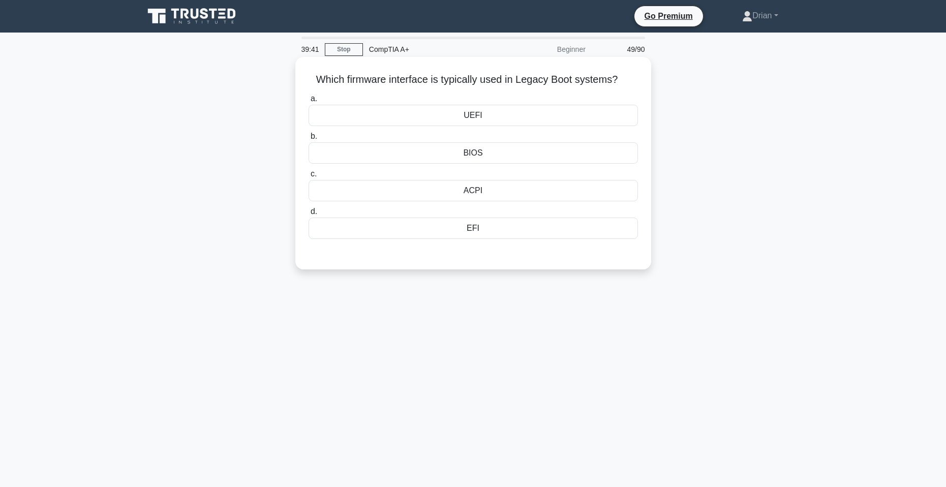
click at [488, 232] on div "EFI" at bounding box center [472, 227] width 329 height 21
click at [308, 215] on input "d. EFI" at bounding box center [308, 211] width 0 height 7
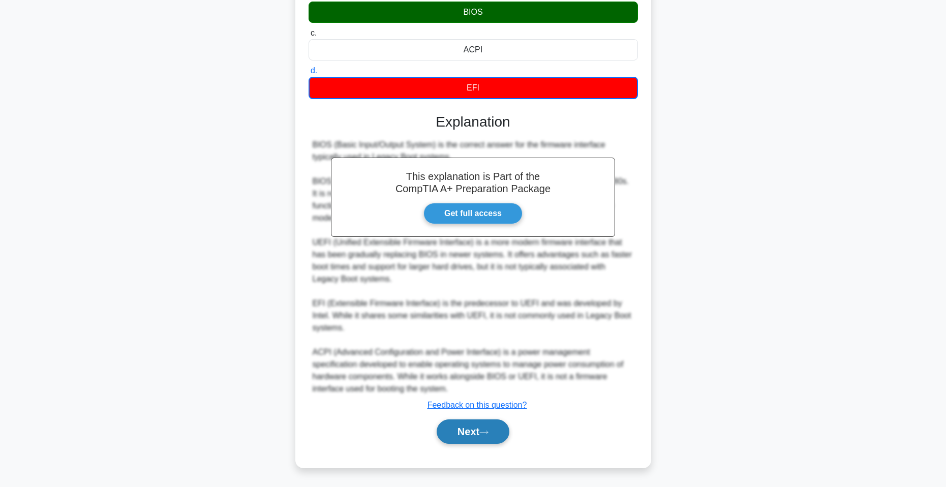
click at [464, 442] on button "Next" at bounding box center [472, 431] width 73 height 24
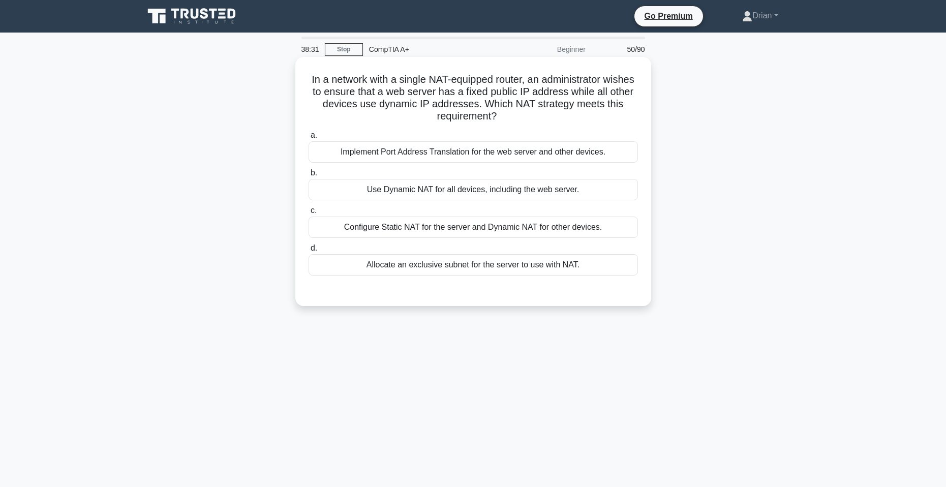
click at [520, 233] on div "Configure Static NAT for the server and Dynamic NAT for other devices." at bounding box center [472, 226] width 329 height 21
click at [308, 214] on input "c. Configure Static NAT for the server and Dynamic NAT for other devices." at bounding box center [308, 210] width 0 height 7
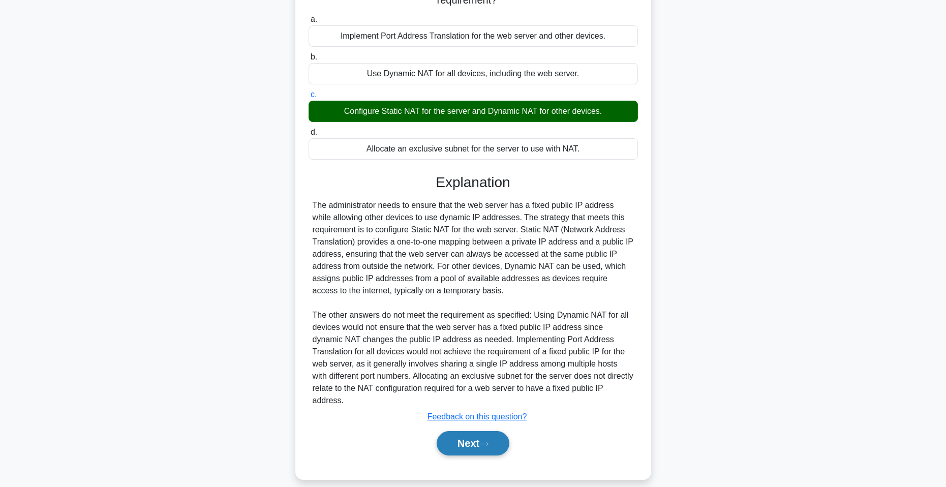
drag, startPoint x: 475, startPoint y: 428, endPoint x: 481, endPoint y: 420, distance: 9.8
click at [477, 431] on button "Next" at bounding box center [472, 443] width 73 height 24
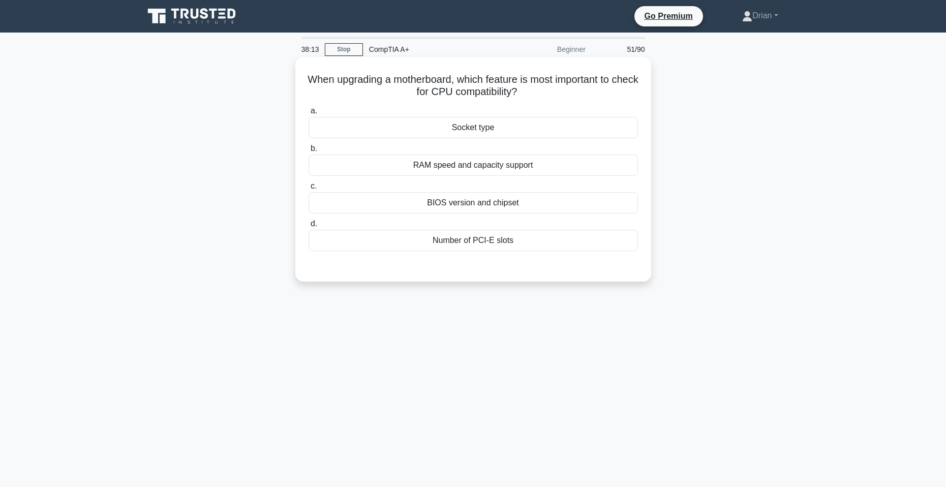
click at [528, 126] on div "Socket type" at bounding box center [472, 127] width 329 height 21
click at [308, 114] on input "a. Socket type" at bounding box center [308, 111] width 0 height 7
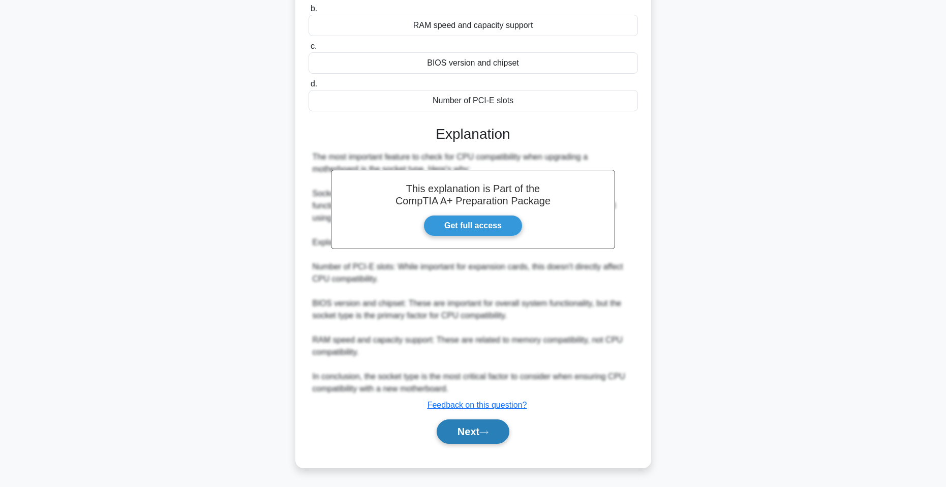
click at [477, 431] on button "Next" at bounding box center [472, 431] width 73 height 24
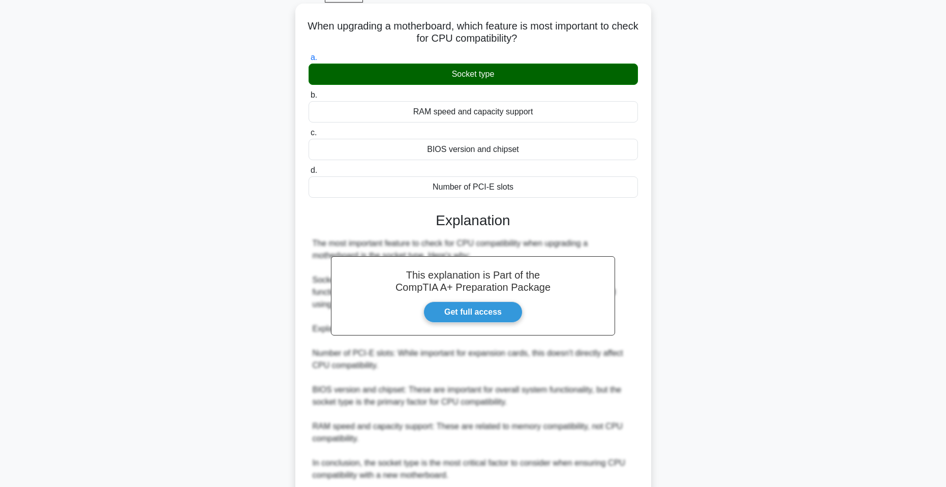
scroll to position [140, 0]
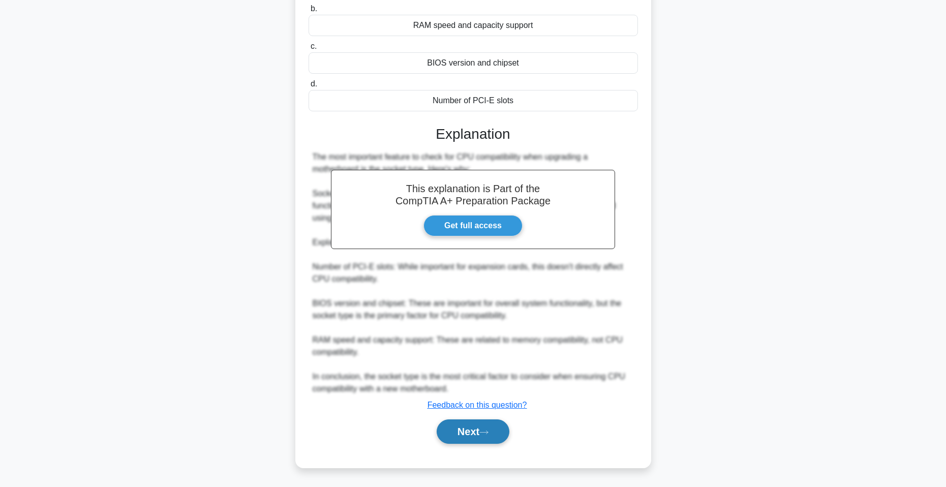
click at [483, 427] on button "Next" at bounding box center [472, 431] width 73 height 24
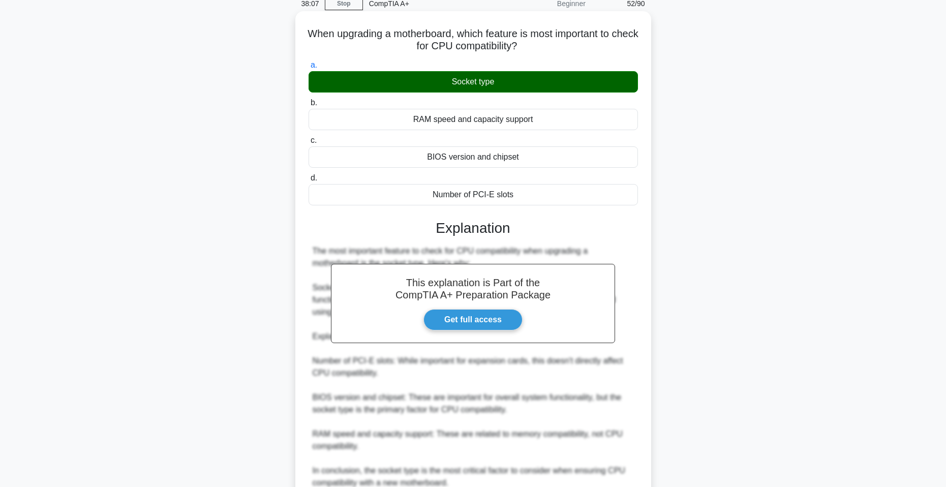
scroll to position [0, 0]
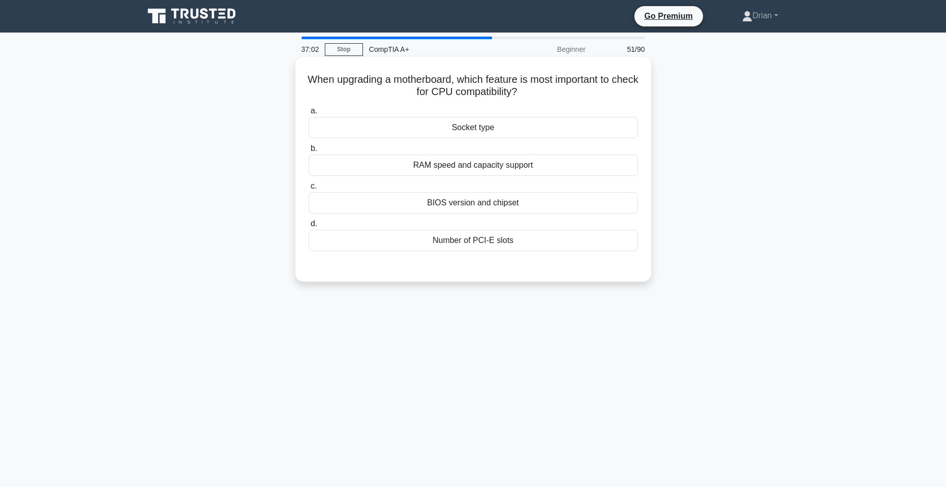
click at [512, 130] on div "Socket type" at bounding box center [472, 127] width 329 height 21
click at [308, 114] on input "a. Socket type" at bounding box center [308, 111] width 0 height 7
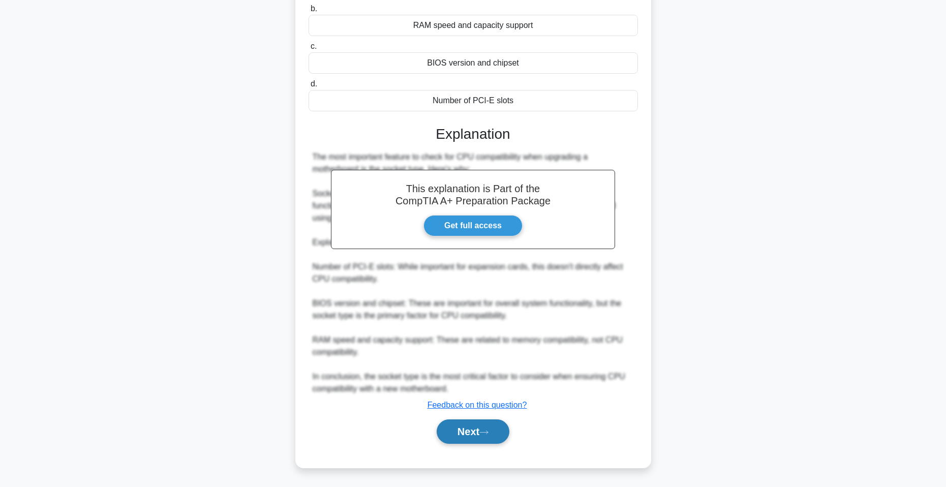
click at [464, 424] on button "Next" at bounding box center [472, 431] width 73 height 24
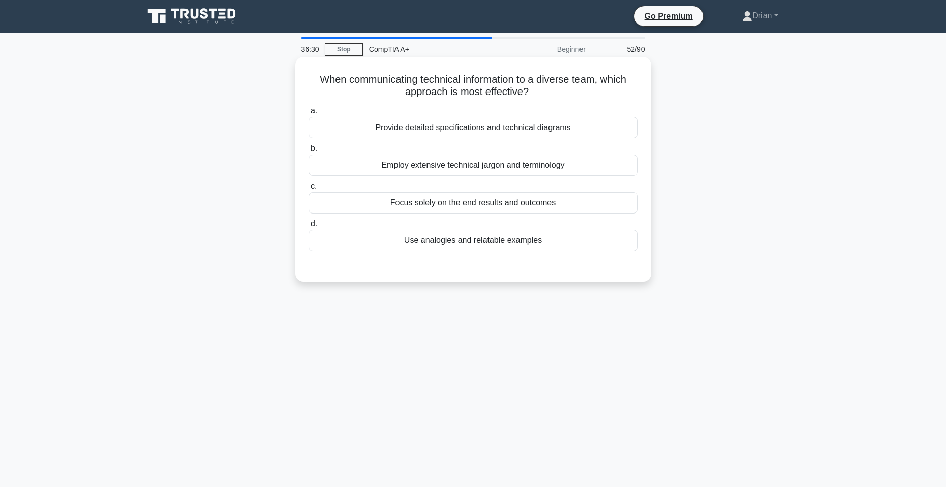
click at [518, 133] on div "Provide detailed specifications and technical diagrams" at bounding box center [472, 127] width 329 height 21
click at [308, 114] on input "a. Provide detailed specifications and technical diagrams" at bounding box center [308, 111] width 0 height 7
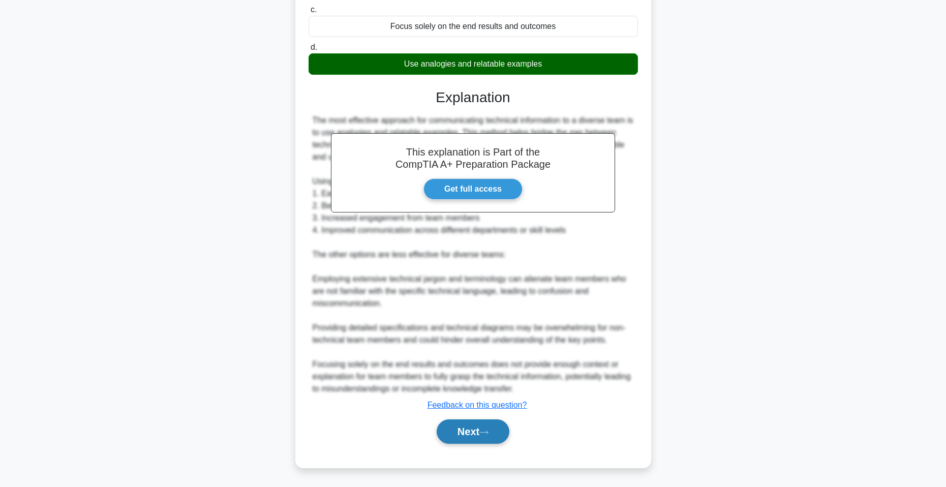
drag, startPoint x: 500, startPoint y: 438, endPoint x: 510, endPoint y: 427, distance: 14.4
click at [502, 438] on button "Next" at bounding box center [472, 431] width 73 height 24
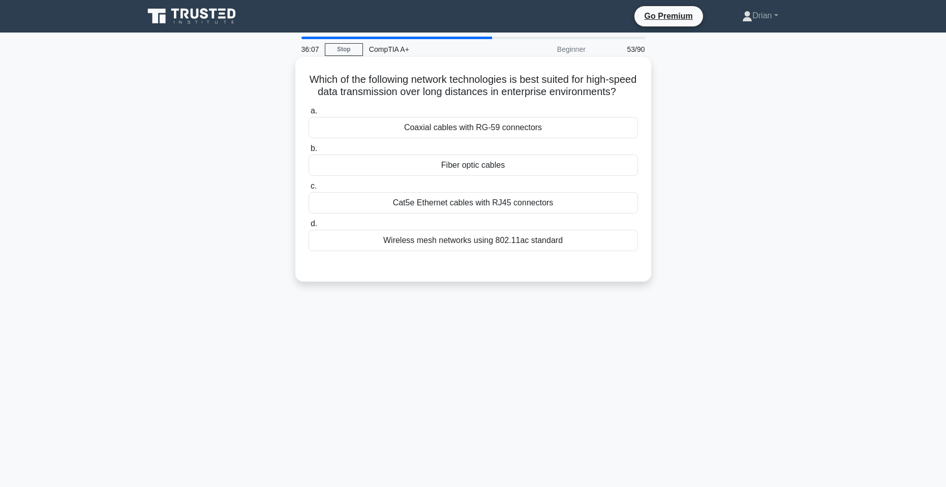
click at [508, 176] on div "Fiber optic cables" at bounding box center [472, 164] width 329 height 21
click at [308, 152] on input "b. Fiber optic cables" at bounding box center [308, 148] width 0 height 7
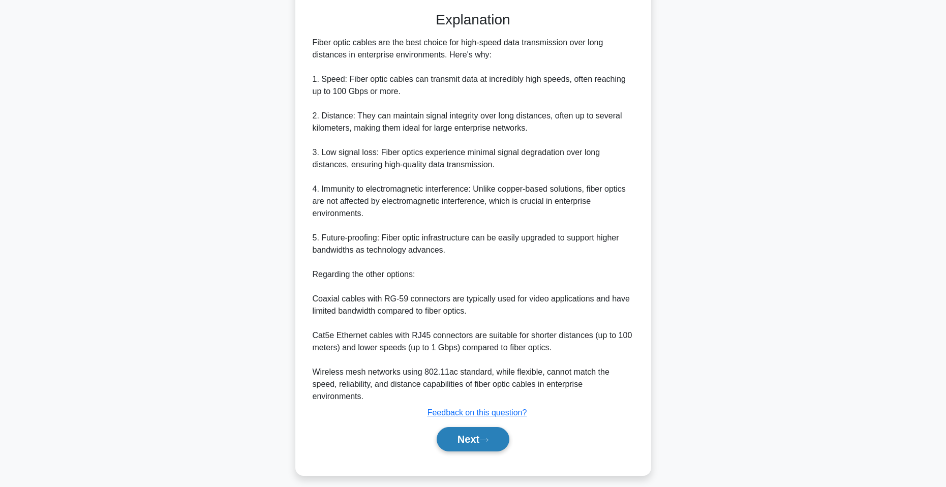
click at [476, 436] on button "Next" at bounding box center [472, 439] width 73 height 24
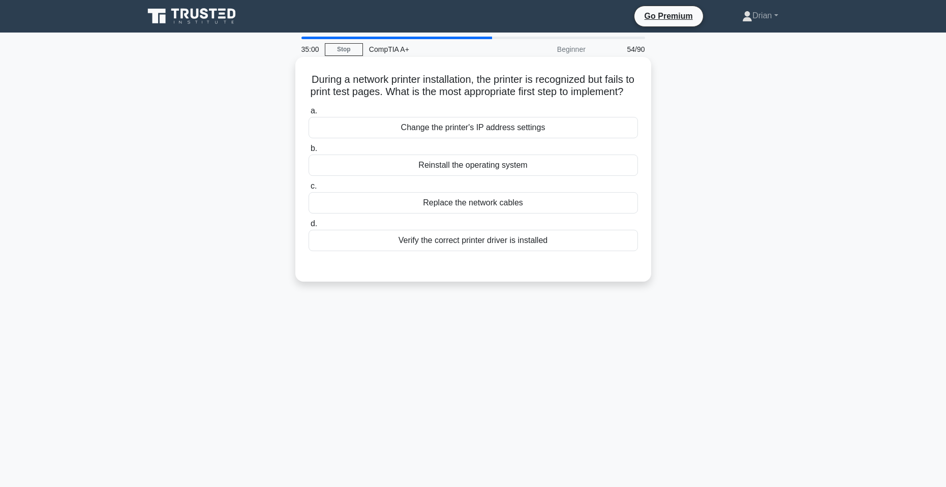
click at [500, 251] on div "Verify the correct printer driver is installed" at bounding box center [472, 240] width 329 height 21
click at [308, 227] on input "d. Verify the correct printer driver is installed" at bounding box center [308, 224] width 0 height 7
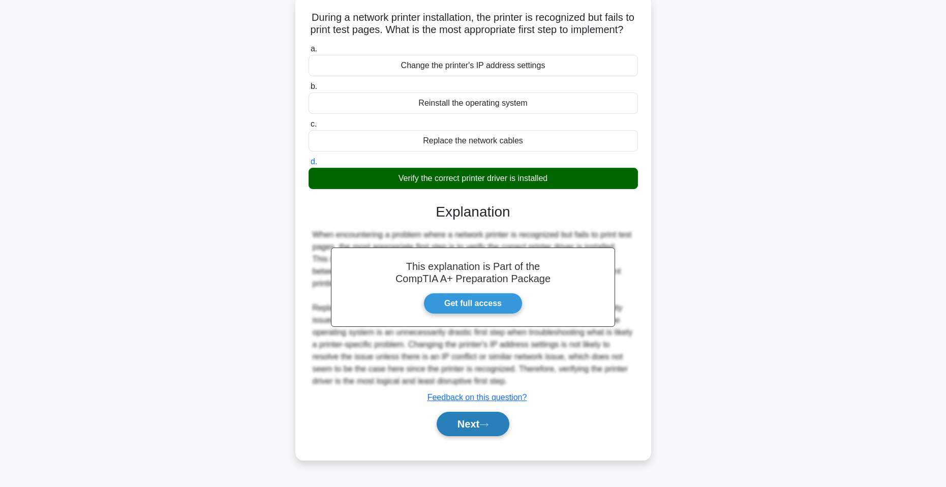
click at [495, 424] on button "Next" at bounding box center [472, 424] width 73 height 24
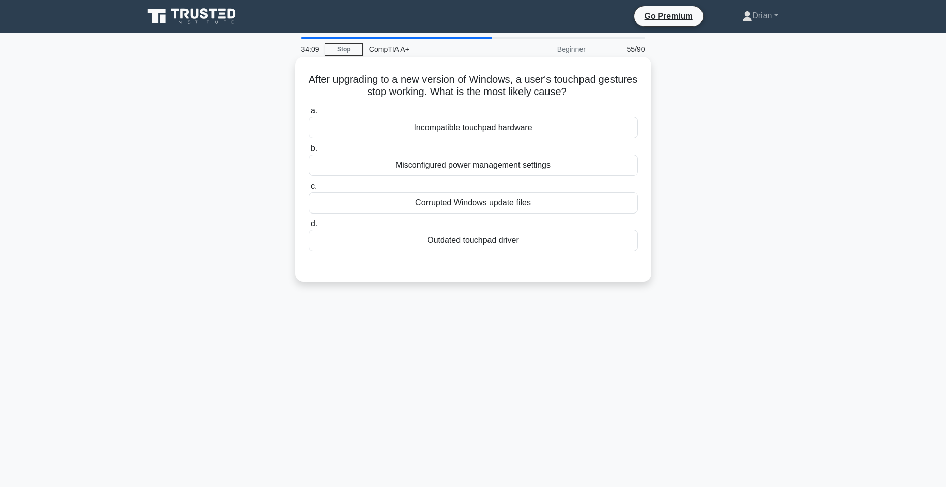
click at [508, 243] on div "Outdated touchpad driver" at bounding box center [472, 240] width 329 height 21
click at [308, 227] on input "d. Outdated touchpad driver" at bounding box center [308, 224] width 0 height 7
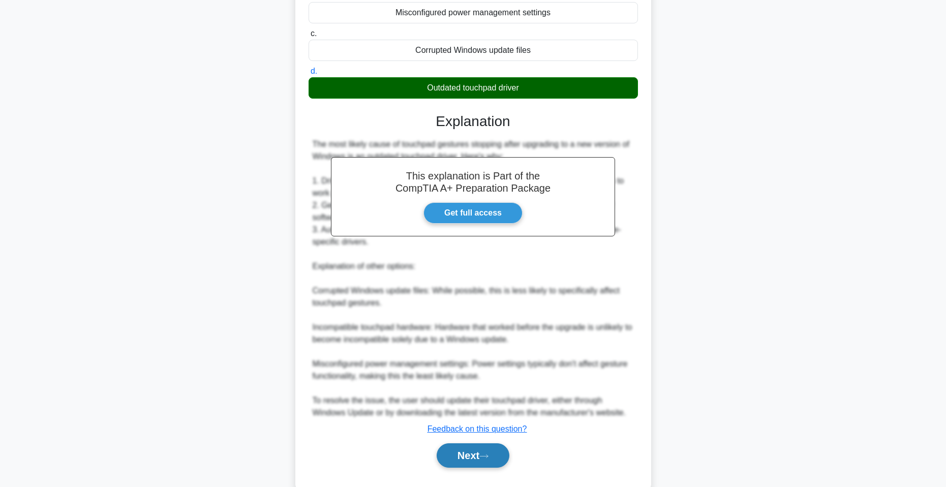
click at [481, 457] on button "Next" at bounding box center [472, 455] width 73 height 24
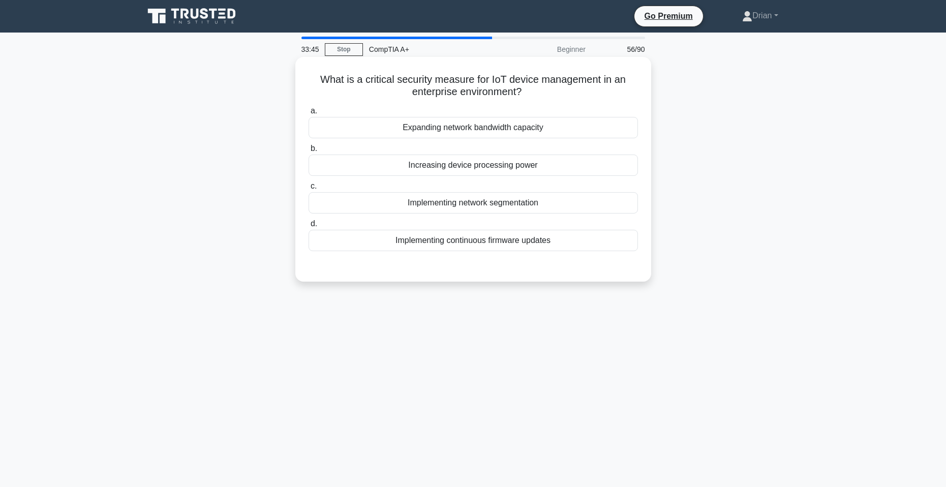
click at [532, 204] on div "Implementing network segmentation" at bounding box center [472, 202] width 329 height 21
click at [308, 190] on input "c. Implementing network segmentation" at bounding box center [308, 186] width 0 height 7
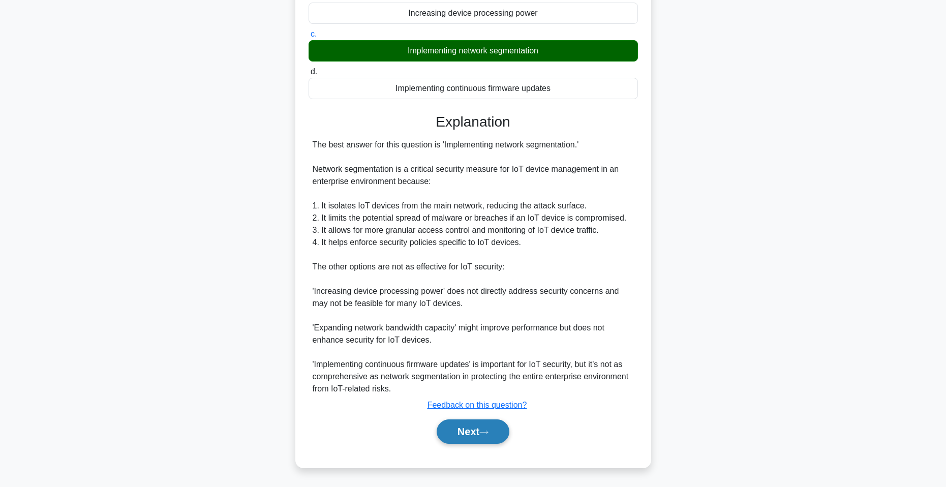
click at [506, 431] on button "Next" at bounding box center [472, 431] width 73 height 24
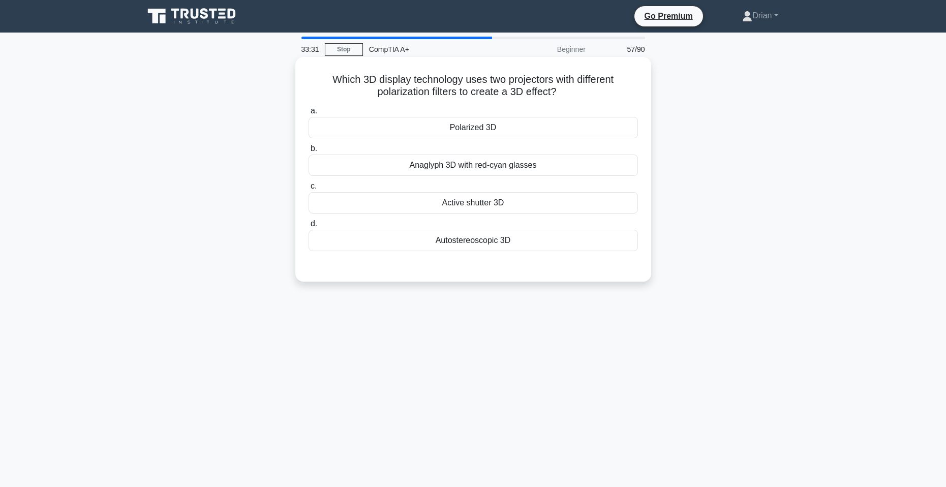
click at [536, 130] on div "Polarized 3D" at bounding box center [472, 127] width 329 height 21
click at [308, 114] on input "a. Polarized 3D" at bounding box center [308, 111] width 0 height 7
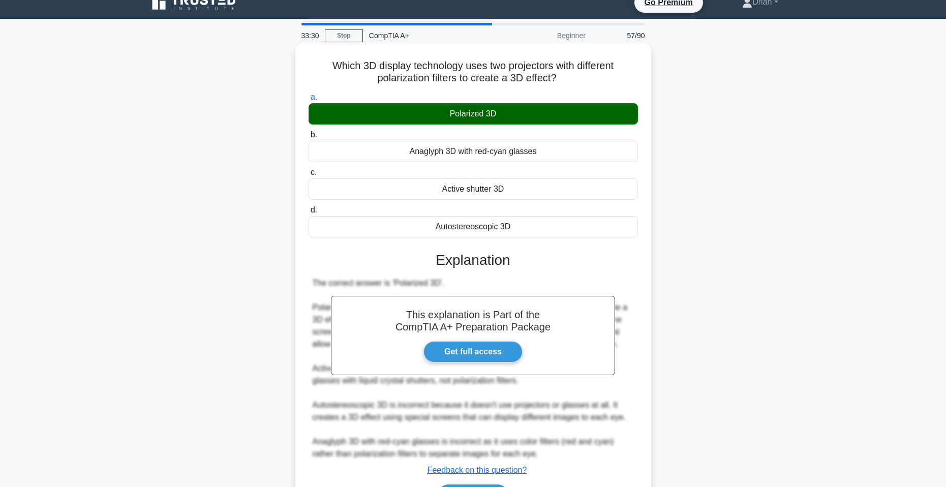
scroll to position [79, 0]
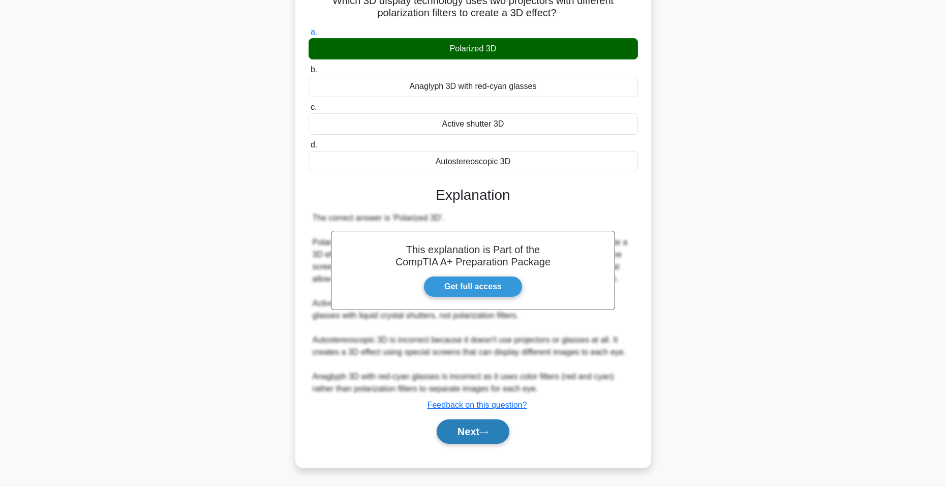
click at [479, 432] on button "Next" at bounding box center [472, 431] width 73 height 24
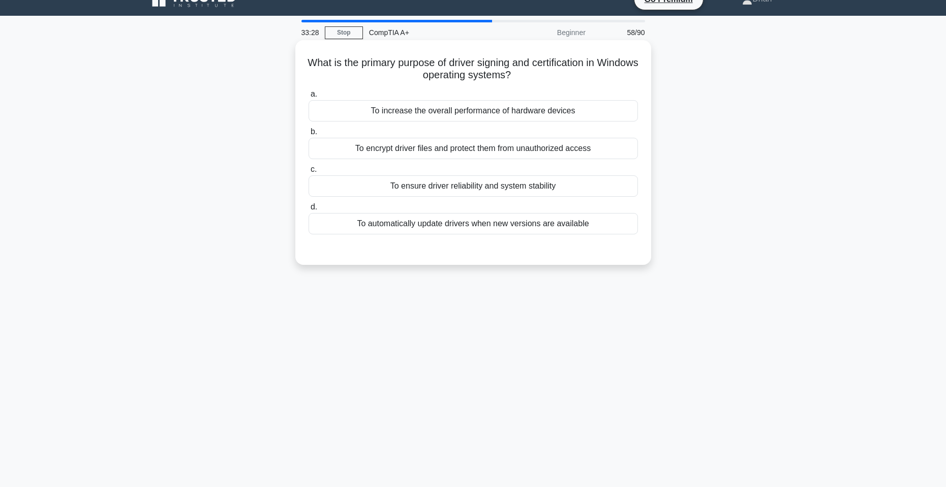
scroll to position [0, 0]
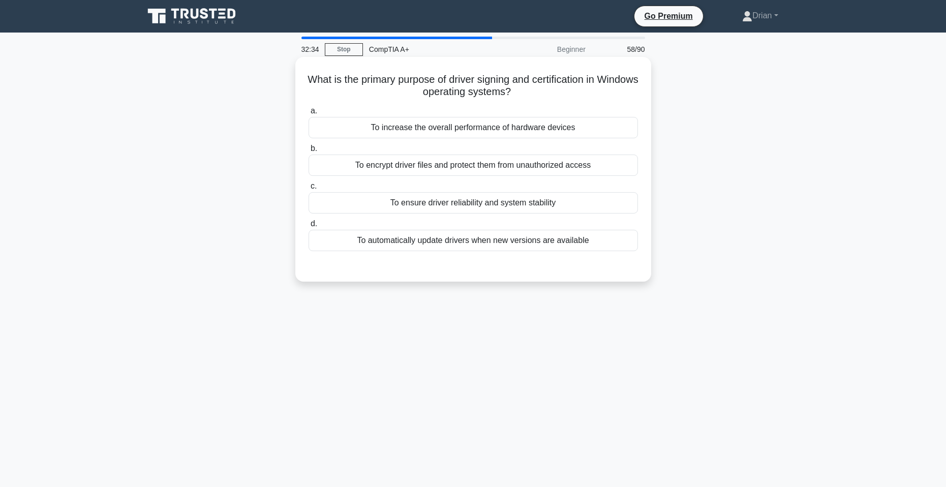
click at [492, 204] on div "To ensure driver reliability and system stability" at bounding box center [472, 202] width 329 height 21
click at [308, 190] on input "c. To ensure driver reliability and system stability" at bounding box center [308, 186] width 0 height 7
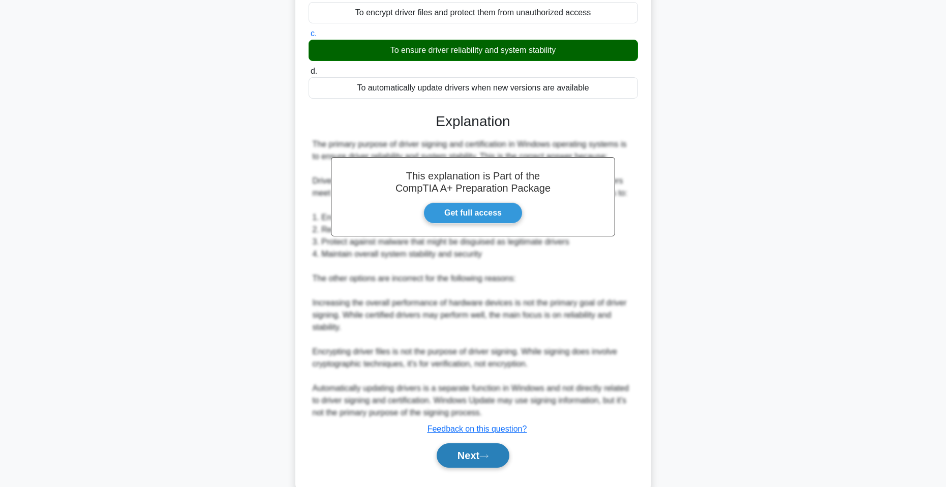
click at [479, 460] on button "Next" at bounding box center [472, 455] width 73 height 24
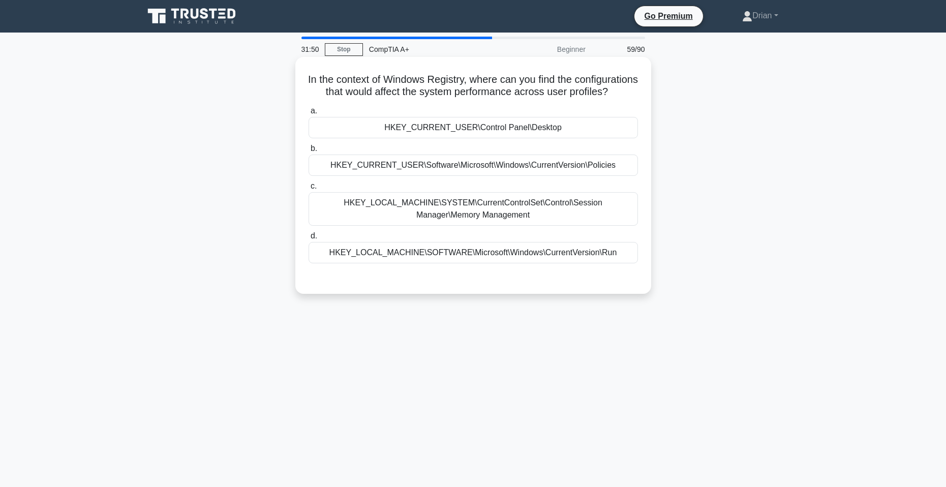
click at [513, 263] on div "HKEY_LOCAL_MACHINE\SOFTWARE\Microsoft\Windows\CurrentVersion\Run" at bounding box center [472, 252] width 329 height 21
click at [308, 239] on input "d. HKEY_LOCAL_MACHINE\SOFTWARE\Microsoft\Windows\CurrentVersion\Run" at bounding box center [308, 236] width 0 height 7
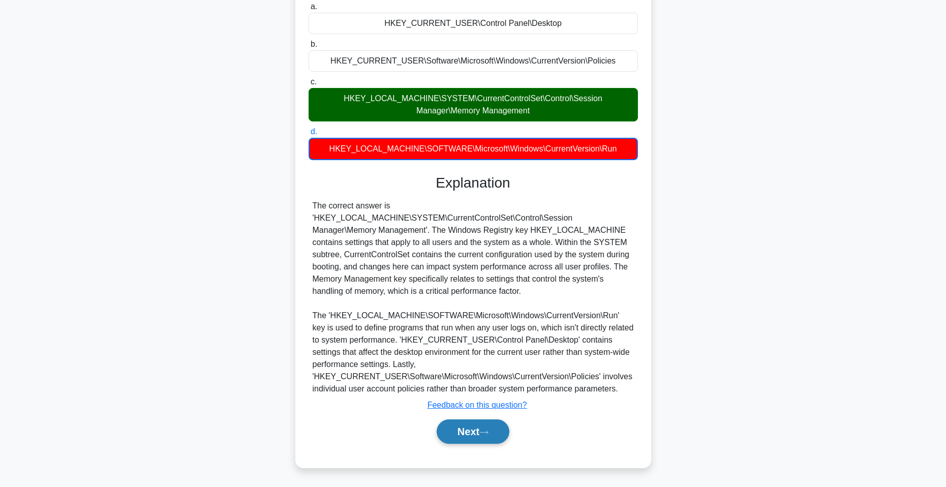
click at [488, 430] on icon at bounding box center [483, 432] width 9 height 6
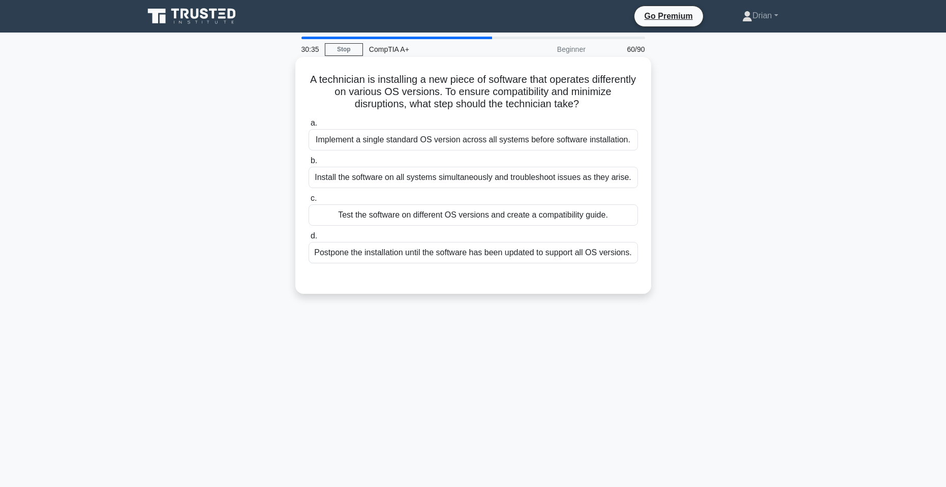
click at [455, 222] on div "Test the software on different OS versions and create a compatibility guide." at bounding box center [472, 214] width 329 height 21
click at [308, 202] on input "c. Test the software on different OS versions and create a compatibility guide." at bounding box center [308, 198] width 0 height 7
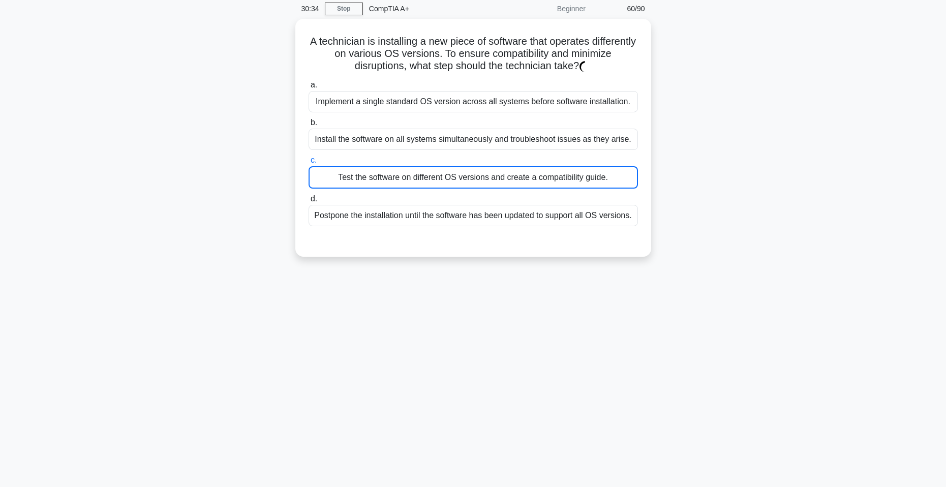
scroll to position [62, 0]
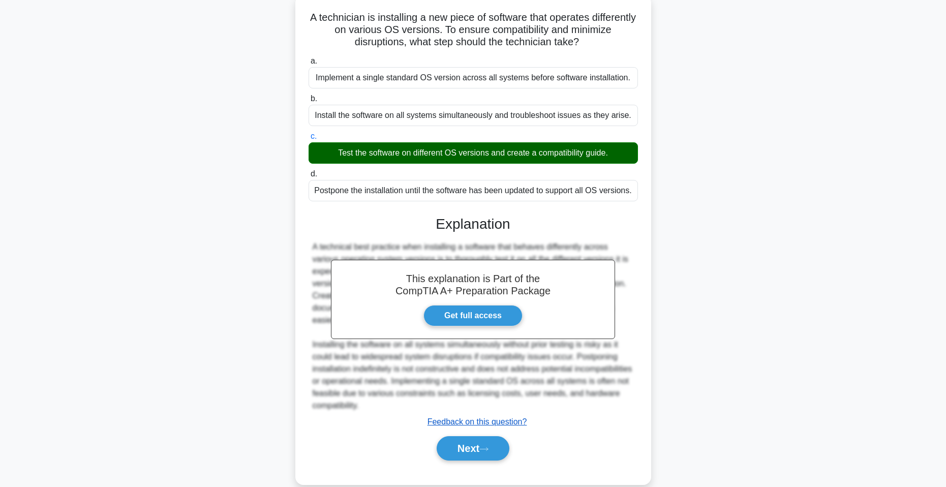
drag, startPoint x: 469, startPoint y: 447, endPoint x: 484, endPoint y: 424, distance: 27.2
click at [469, 447] on button "Next" at bounding box center [472, 448] width 73 height 24
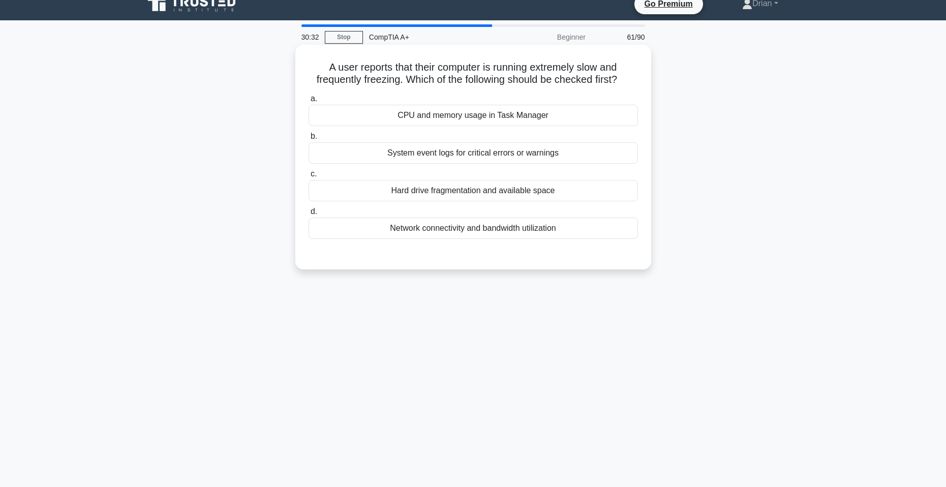
scroll to position [0, 0]
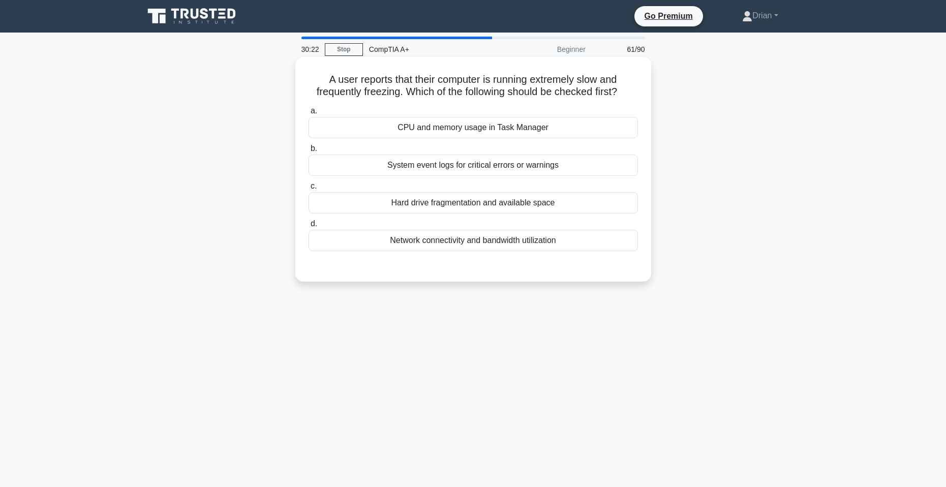
click at [561, 128] on div "CPU and memory usage in Task Manager" at bounding box center [472, 127] width 329 height 21
click at [308, 114] on input "a. CPU and memory usage in Task Manager" at bounding box center [308, 111] width 0 height 7
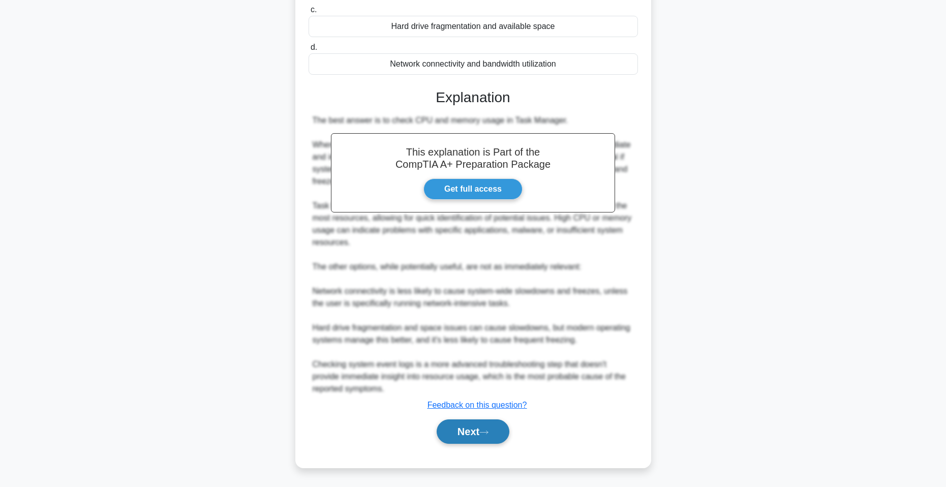
click at [476, 432] on button "Next" at bounding box center [472, 431] width 73 height 24
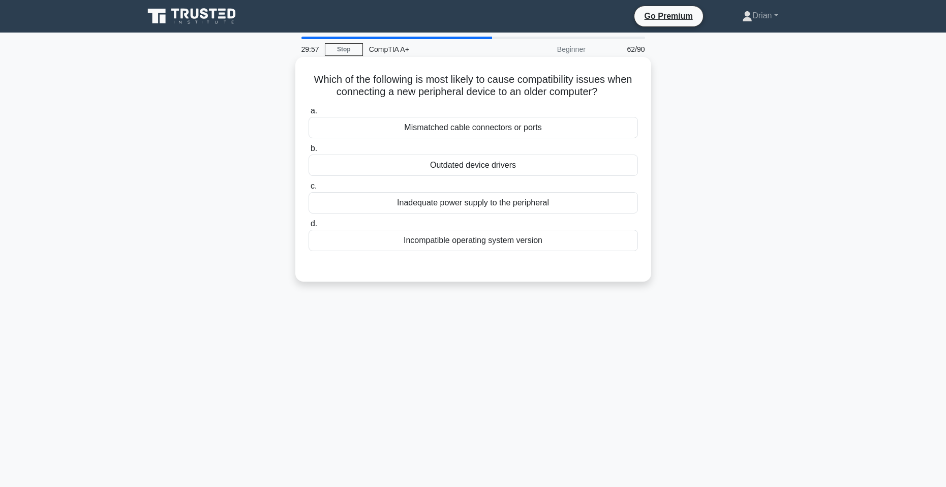
click at [482, 240] on div "Incompatible operating system version" at bounding box center [472, 240] width 329 height 21
click at [308, 227] on input "d. Incompatible operating system version" at bounding box center [308, 224] width 0 height 7
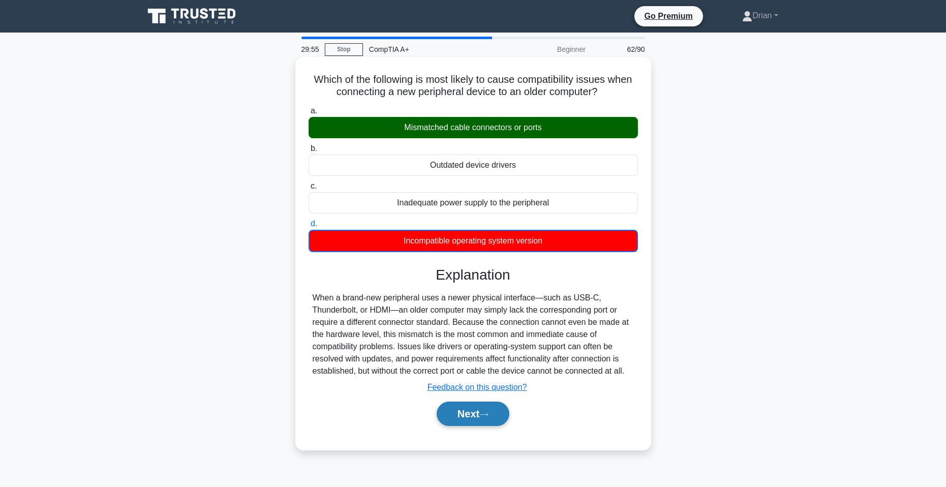
click at [483, 410] on button "Next" at bounding box center [472, 413] width 73 height 24
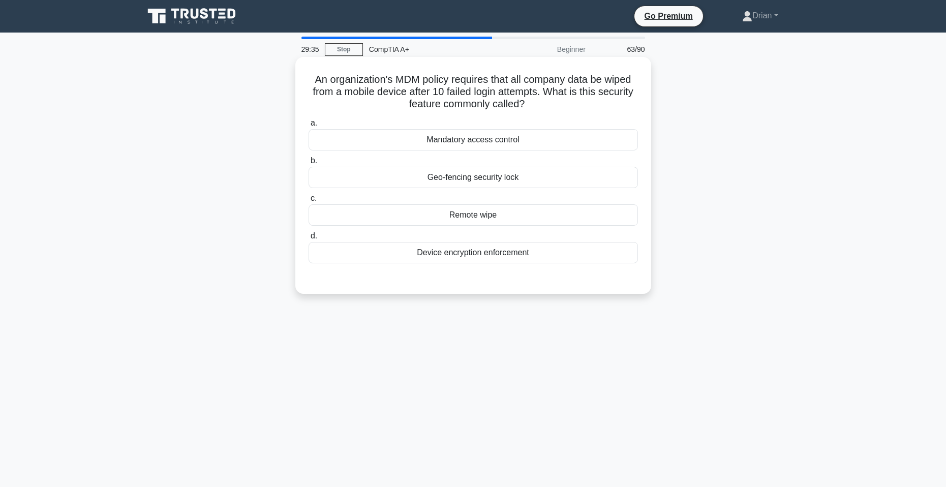
click at [519, 220] on div "Remote wipe" at bounding box center [472, 214] width 329 height 21
click at [308, 202] on input "c. Remote wipe" at bounding box center [308, 198] width 0 height 7
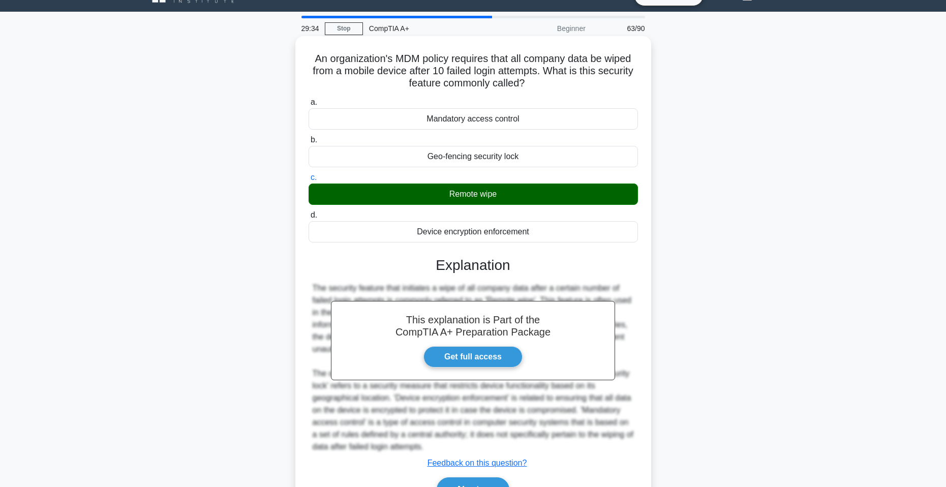
scroll to position [79, 0]
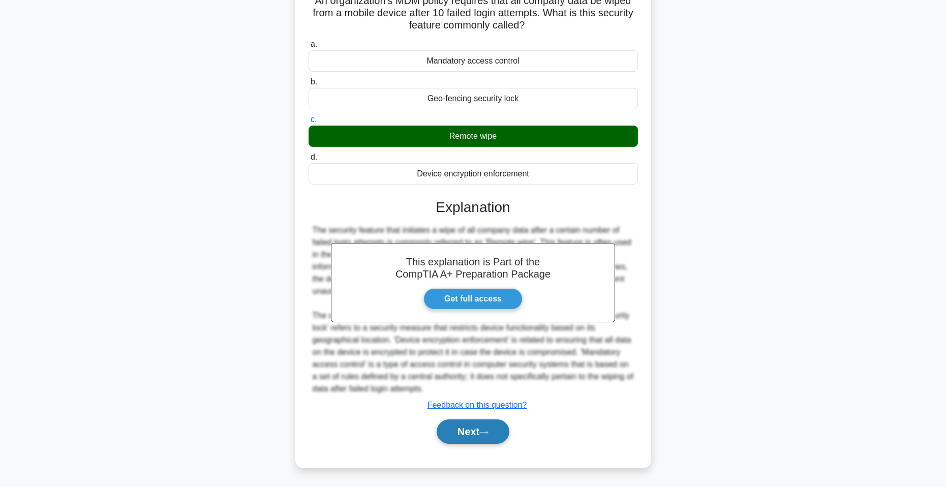
click at [486, 441] on button "Next" at bounding box center [472, 431] width 73 height 24
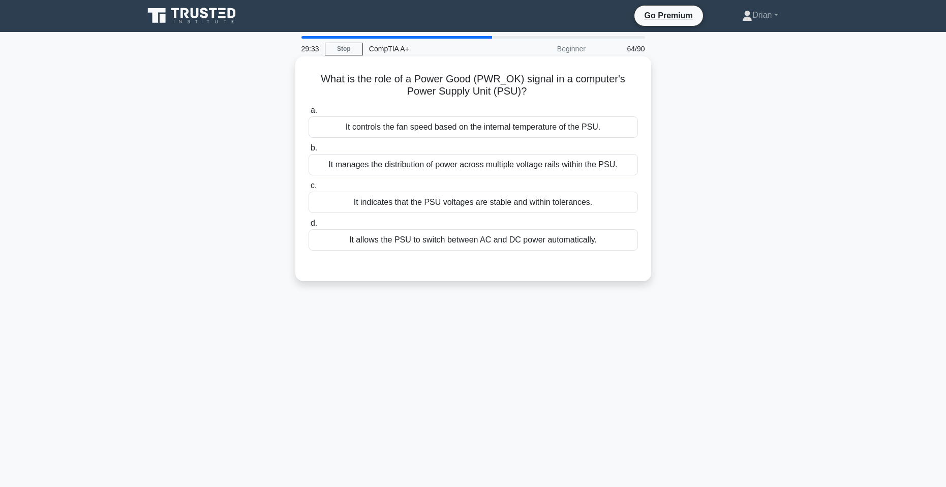
scroll to position [0, 0]
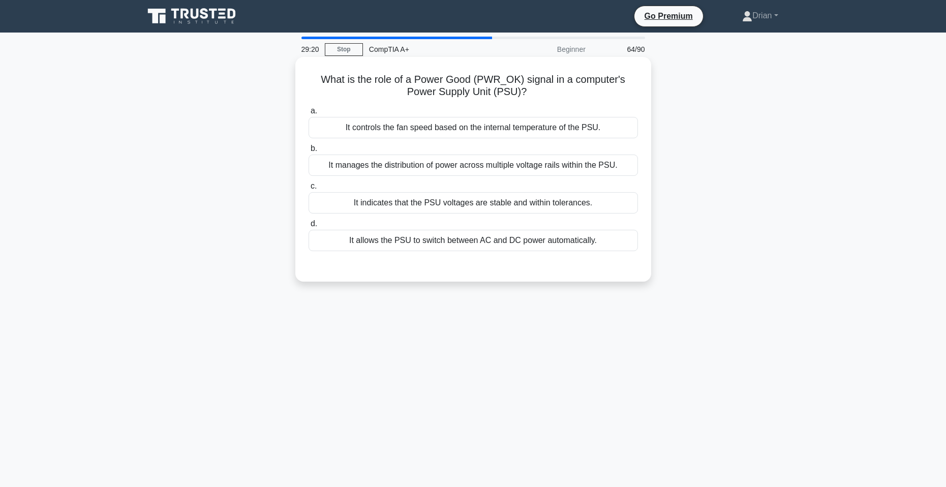
click at [578, 204] on div "It indicates that the PSU voltages are stable and within tolerances." at bounding box center [472, 202] width 329 height 21
click at [308, 190] on input "c. It indicates that the PSU voltages are stable and within tolerances." at bounding box center [308, 186] width 0 height 7
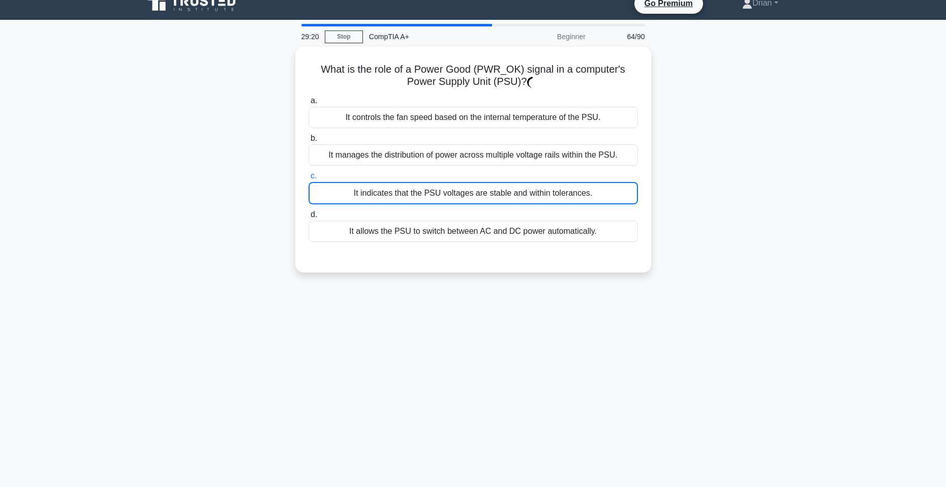
scroll to position [62, 0]
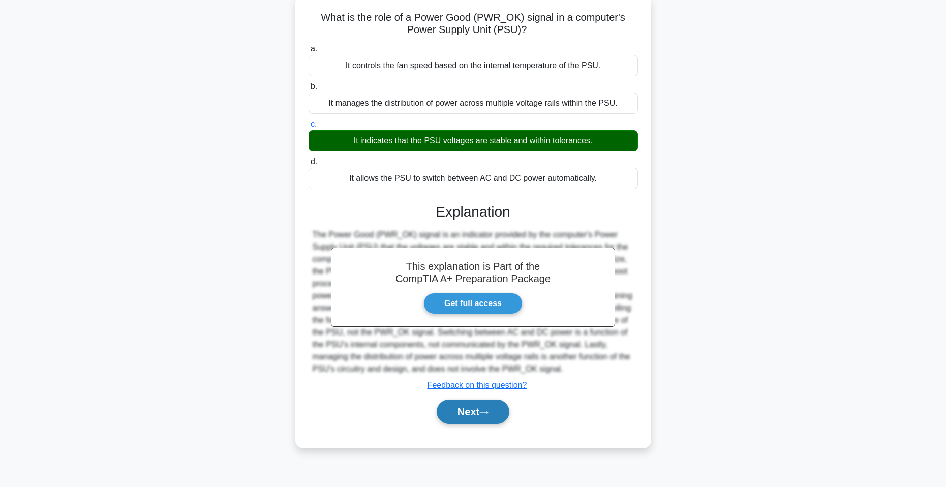
drag, startPoint x: 484, startPoint y: 414, endPoint x: 489, endPoint y: 407, distance: 8.7
click at [484, 413] on icon at bounding box center [483, 413] width 9 height 6
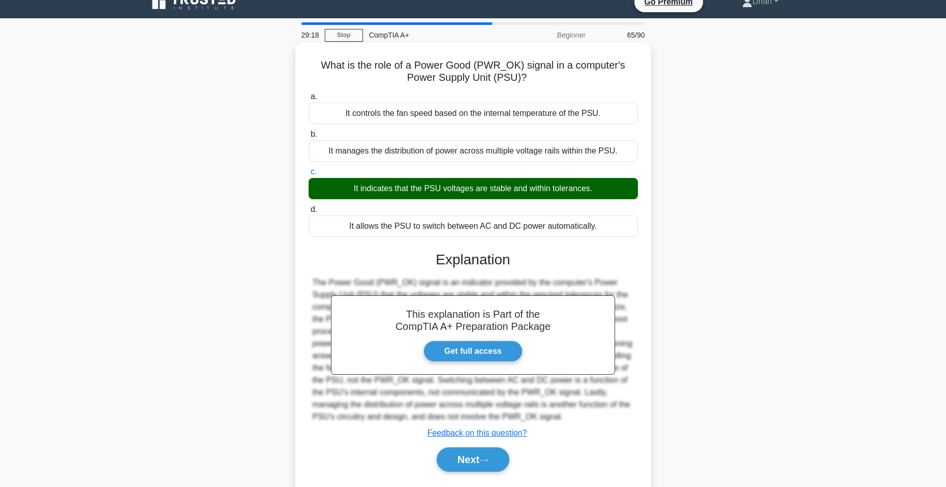
scroll to position [0, 0]
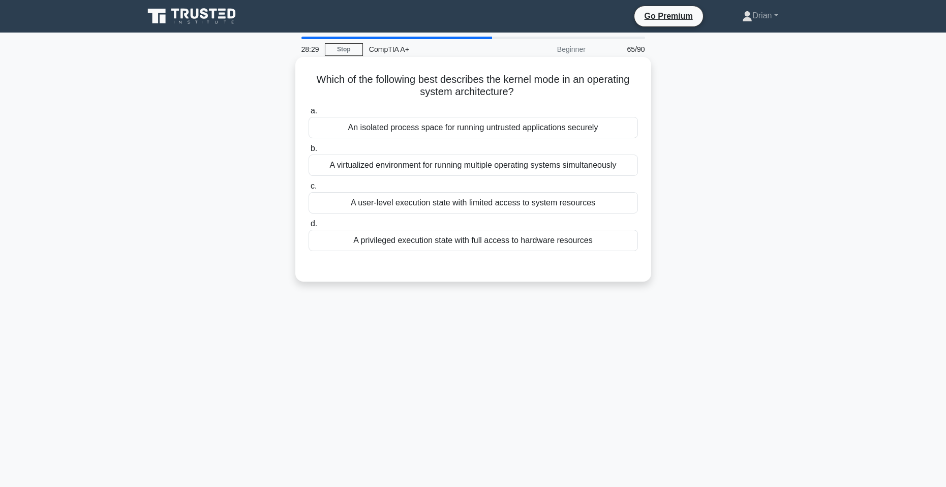
click at [548, 132] on div "An isolated process space for running untrusted applications securely" at bounding box center [472, 127] width 329 height 21
click at [308, 114] on input "a. An isolated process space for running untrusted applications securely" at bounding box center [308, 111] width 0 height 7
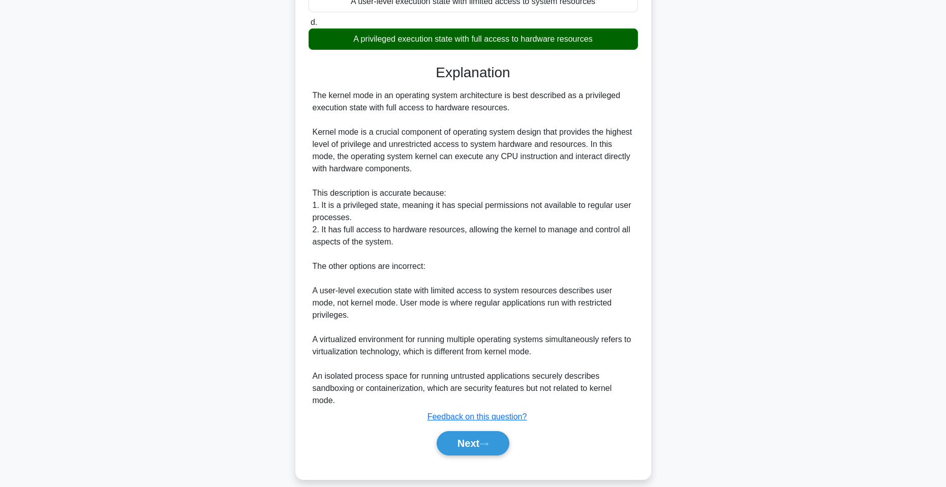
drag, startPoint x: 493, startPoint y: 423, endPoint x: 520, endPoint y: 372, distance: 57.3
click at [494, 431] on button "Next" at bounding box center [472, 443] width 73 height 24
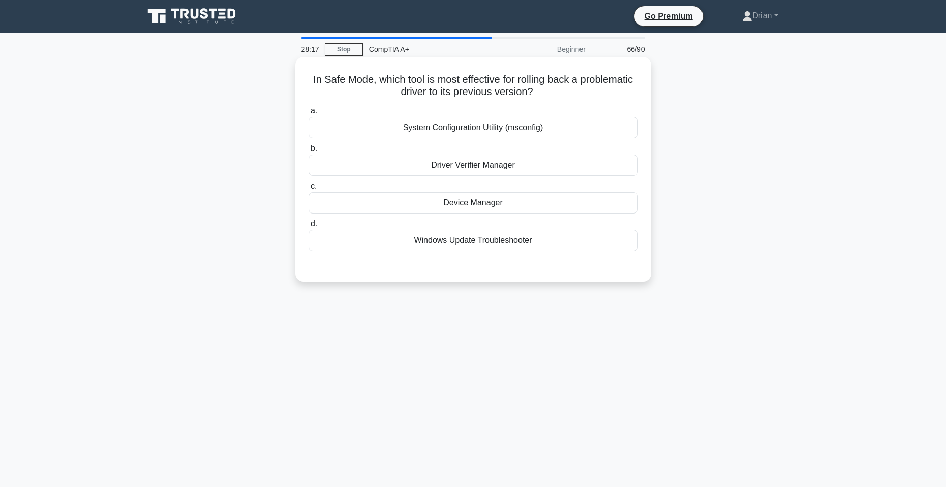
click at [534, 133] on div "System Configuration Utility (msconfig)" at bounding box center [472, 127] width 329 height 21
click at [308, 114] on input "a. System Configuration Utility (msconfig)" at bounding box center [308, 111] width 0 height 7
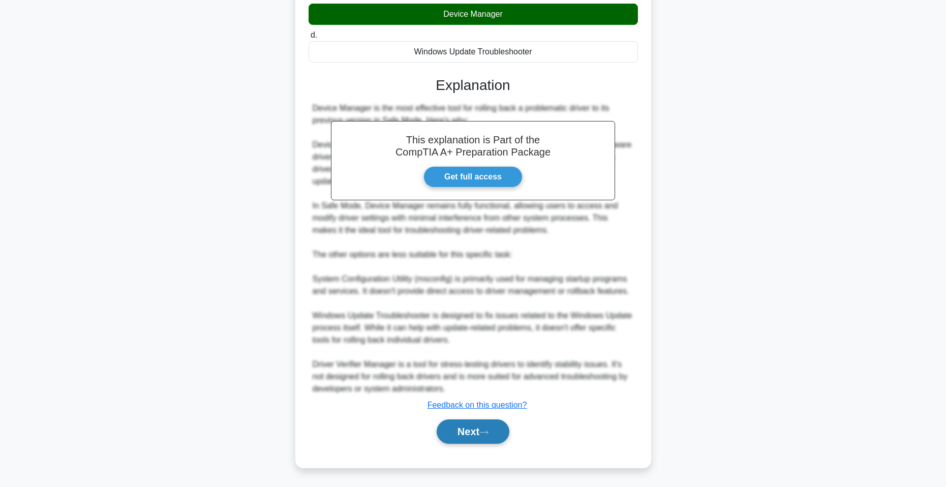
click at [476, 425] on button "Next" at bounding box center [472, 431] width 73 height 24
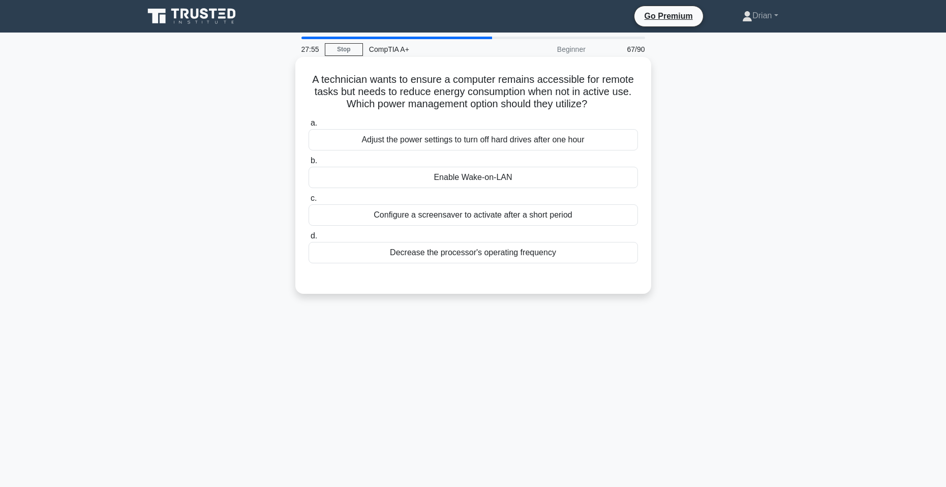
click at [531, 168] on div "Enable Wake-on-LAN" at bounding box center [472, 177] width 329 height 21
click at [308, 164] on input "b. Enable Wake-on-LAN" at bounding box center [308, 161] width 0 height 7
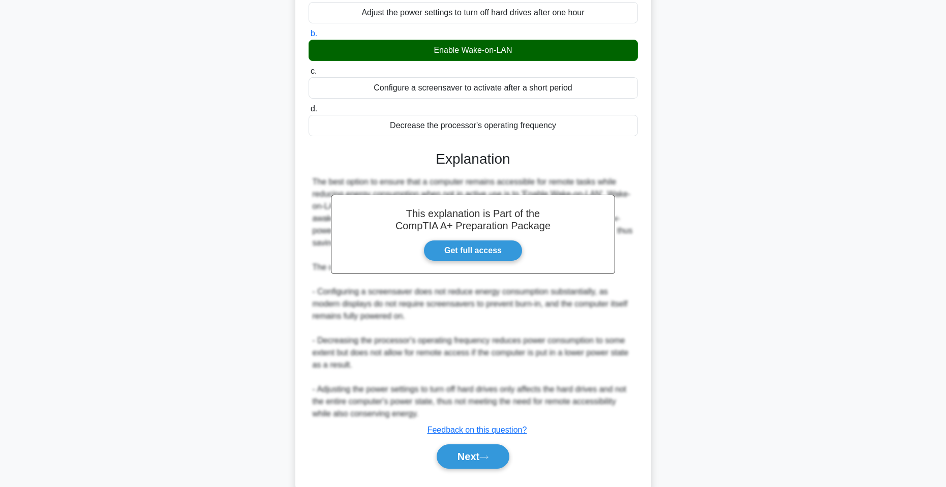
scroll to position [152, 0]
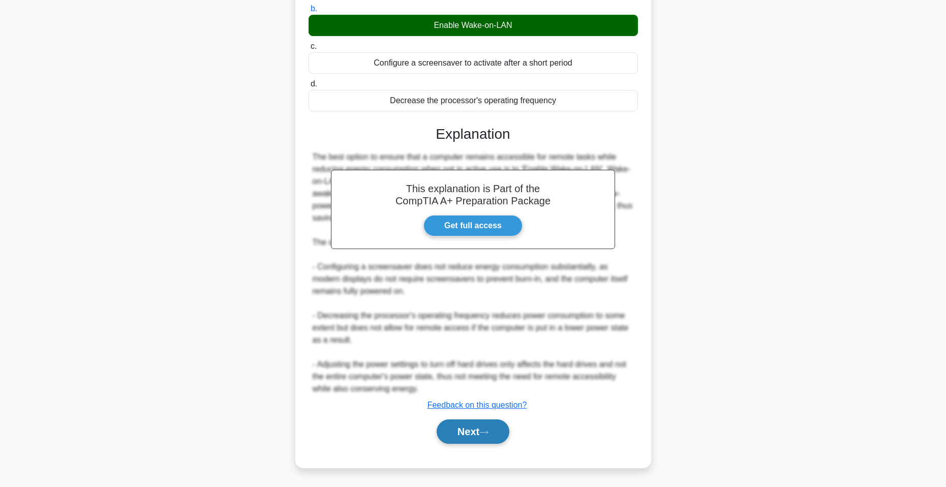
click at [480, 436] on button "Next" at bounding box center [472, 431] width 73 height 24
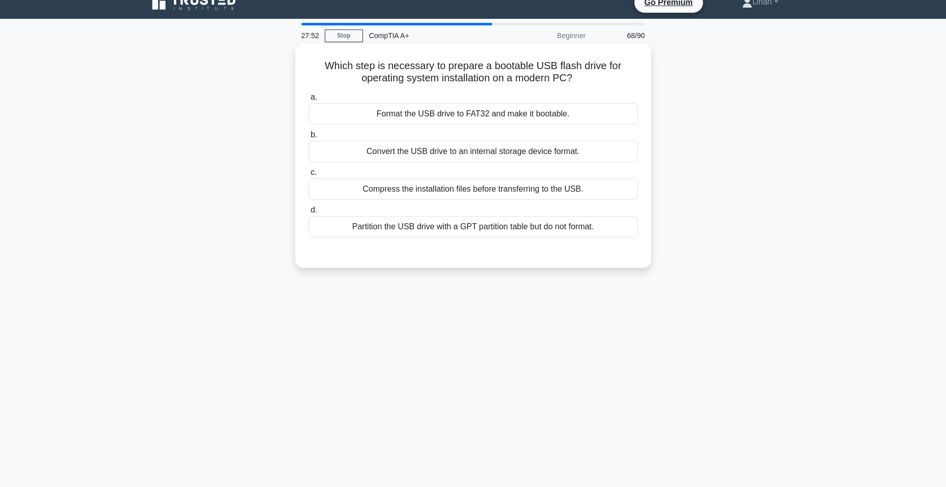
scroll to position [0, 0]
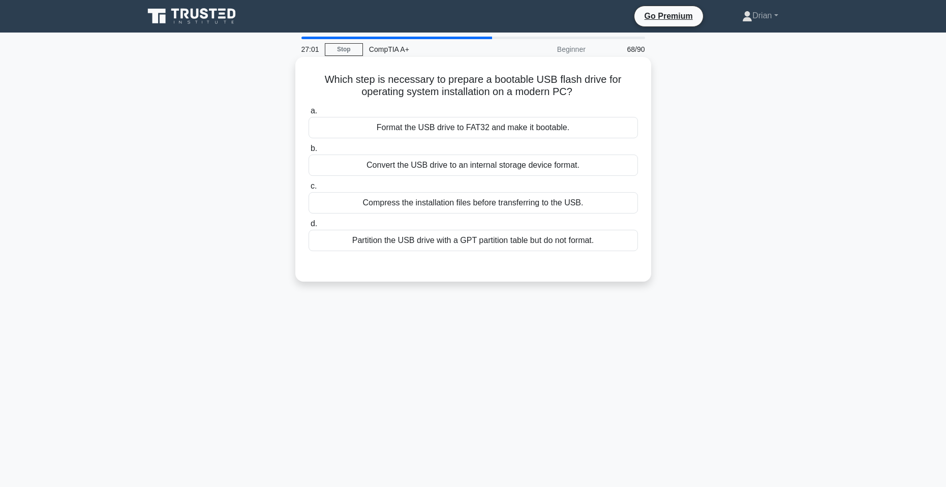
click at [524, 172] on div "Convert the USB drive to an internal storage device format." at bounding box center [472, 164] width 329 height 21
click at [308, 152] on input "b. Convert the USB drive to an internal storage device format." at bounding box center [308, 148] width 0 height 7
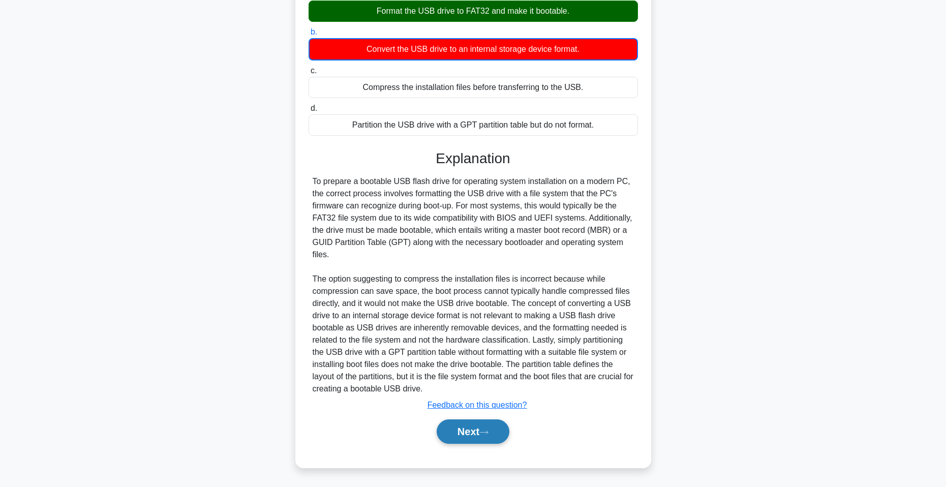
click at [497, 433] on button "Next" at bounding box center [472, 431] width 73 height 24
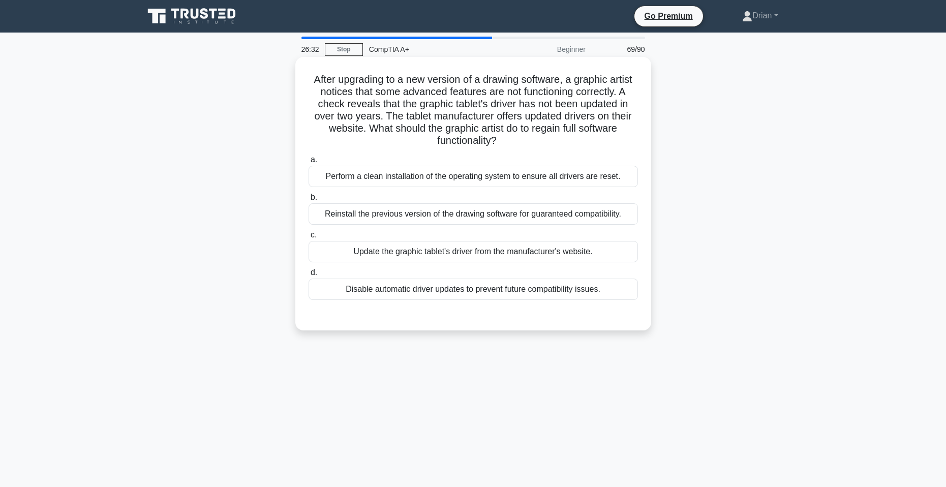
click at [525, 258] on div "Update the graphic tablet's driver from the manufacturer's website." at bounding box center [472, 251] width 329 height 21
click at [308, 238] on input "c. Update the graphic tablet's driver from the manufacturer's website." at bounding box center [308, 235] width 0 height 7
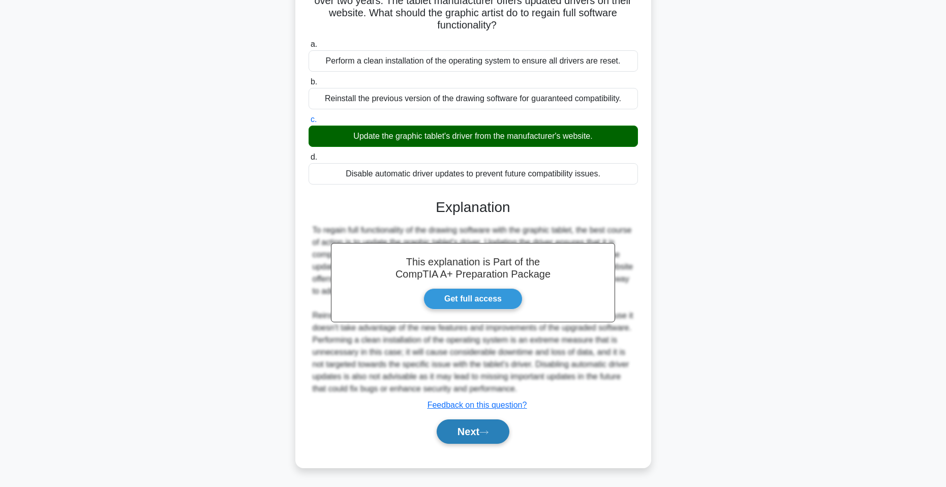
click at [494, 438] on button "Next" at bounding box center [472, 431] width 73 height 24
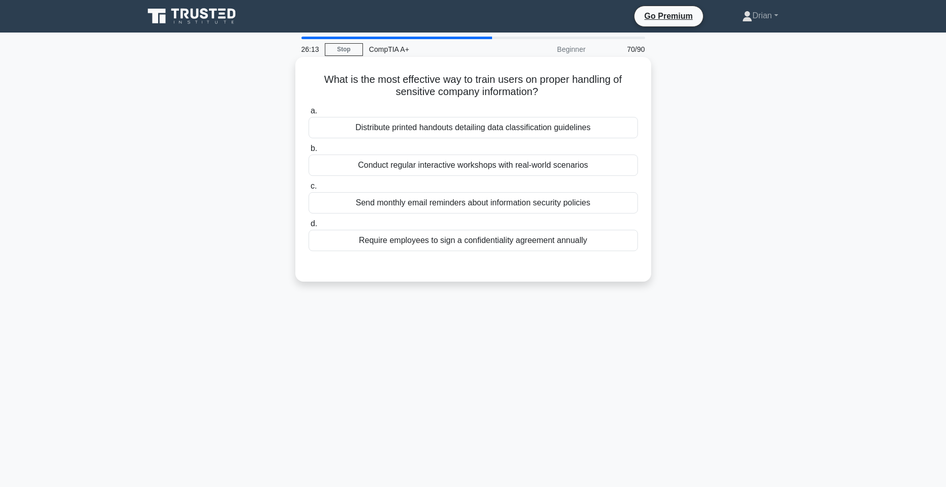
click at [576, 168] on div "Conduct regular interactive workshops with real-world scenarios" at bounding box center [472, 164] width 329 height 21
click at [308, 152] on input "b. Conduct regular interactive workshops with real-world scenarios" at bounding box center [308, 148] width 0 height 7
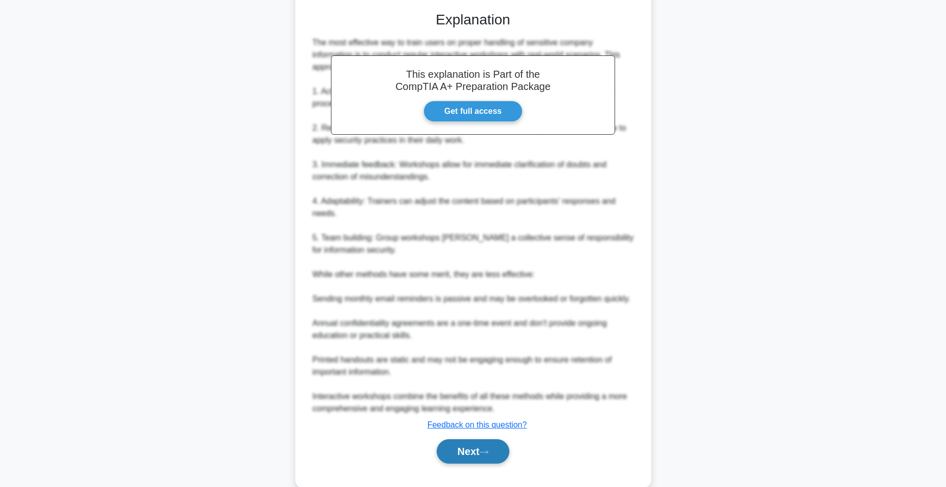
drag, startPoint x: 475, startPoint y: 452, endPoint x: 501, endPoint y: 368, distance: 88.4
click at [475, 452] on button "Next" at bounding box center [472, 451] width 73 height 24
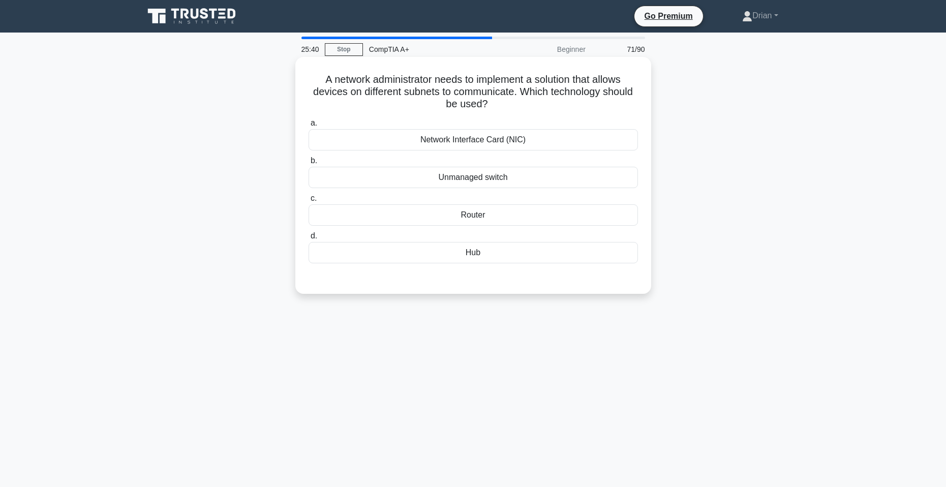
click at [519, 179] on div "Unmanaged switch" at bounding box center [472, 177] width 329 height 21
click at [308, 164] on input "b. Unmanaged switch" at bounding box center [308, 161] width 0 height 7
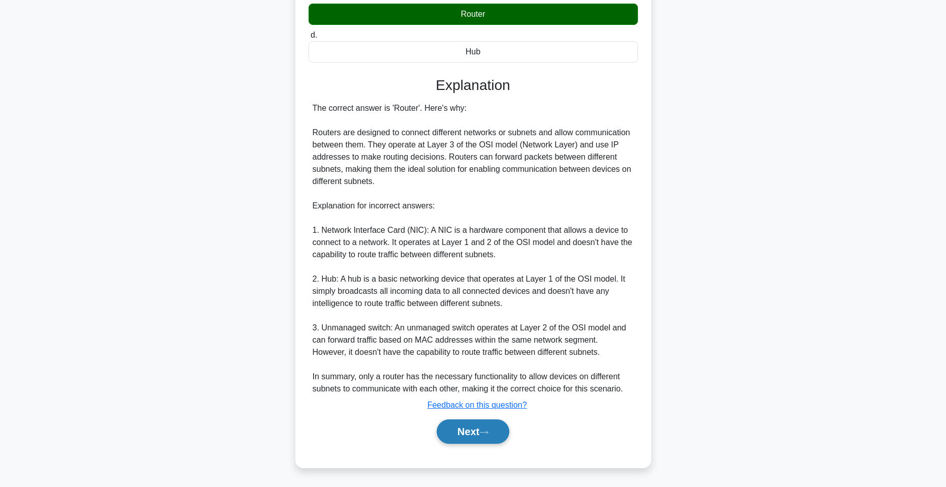
click at [488, 433] on icon at bounding box center [483, 432] width 9 height 6
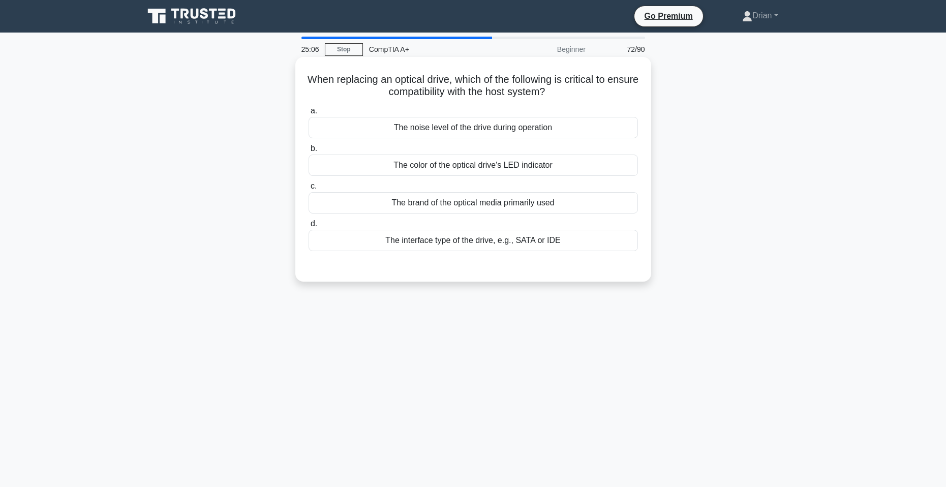
click at [523, 241] on div "The interface type of the drive, e.g., SATA or IDE" at bounding box center [472, 240] width 329 height 21
click at [308, 227] on input "d. The interface type of the drive, e.g., SATA or IDE" at bounding box center [308, 224] width 0 height 7
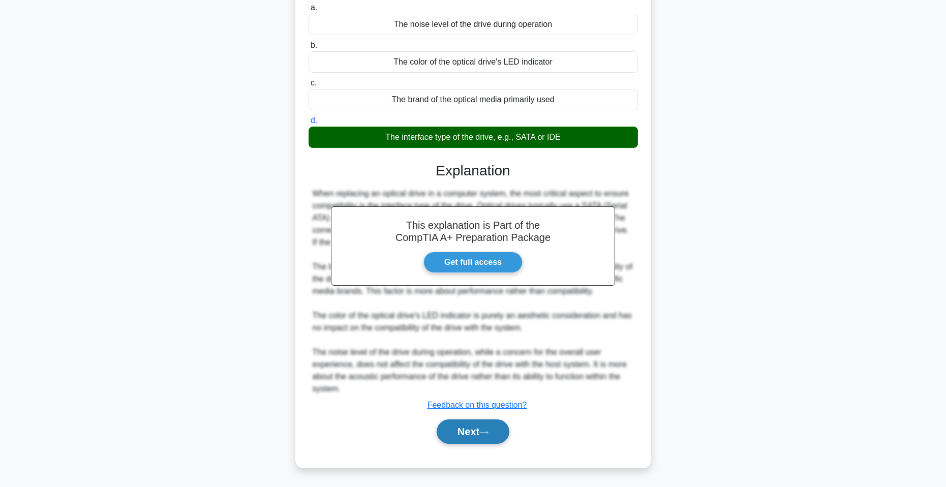
drag, startPoint x: 482, startPoint y: 428, endPoint x: 477, endPoint y: 433, distance: 6.8
click at [482, 428] on button "Next" at bounding box center [472, 431] width 73 height 24
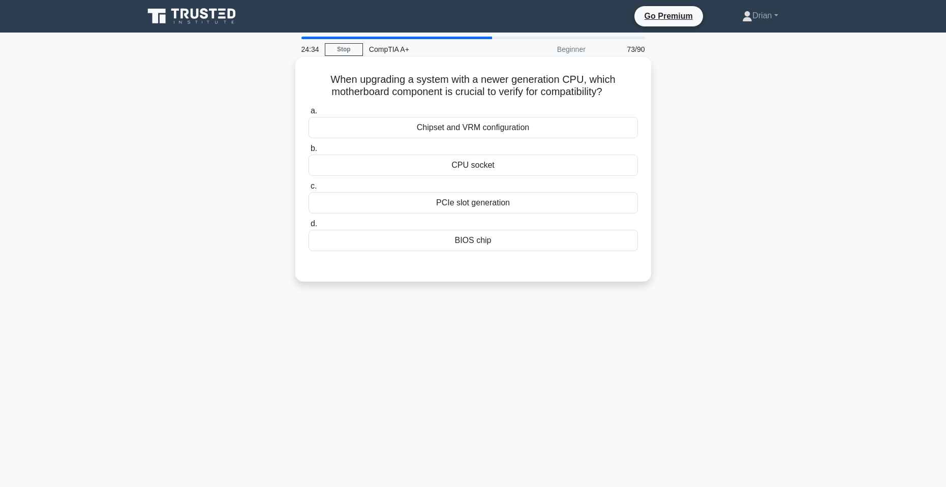
click at [538, 130] on div "Chipset and VRM configuration" at bounding box center [472, 127] width 329 height 21
click at [308, 114] on input "a. Chipset and VRM configuration" at bounding box center [308, 111] width 0 height 7
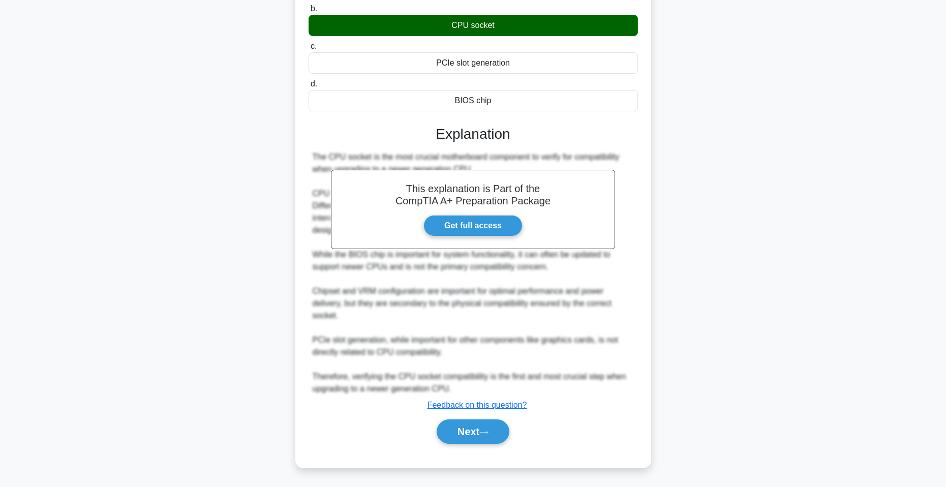
drag, startPoint x: 477, startPoint y: 433, endPoint x: 489, endPoint y: 419, distance: 19.1
click at [478, 431] on button "Next" at bounding box center [472, 431] width 73 height 24
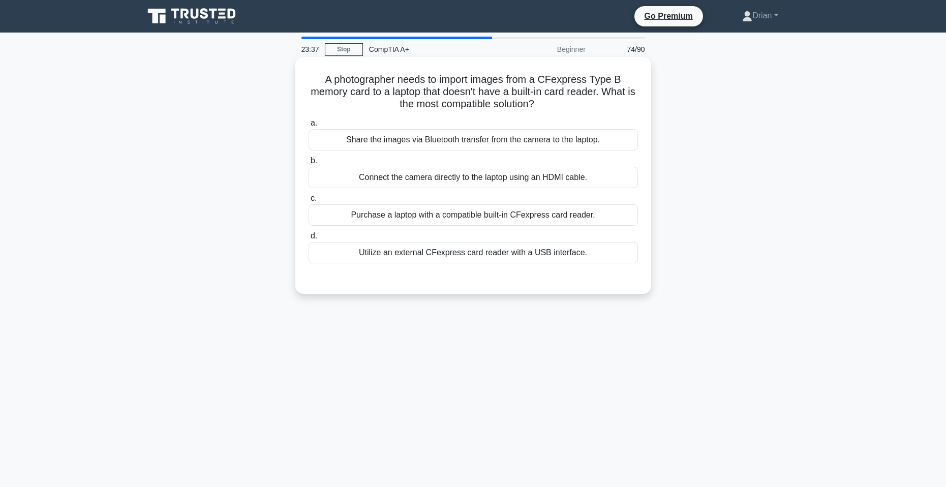
click at [571, 136] on div "Share the images via Bluetooth transfer from the camera to the laptop." at bounding box center [472, 139] width 329 height 21
click at [308, 127] on input "a. Share the images via Bluetooth transfer from the camera to the laptop." at bounding box center [308, 123] width 0 height 7
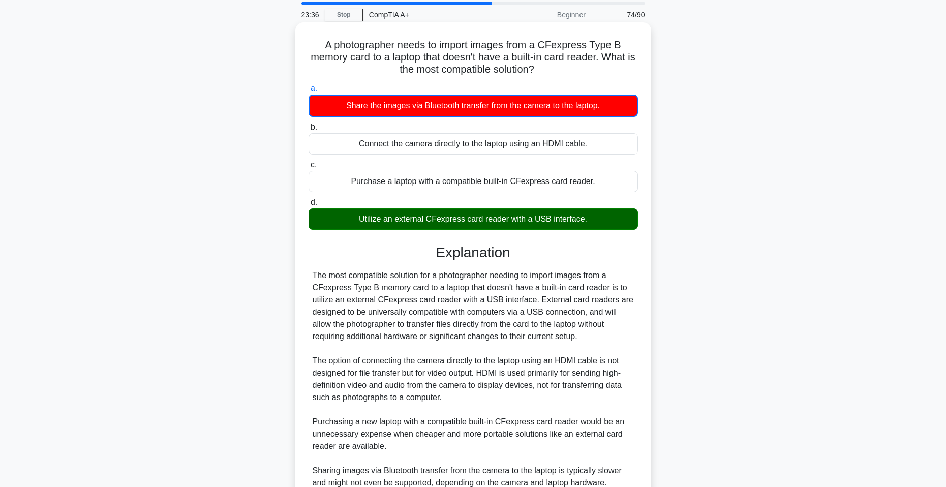
scroll to position [153, 0]
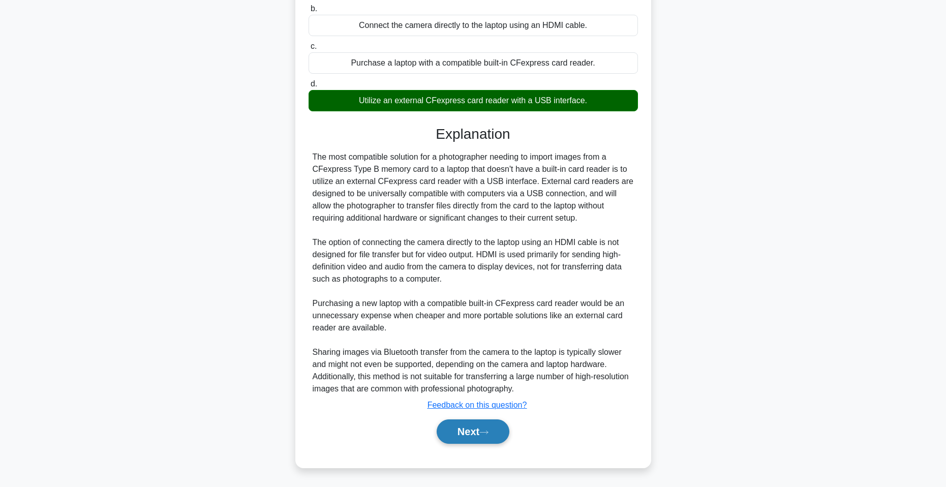
click at [486, 425] on button "Next" at bounding box center [472, 431] width 73 height 24
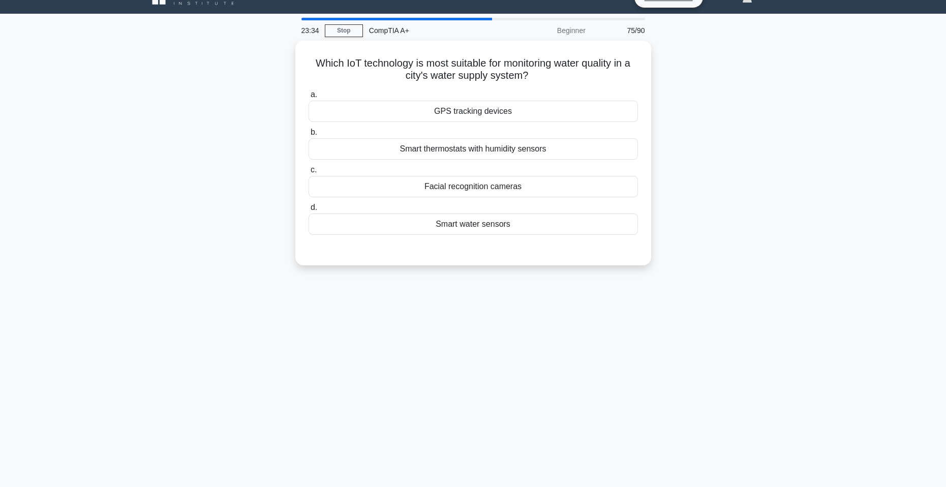
scroll to position [0, 0]
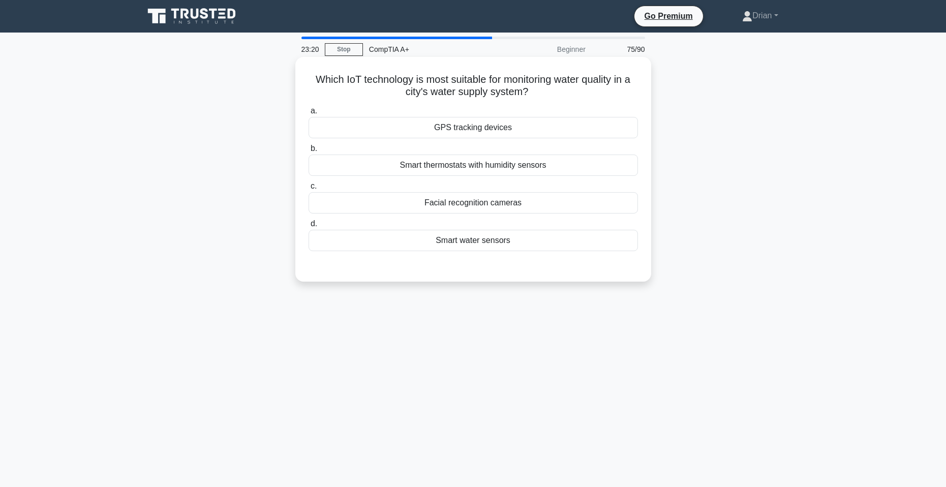
click at [466, 239] on div "Smart water sensors" at bounding box center [472, 240] width 329 height 21
click at [308, 227] on input "d. Smart water sensors" at bounding box center [308, 224] width 0 height 7
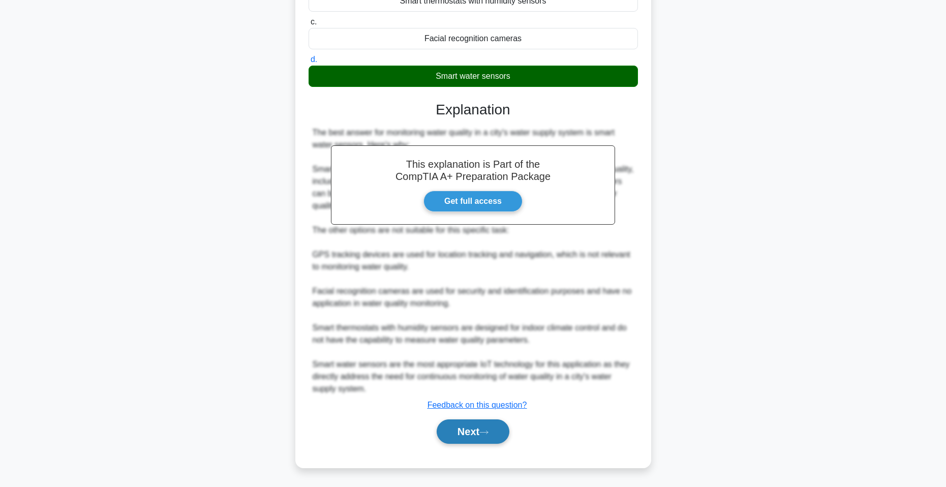
click at [458, 432] on button "Next" at bounding box center [472, 431] width 73 height 24
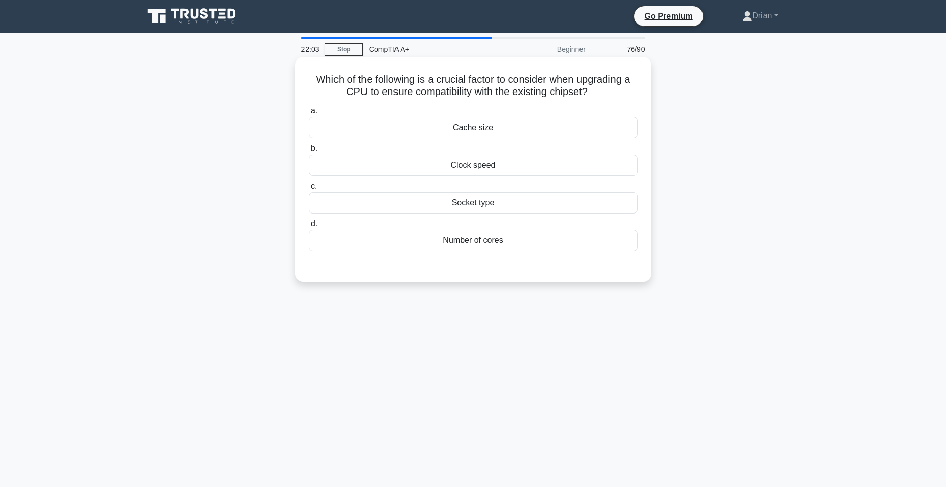
click at [514, 202] on div "Socket type" at bounding box center [472, 202] width 329 height 21
click at [308, 190] on input "c. Socket type" at bounding box center [308, 186] width 0 height 7
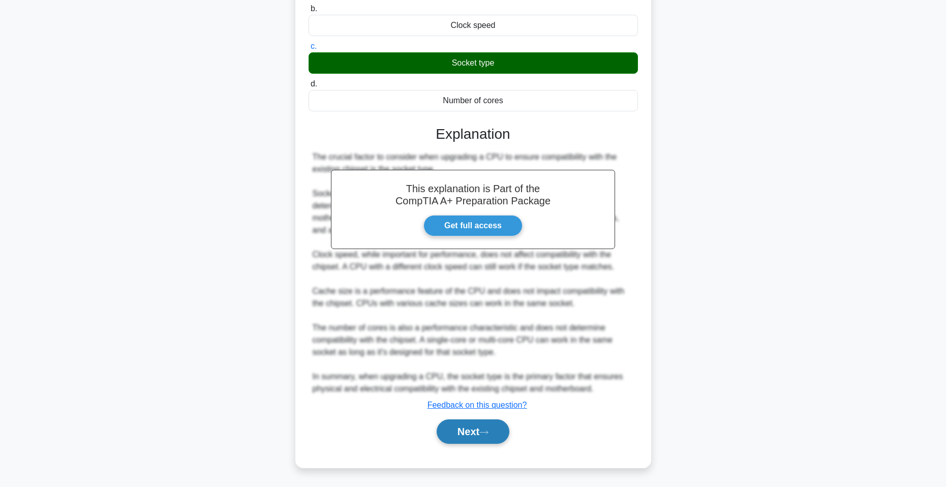
click at [474, 441] on button "Next" at bounding box center [472, 431] width 73 height 24
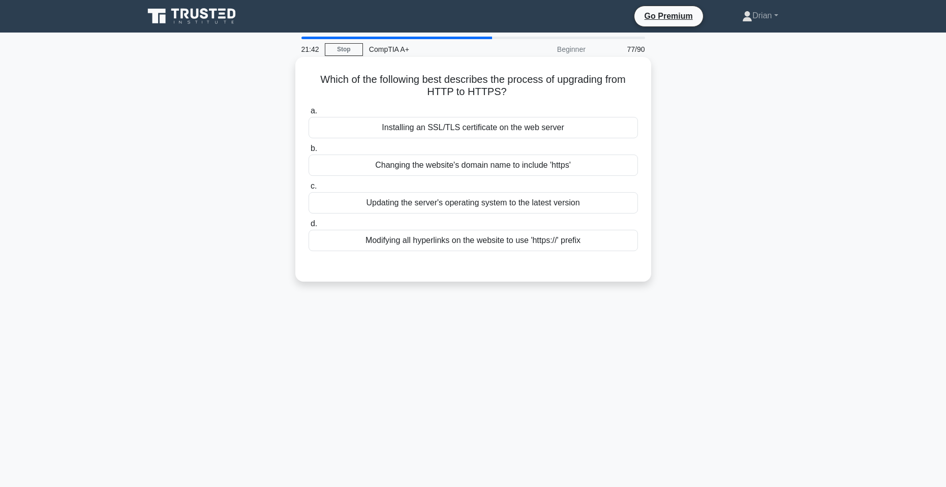
click at [584, 170] on div "Changing the website's domain name to include 'https'" at bounding box center [472, 164] width 329 height 21
click at [308, 152] on input "b. Changing the website's domain name to include 'https'" at bounding box center [308, 148] width 0 height 7
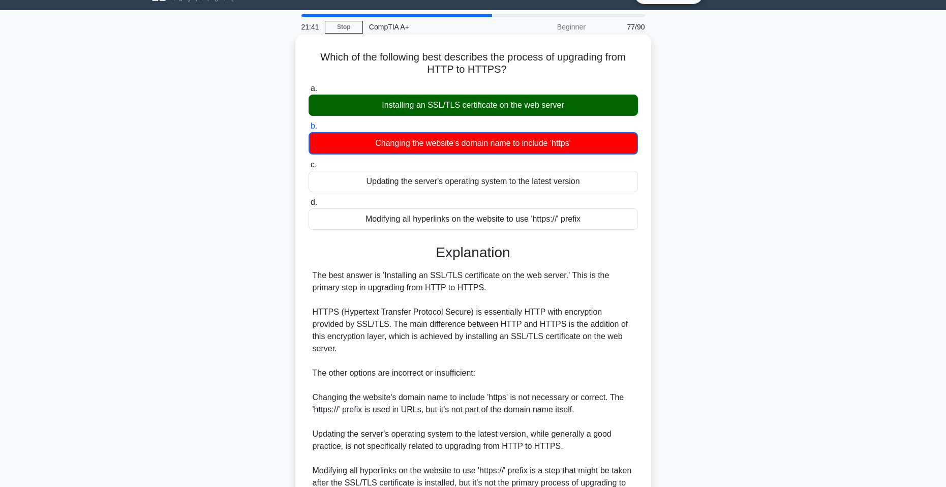
scroll to position [129, 0]
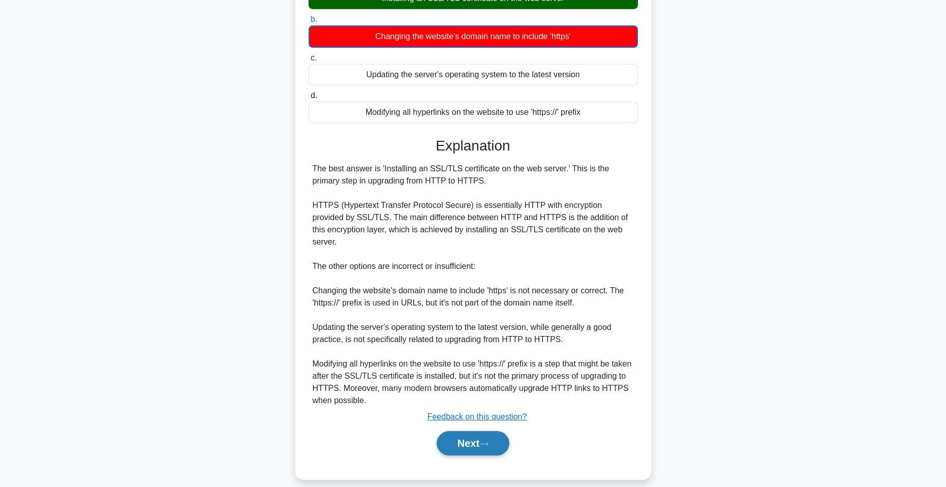
click at [472, 431] on button "Next" at bounding box center [472, 443] width 73 height 24
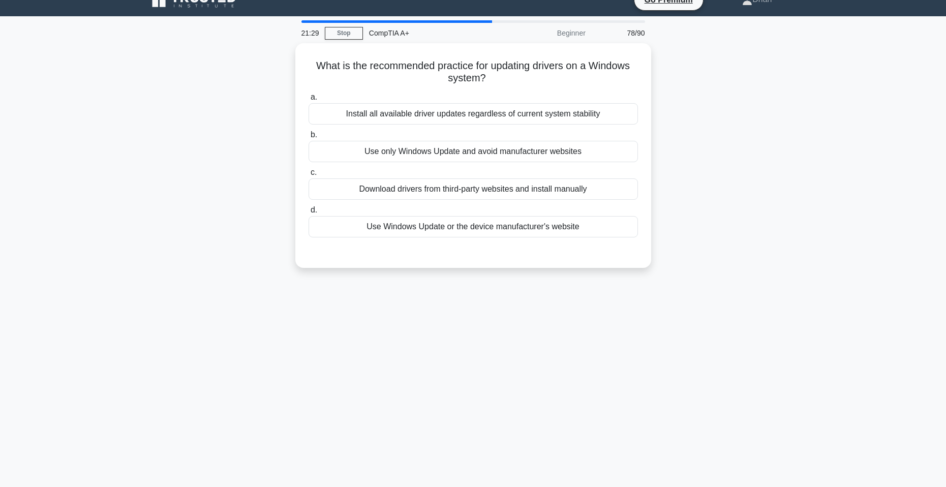
scroll to position [0, 0]
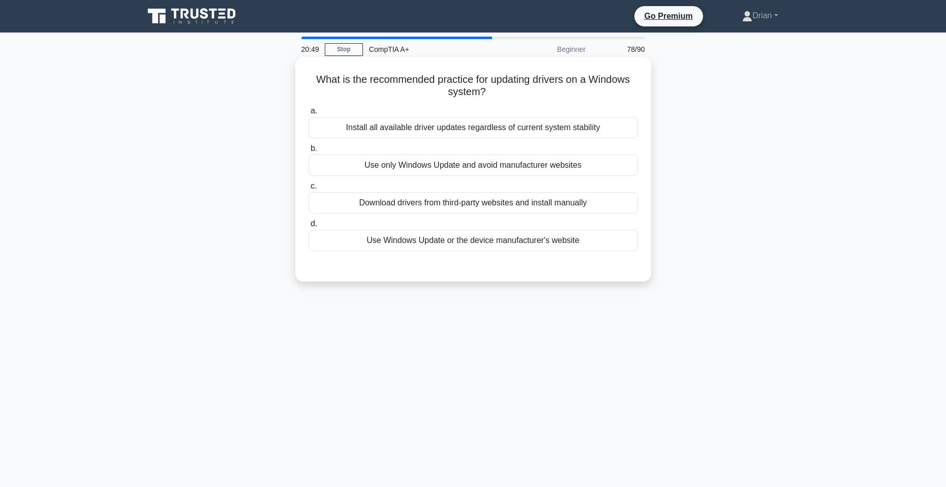
click at [552, 242] on div "Use Windows Update or the device manufacturer's website" at bounding box center [472, 240] width 329 height 21
click at [308, 227] on input "d. Use Windows Update or the device manufacturer's website" at bounding box center [308, 224] width 0 height 7
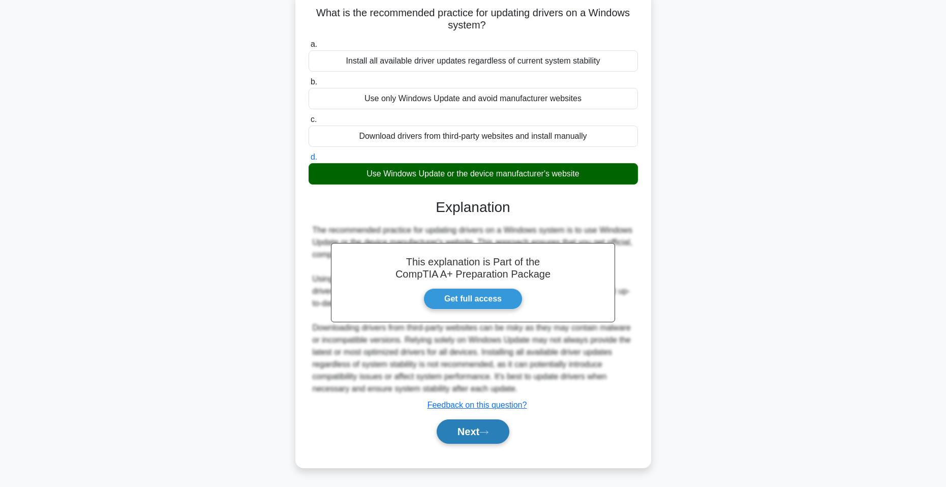
click at [466, 434] on button "Next" at bounding box center [472, 431] width 73 height 24
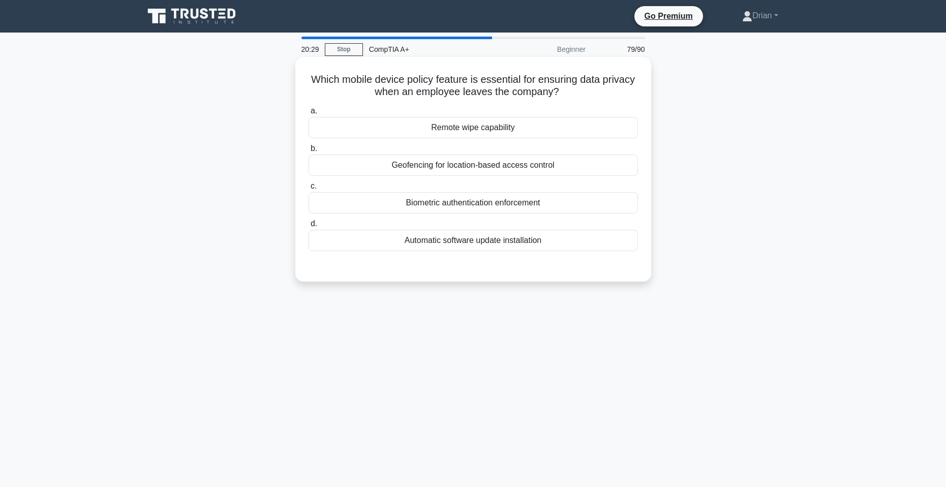
click at [511, 133] on div "Remote wipe capability" at bounding box center [472, 127] width 329 height 21
click at [308, 114] on input "a. Remote wipe capability" at bounding box center [308, 111] width 0 height 7
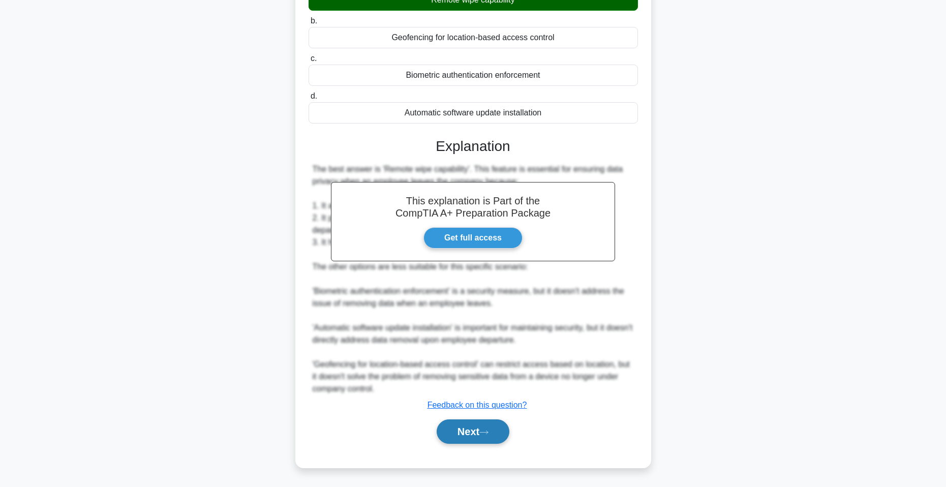
click at [477, 431] on button "Next" at bounding box center [472, 431] width 73 height 24
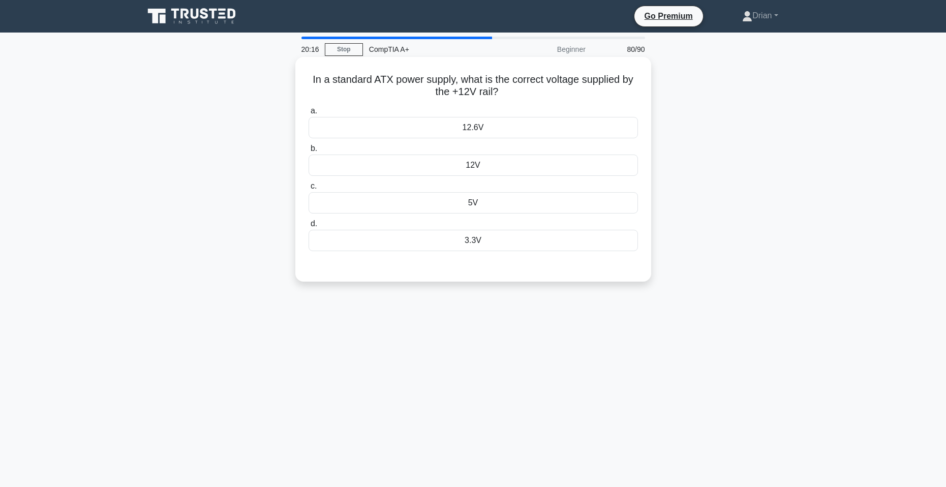
drag, startPoint x: 505, startPoint y: 146, endPoint x: 511, endPoint y: 158, distance: 12.5
click at [510, 156] on div "a. 12.6V b. 12V c." at bounding box center [472, 178] width 341 height 150
click at [537, 128] on div "12.6V" at bounding box center [472, 127] width 329 height 21
click at [308, 114] on input "a. 12.6V" at bounding box center [308, 111] width 0 height 7
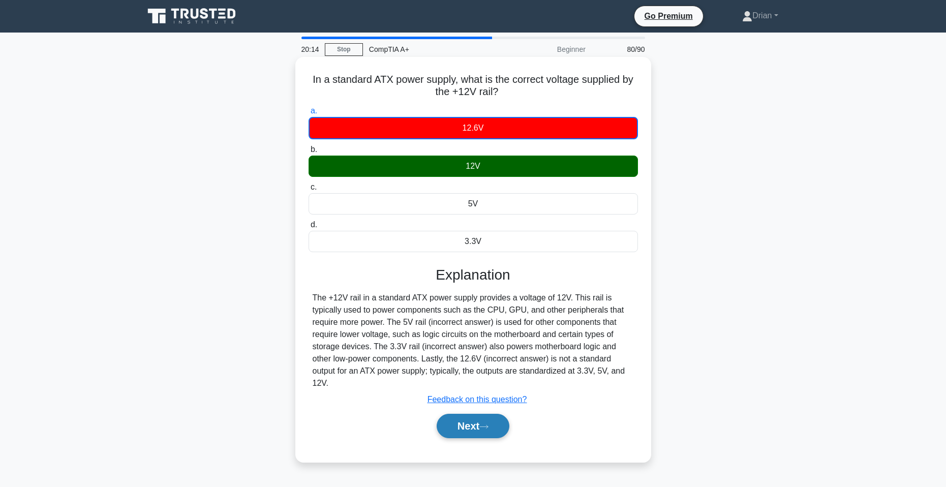
drag, startPoint x: 476, startPoint y: 424, endPoint x: 483, endPoint y: 418, distance: 9.5
click at [477, 424] on button "Next" at bounding box center [472, 426] width 73 height 24
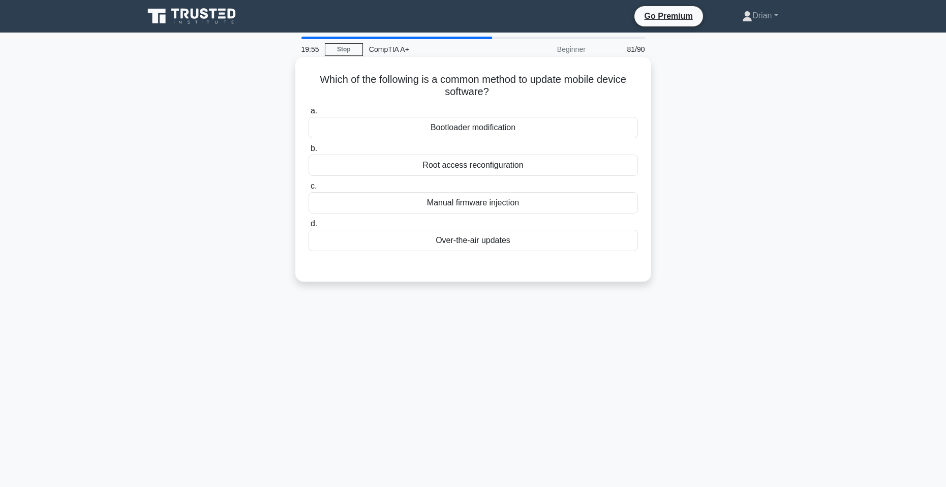
click at [504, 241] on div "Over-the-air updates" at bounding box center [472, 240] width 329 height 21
click at [308, 227] on input "d. Over-the-air updates" at bounding box center [308, 224] width 0 height 7
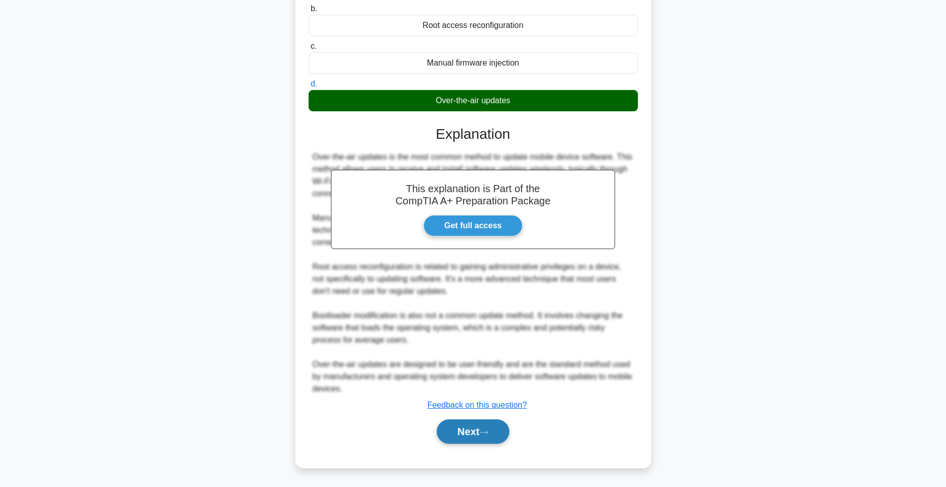
drag, startPoint x: 488, startPoint y: 439, endPoint x: 498, endPoint y: 436, distance: 11.1
click at [488, 439] on button "Next" at bounding box center [472, 431] width 73 height 24
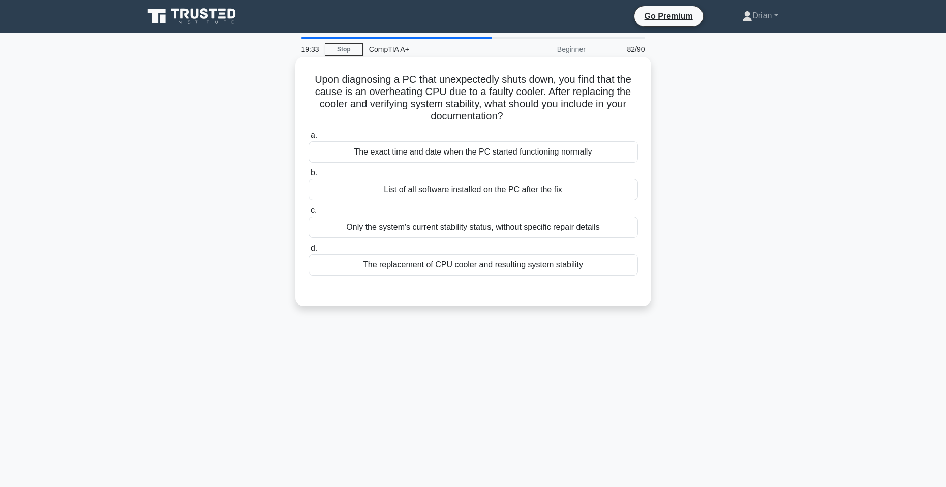
click at [494, 271] on div "The replacement of CPU cooler and resulting system stability" at bounding box center [472, 264] width 329 height 21
click at [308, 252] on input "d. The replacement of CPU cooler and resulting system stability" at bounding box center [308, 248] width 0 height 7
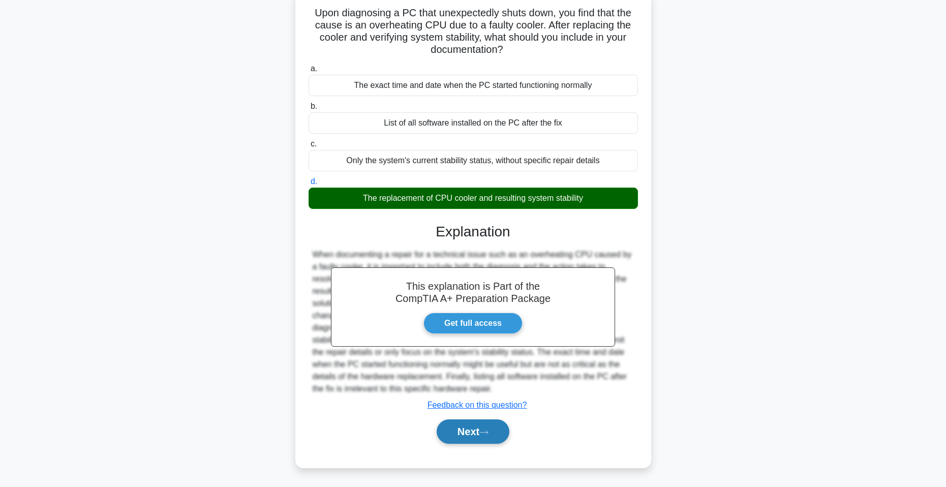
click at [483, 427] on button "Next" at bounding box center [472, 431] width 73 height 24
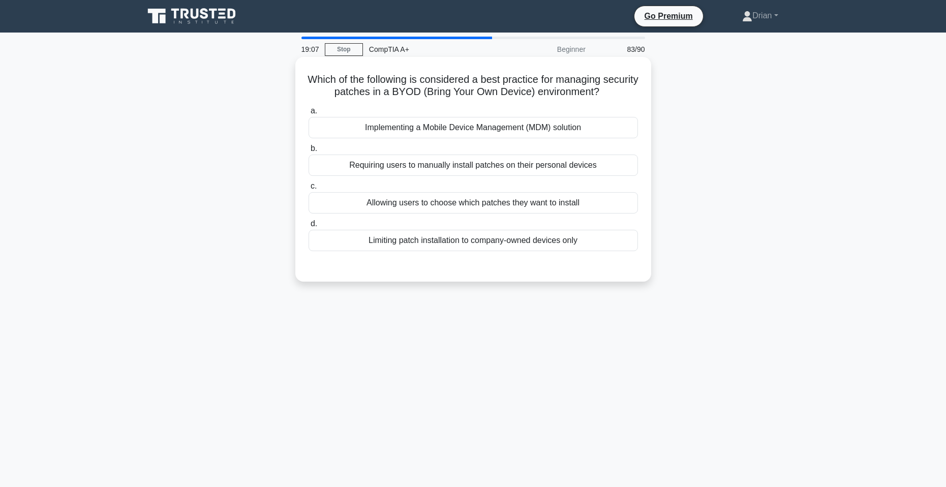
click at [520, 132] on div "Implementing a Mobile Device Management (MDM) solution" at bounding box center [472, 127] width 329 height 21
click at [308, 114] on input "a. Implementing a Mobile Device Management (MDM) solution" at bounding box center [308, 111] width 0 height 7
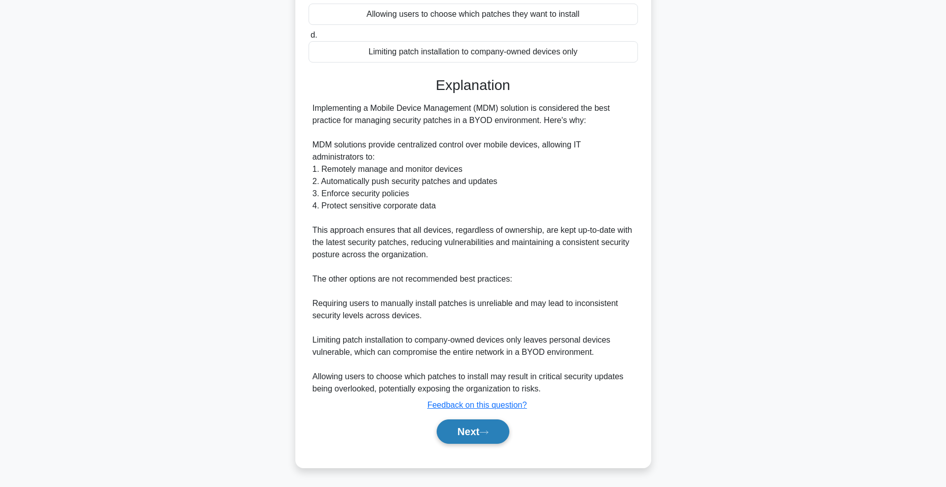
click at [483, 422] on button "Next" at bounding box center [472, 431] width 73 height 24
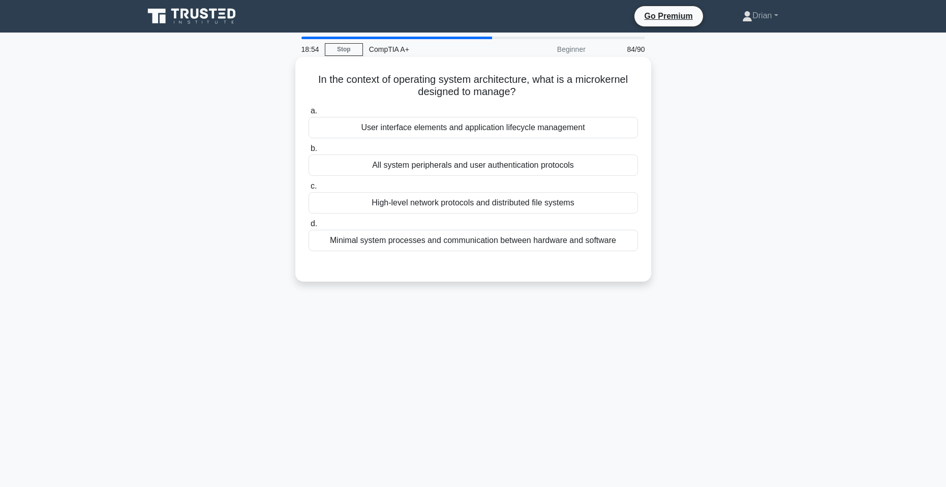
click at [561, 240] on div "Minimal system processes and communication between hardware and software" at bounding box center [472, 240] width 329 height 21
click at [308, 227] on input "d. Minimal system processes and communication between hardware and software" at bounding box center [308, 224] width 0 height 7
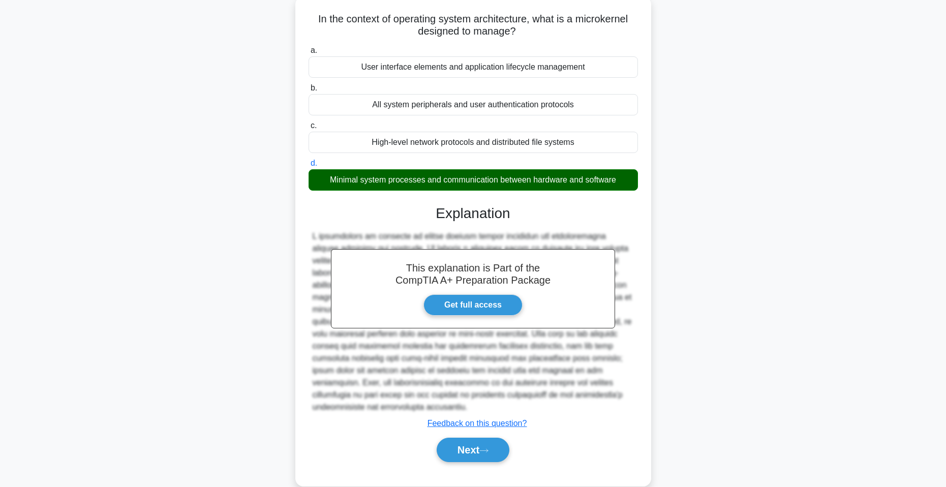
scroll to position [79, 0]
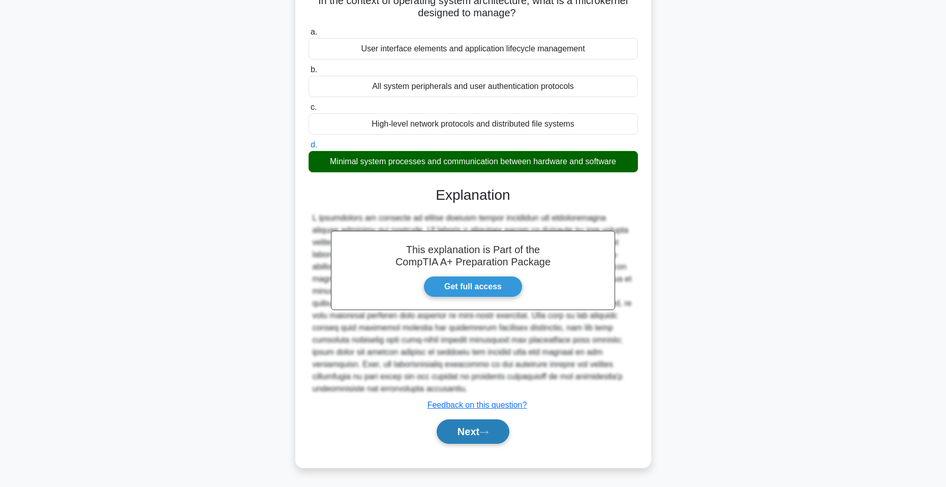
click at [476, 425] on button "Next" at bounding box center [472, 431] width 73 height 24
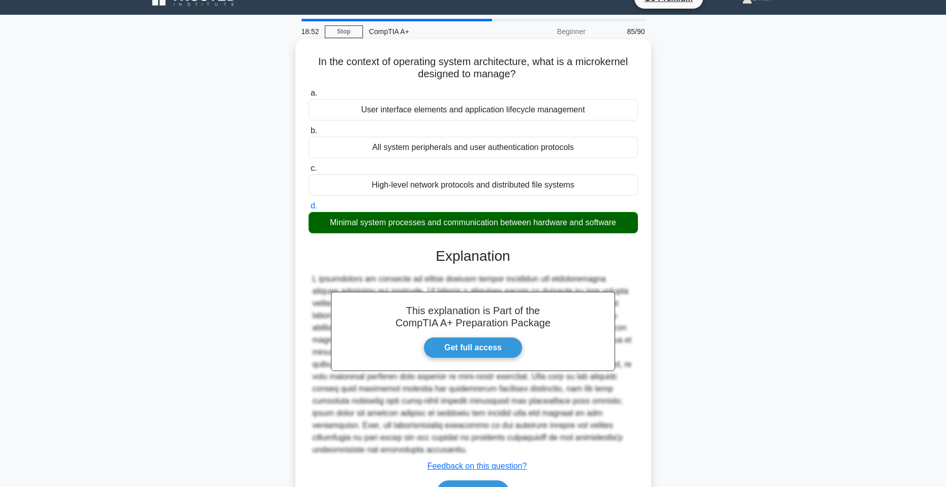
scroll to position [0, 0]
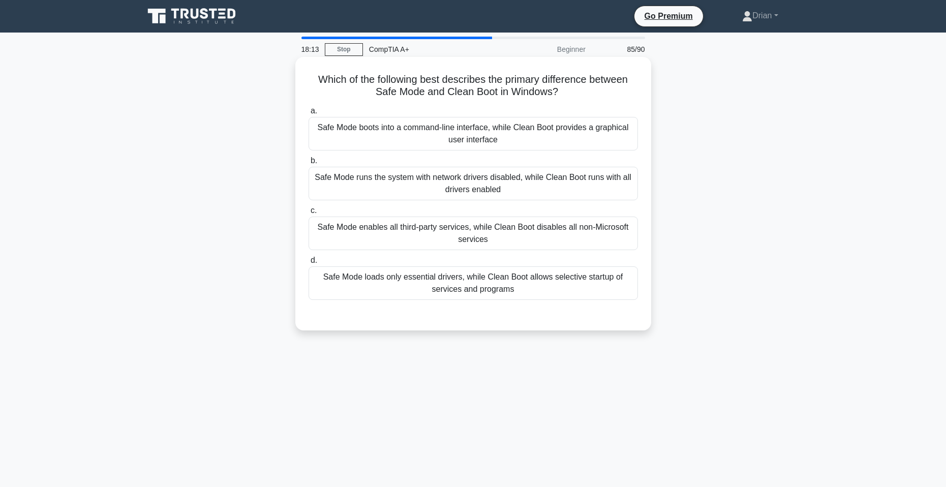
click at [545, 284] on div "Safe Mode loads only essential drivers, while Clean Boot allows selective start…" at bounding box center [472, 283] width 329 height 34
click at [308, 264] on input "d. Safe Mode loads only essential drivers, while Clean Boot allows selective st…" at bounding box center [308, 260] width 0 height 7
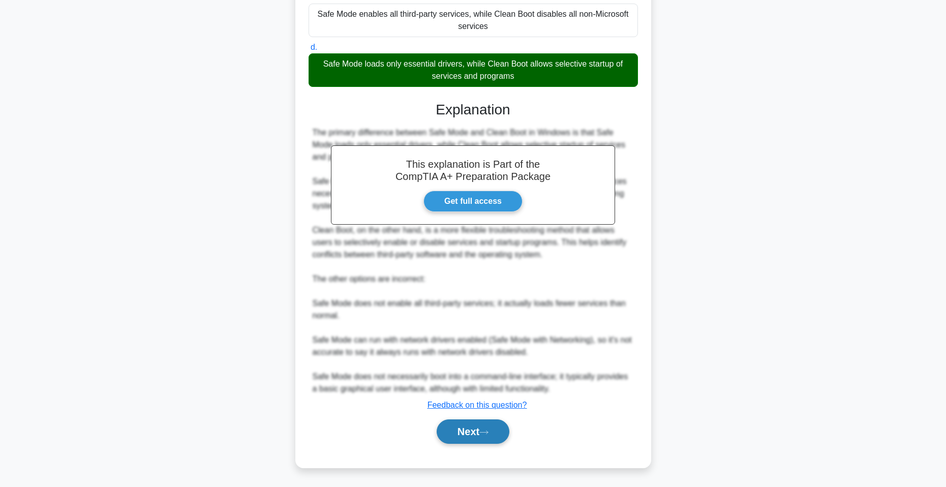
drag, startPoint x: 479, startPoint y: 440, endPoint x: 486, endPoint y: 432, distance: 10.4
click at [480, 440] on button "Next" at bounding box center [472, 431] width 73 height 24
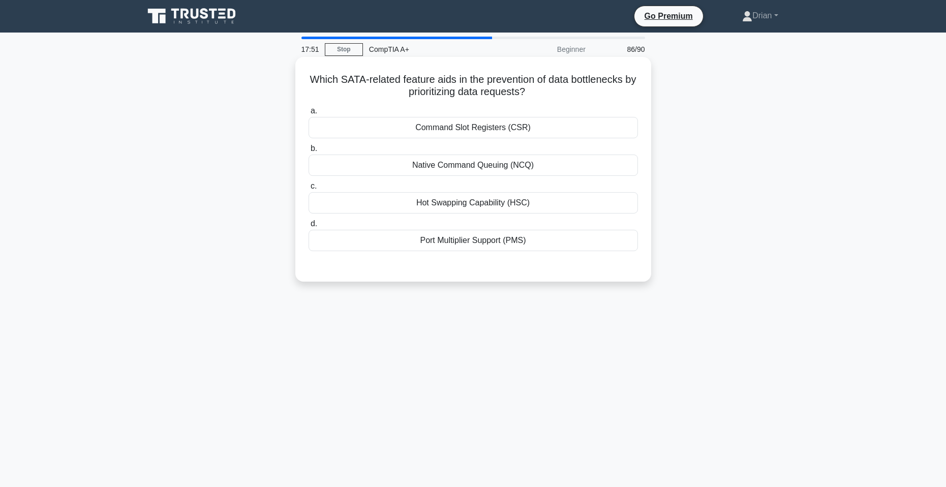
click at [510, 168] on div "Native Command Queuing (NCQ)" at bounding box center [472, 164] width 329 height 21
click at [308, 152] on input "b. Native Command Queuing (NCQ)" at bounding box center [308, 148] width 0 height 7
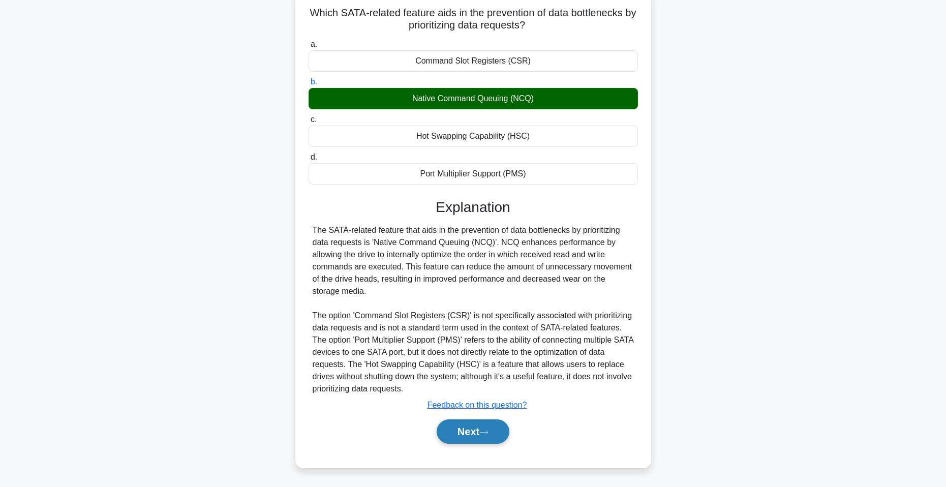
click at [468, 425] on button "Next" at bounding box center [472, 431] width 73 height 24
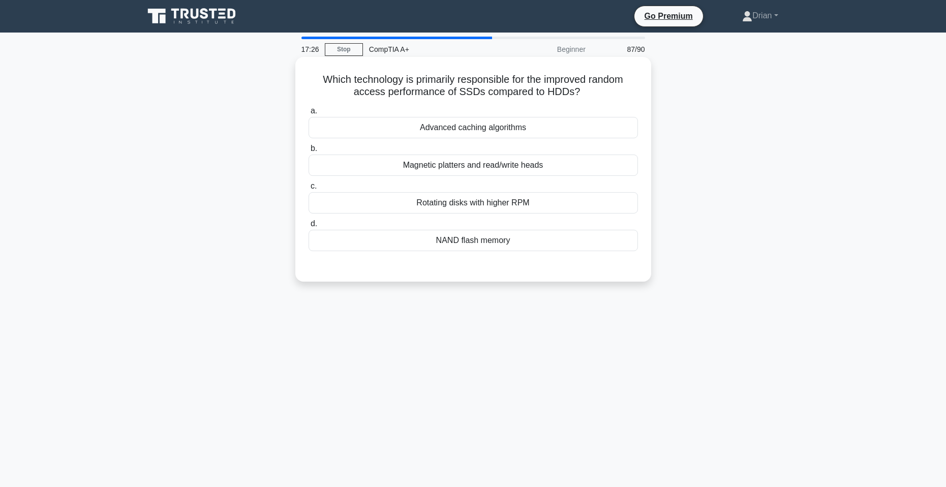
click at [559, 133] on div "Advanced caching algorithms" at bounding box center [472, 127] width 329 height 21
click at [308, 114] on input "a. Advanced caching algorithms" at bounding box center [308, 111] width 0 height 7
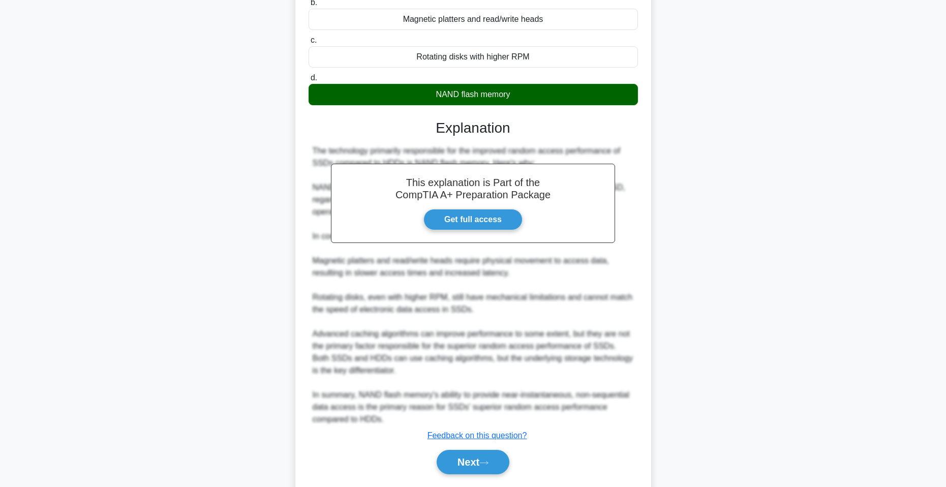
scroll to position [152, 0]
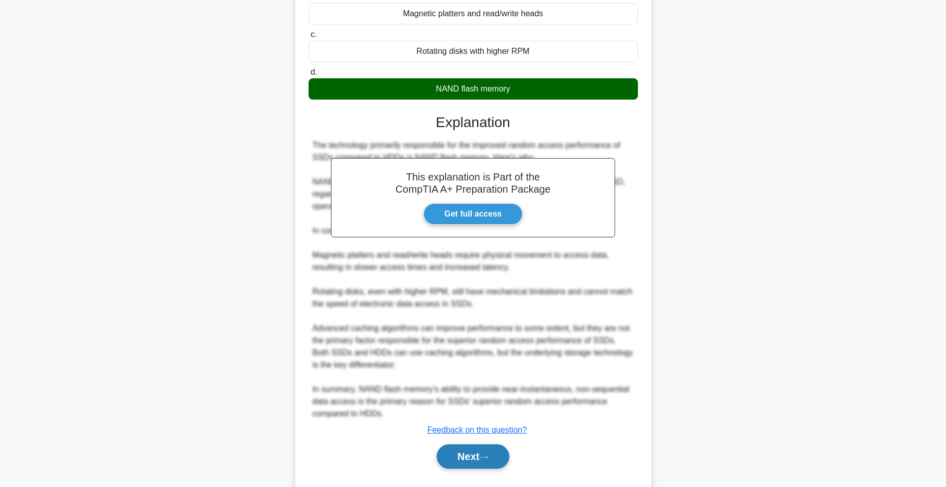
drag, startPoint x: 469, startPoint y: 449, endPoint x: 476, endPoint y: 432, distance: 17.8
click at [470, 449] on button "Next" at bounding box center [472, 456] width 73 height 24
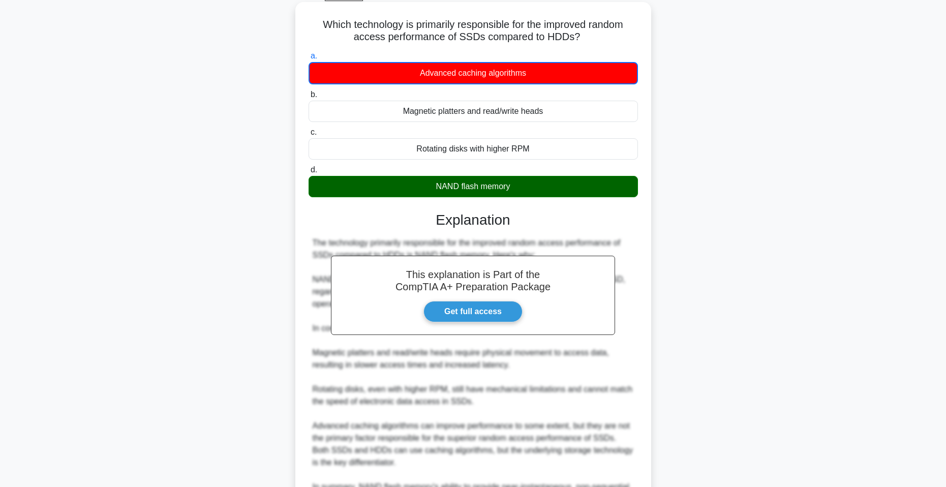
scroll to position [0, 0]
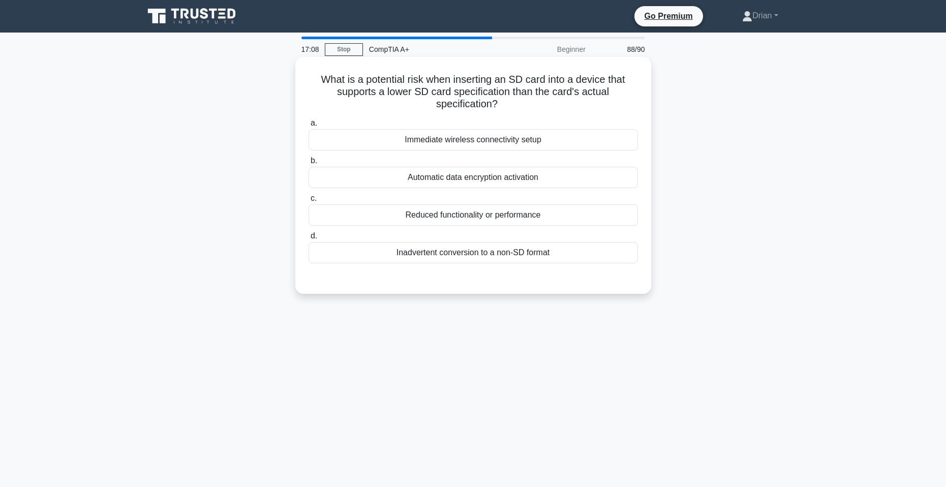
click at [548, 226] on div "Reduced functionality or performance" at bounding box center [472, 214] width 329 height 21
click at [308, 202] on input "c. Reduced functionality or performance" at bounding box center [308, 198] width 0 height 7
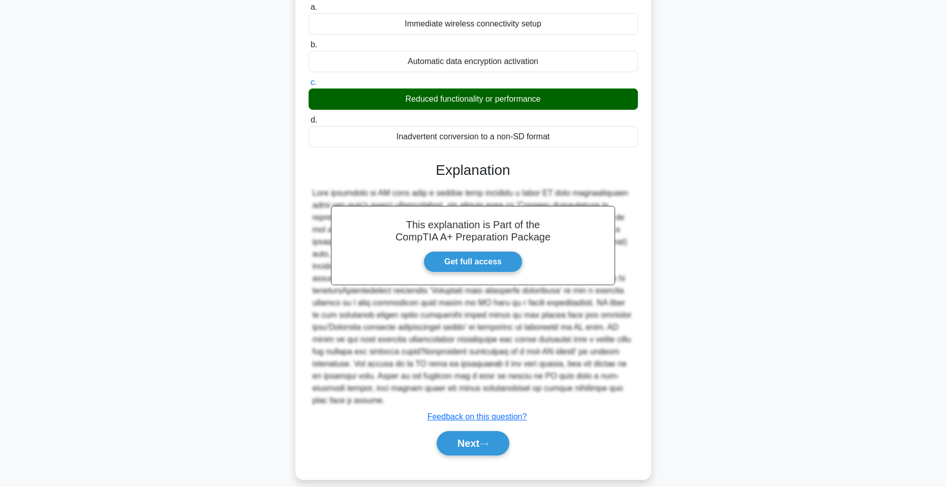
drag, startPoint x: 497, startPoint y: 433, endPoint x: 529, endPoint y: 424, distance: 33.4
click at [498, 433] on button "Next" at bounding box center [472, 443] width 73 height 24
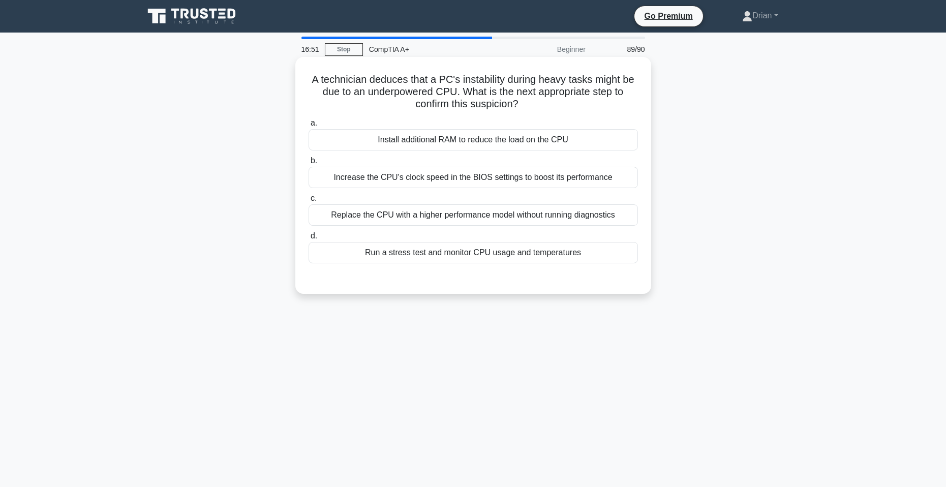
click at [495, 256] on div "Run a stress test and monitor CPU usage and temperatures" at bounding box center [472, 252] width 329 height 21
click at [308, 239] on input "d. Run a stress test and monitor CPU usage and temperatures" at bounding box center [308, 236] width 0 height 7
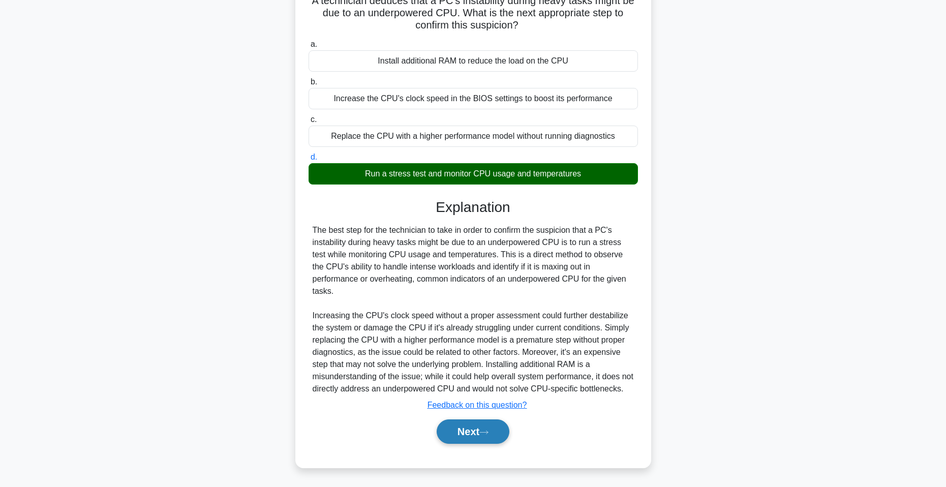
click at [478, 428] on button "Next" at bounding box center [472, 431] width 73 height 24
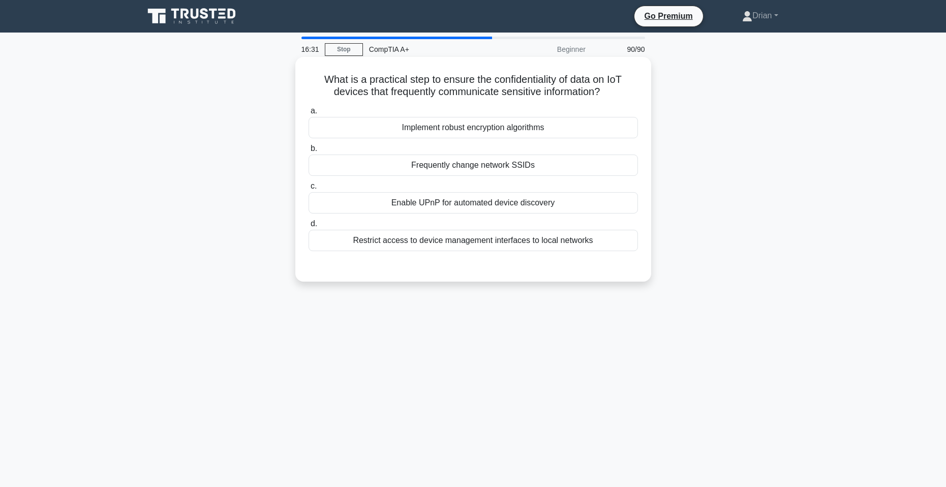
click at [546, 250] on div "Restrict access to device management interfaces to local networks" at bounding box center [472, 240] width 329 height 21
click at [308, 227] on input "d. Restrict access to device management interfaces to local networks" at bounding box center [308, 224] width 0 height 7
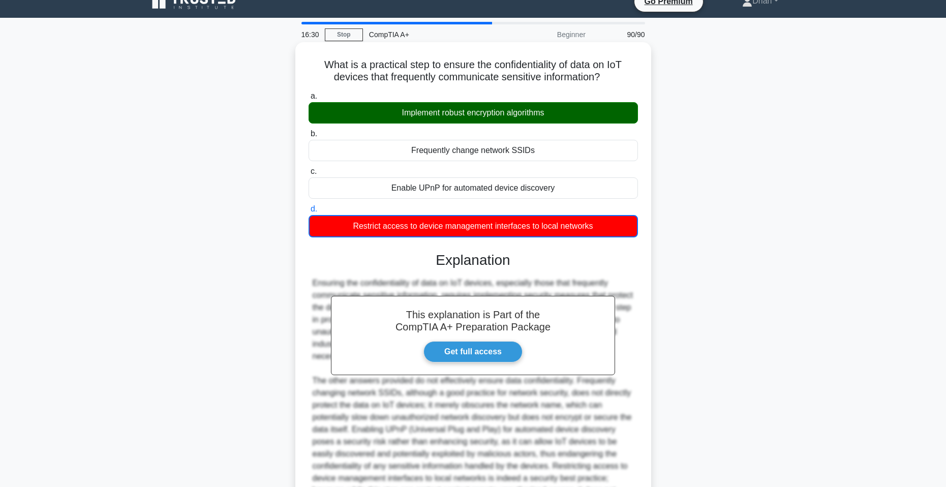
scroll to position [141, 0]
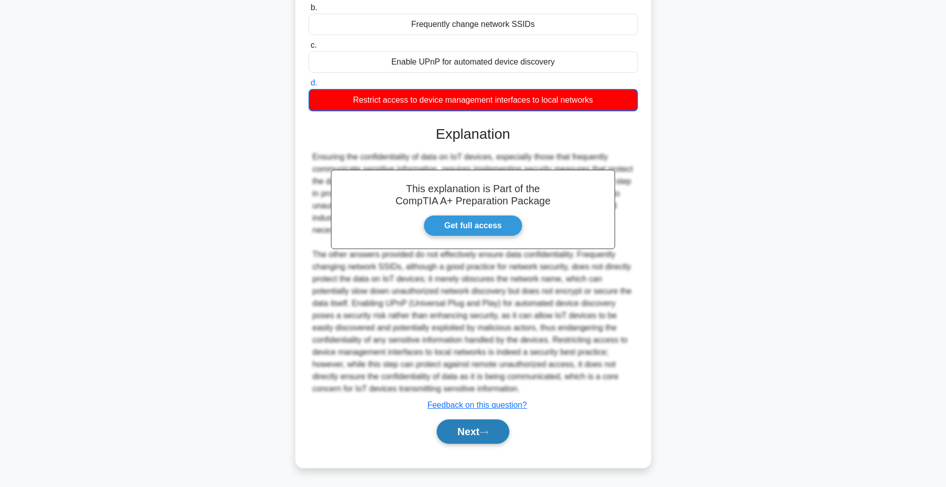
click at [457, 435] on button "Next" at bounding box center [472, 431] width 73 height 24
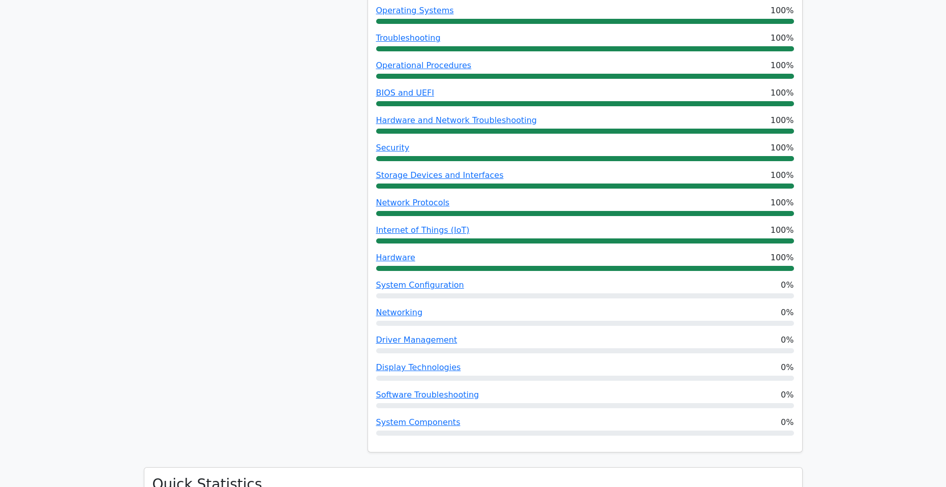
scroll to position [711, 0]
